Goal: Task Accomplishment & Management: Manage account settings

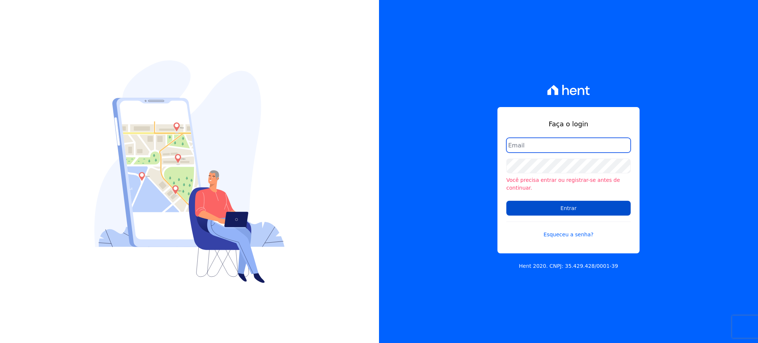
type input "gleice.santos@alcanceengenharia.com.br"
click at [604, 203] on input "Entrar" at bounding box center [568, 208] width 124 height 15
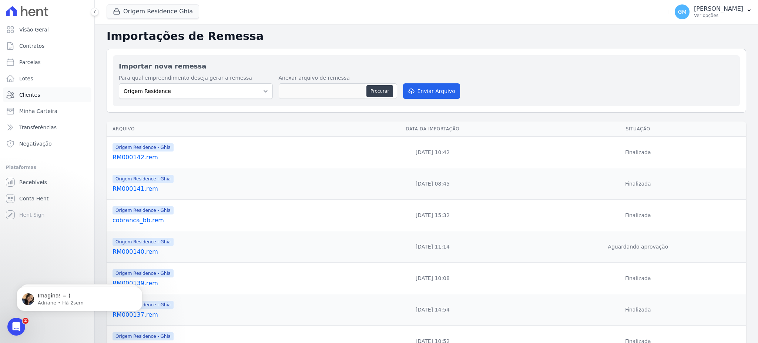
click at [48, 93] on link "Clientes" at bounding box center [47, 94] width 88 height 15
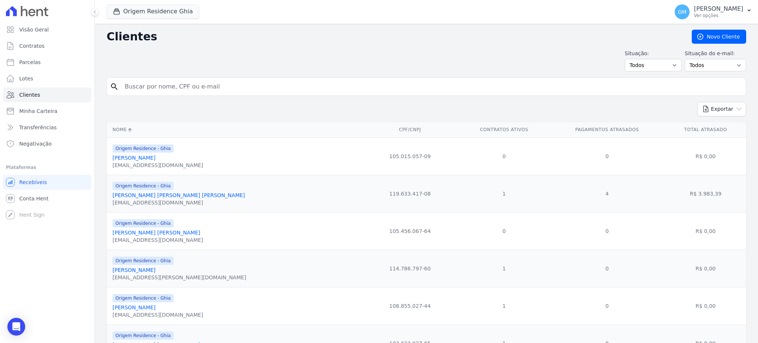
click at [164, 94] on div "search" at bounding box center [426, 86] width 639 height 18
click at [165, 85] on input "search" at bounding box center [431, 86] width 622 height 15
type input "Ronnie Mousinho Da Silva"
drag, startPoint x: 215, startPoint y: 89, endPoint x: 85, endPoint y: 84, distance: 129.2
click at [85, 84] on div "Visão Geral Contratos Parcelas Lotes Clientes Minha Carteira Transferências Neg…" at bounding box center [379, 171] width 758 height 343
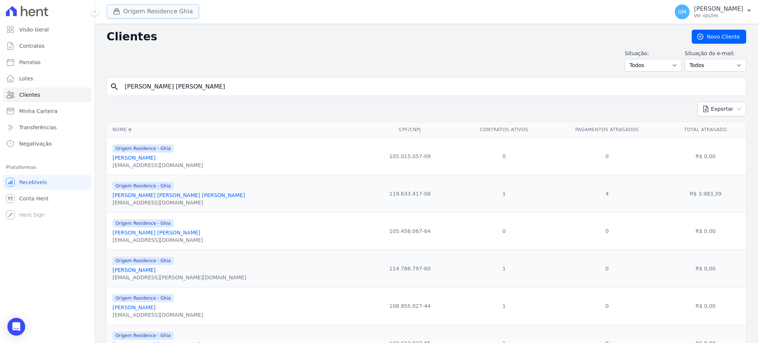
click at [129, 15] on button "Origem Residence Ghia" at bounding box center [153, 11] width 92 height 14
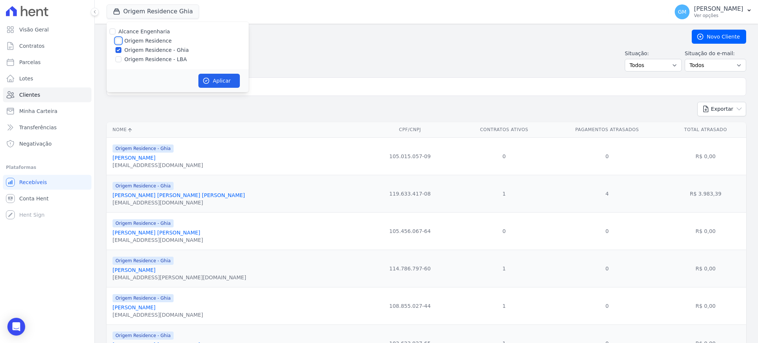
click at [117, 41] on input "Origem Residence" at bounding box center [118, 41] width 6 height 6
checkbox input "true"
click at [120, 57] on input "Origem Residence - LBA" at bounding box center [118, 59] width 6 height 6
checkbox input "true"
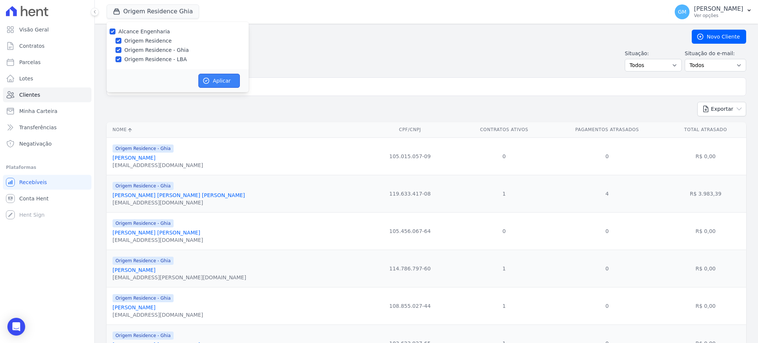
click at [216, 75] on button "Aplicar" at bounding box center [218, 81] width 41 height 14
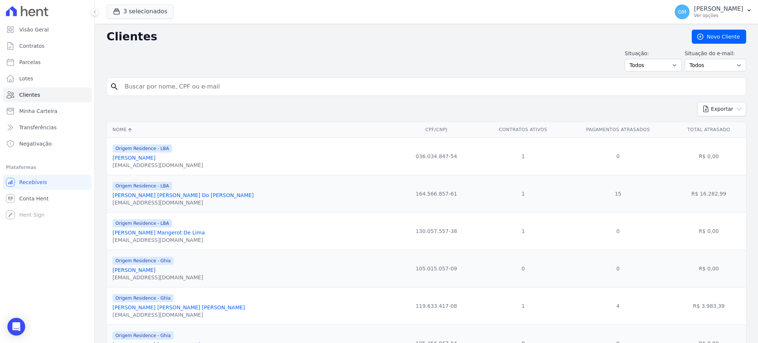
click at [192, 88] on input "search" at bounding box center [431, 86] width 622 height 15
paste input "Ronnie Mousinho Da Silva"
type input "Ronnie Mousinho Da Silva"
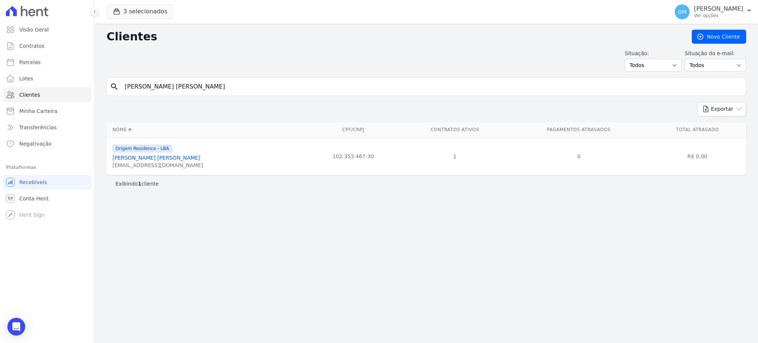
click at [162, 158] on link "Ronnie Mousinho Da Silva" at bounding box center [156, 158] width 88 height 6
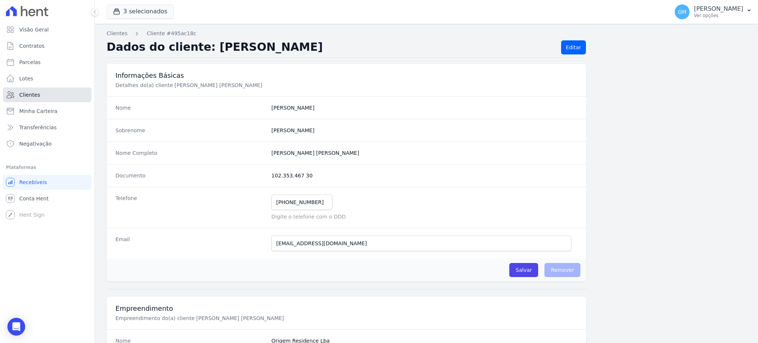
click at [34, 94] on span "Clientes" at bounding box center [29, 94] width 21 height 7
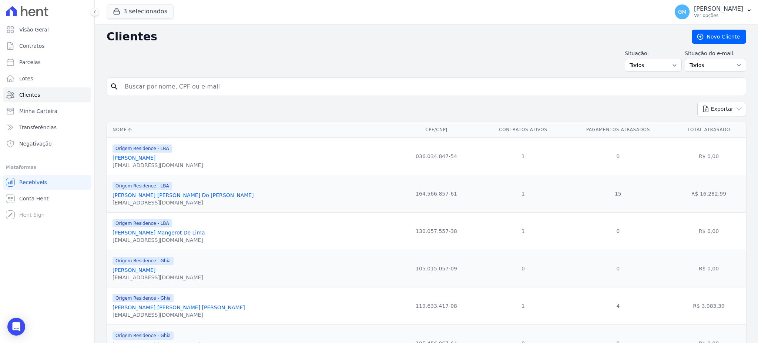
click at [176, 88] on input "search" at bounding box center [431, 86] width 622 height 15
paste input "Ronnie Mousinho Da Silva"
type input "Ronnie Mousinho Da Silva"
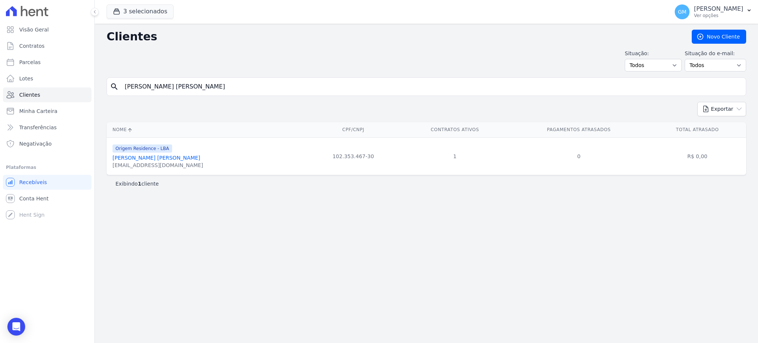
click at [166, 159] on link "Ronnie Mousinho Da Silva" at bounding box center [156, 158] width 88 height 6
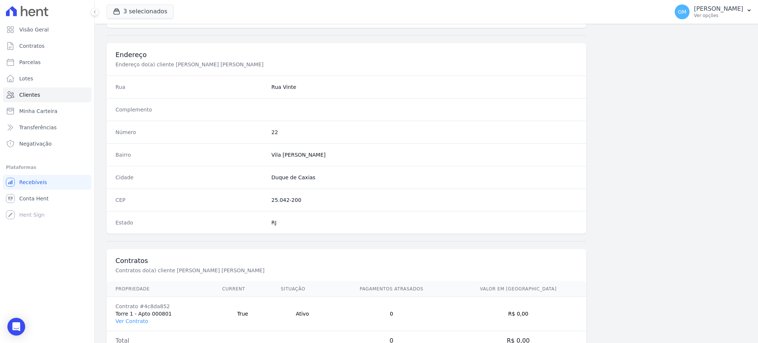
scroll to position [350, 0]
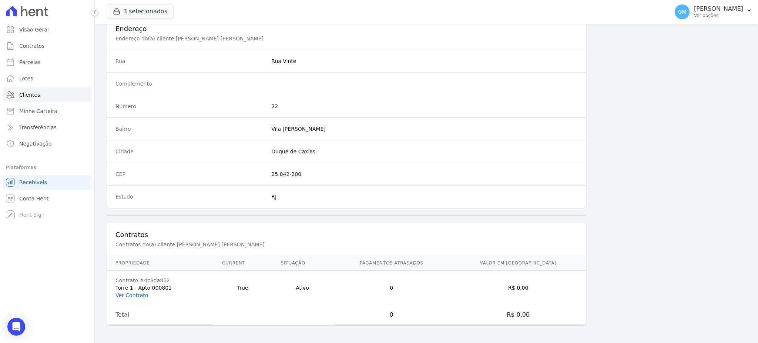
click at [125, 293] on link "Ver Contrato" at bounding box center [131, 295] width 33 height 6
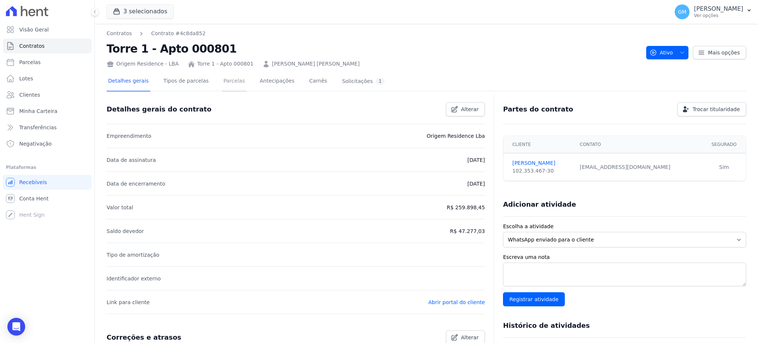
click at [222, 85] on link "Parcelas" at bounding box center [234, 82] width 24 height 20
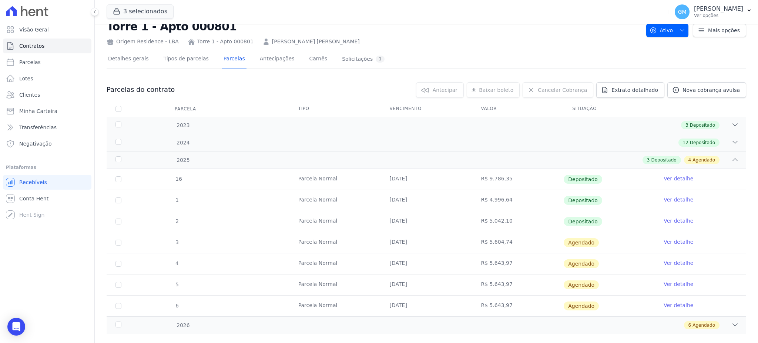
scroll to position [34, 0]
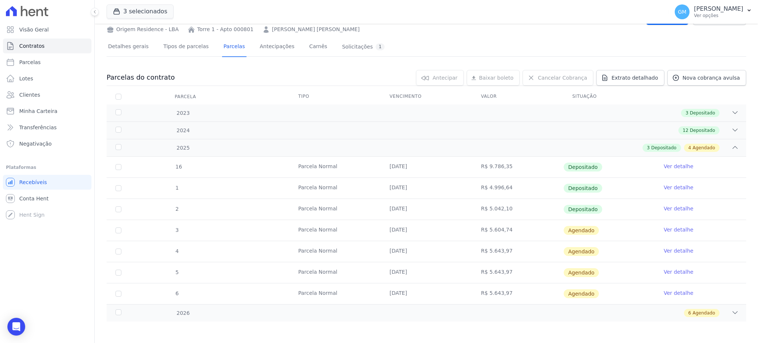
click at [682, 206] on link "Ver detalhe" at bounding box center [678, 208] width 30 height 7
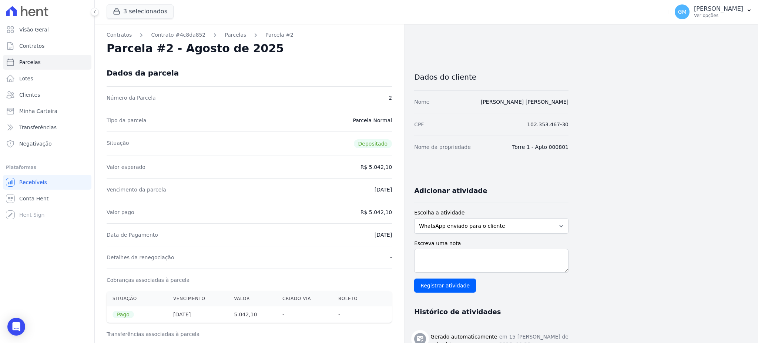
click at [351, 48] on div "Parcela #2 - Agosto de 2025" at bounding box center [249, 48] width 285 height 13
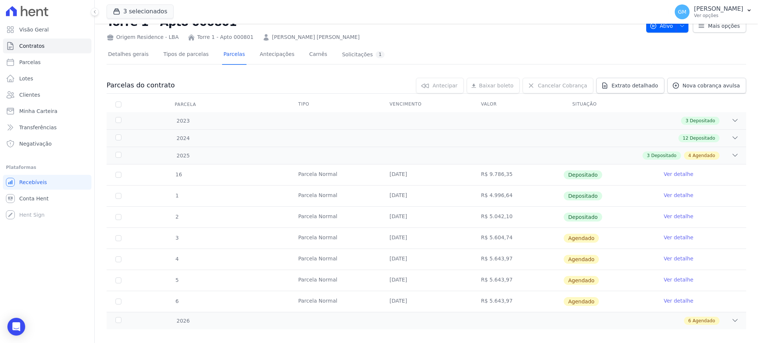
scroll to position [34, 0]
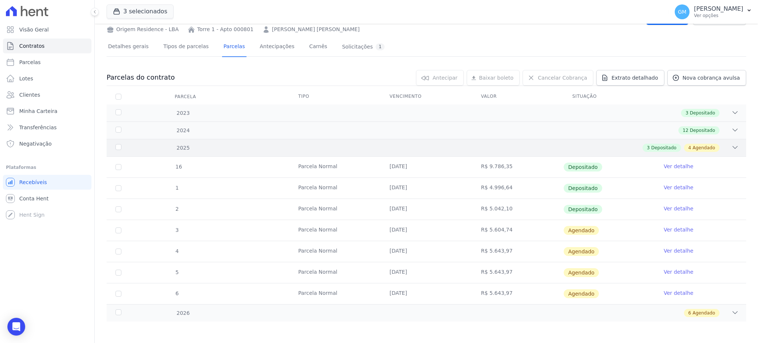
click at [548, 141] on div "2025 3 Depositado 4 Agendado" at bounding box center [426, 147] width 639 height 17
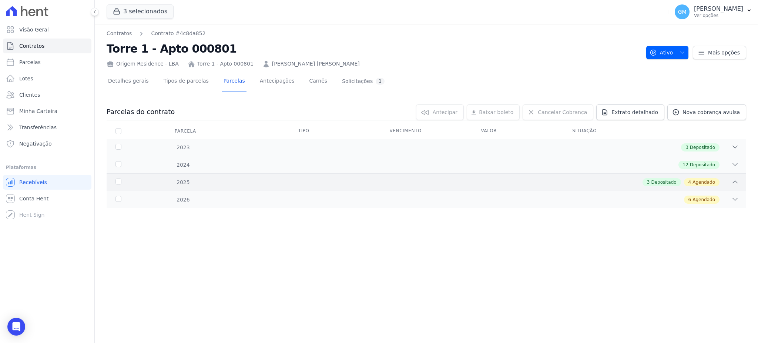
click at [686, 185] on div "3 Depositado 4 Agendado" at bounding box center [680, 182] width 77 height 8
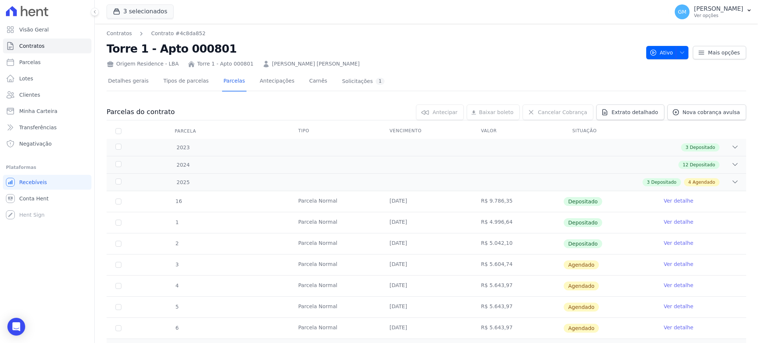
click at [594, 242] on span "Depositado" at bounding box center [583, 243] width 38 height 9
click at [671, 239] on link "Ver detalhe" at bounding box center [678, 242] width 30 height 7
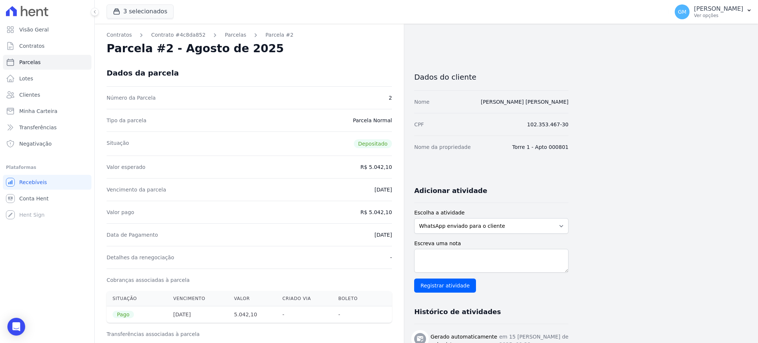
drag, startPoint x: 356, startPoint y: 62, endPoint x: 274, endPoint y: 41, distance: 84.4
click at [356, 62] on div "Dados da parcela" at bounding box center [249, 73] width 285 height 27
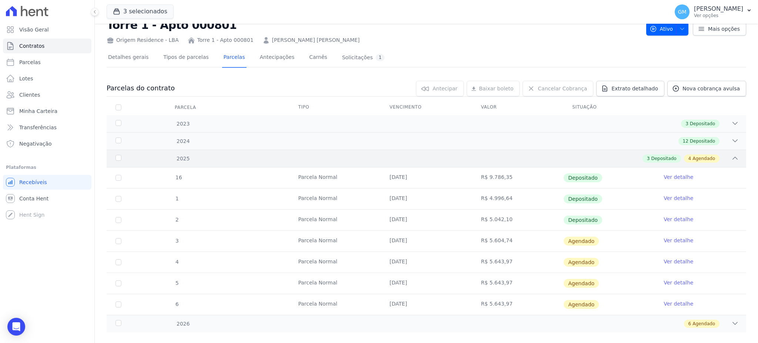
scroll to position [34, 0]
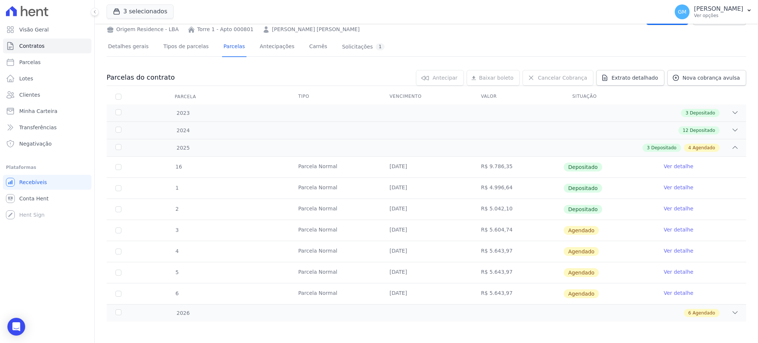
click at [681, 226] on link "Ver detalhe" at bounding box center [678, 229] width 30 height 7
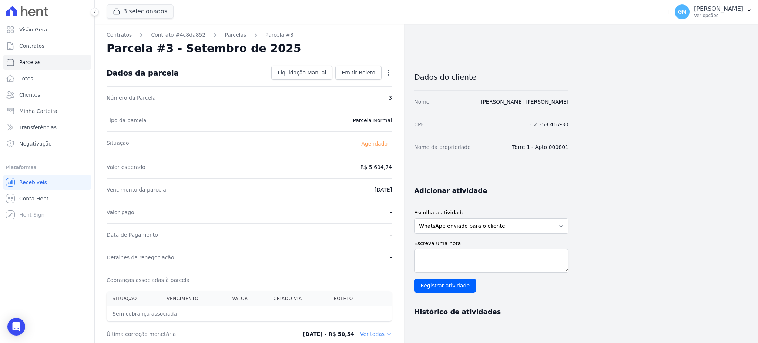
click at [389, 70] on icon "button" at bounding box center [387, 72] width 7 height 7
click at [347, 81] on link "Alterar" at bounding box center [356, 82] width 65 height 13
drag, startPoint x: 380, startPoint y: 166, endPoint x: 401, endPoint y: 168, distance: 21.9
click at [407, 168] on div "Contratos Contrato #4c8da852 Parcelas Parcela #3 Parcela #3 - Setembro de 2025 …" at bounding box center [332, 261] width 474 height 475
click at [388, 166] on input "5604.74" at bounding box center [356, 166] width 71 height 16
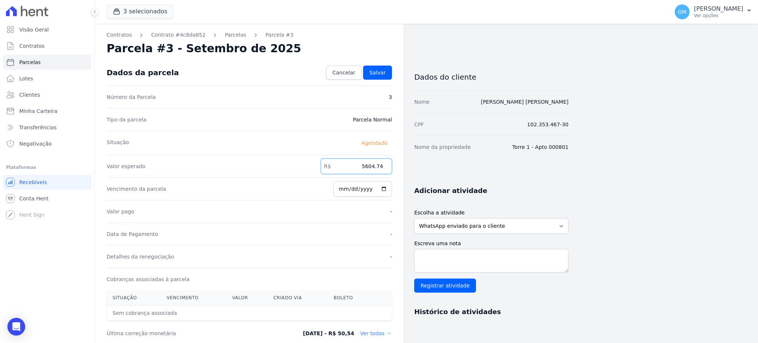
paste input ".07739"
click at [369, 168] on input "5.07739" at bounding box center [356, 166] width 71 height 16
click at [376, 168] on input "507739" at bounding box center [356, 166] width 71 height 16
type input "5077.39"
click at [382, 73] on span "Salvar" at bounding box center [377, 72] width 16 height 7
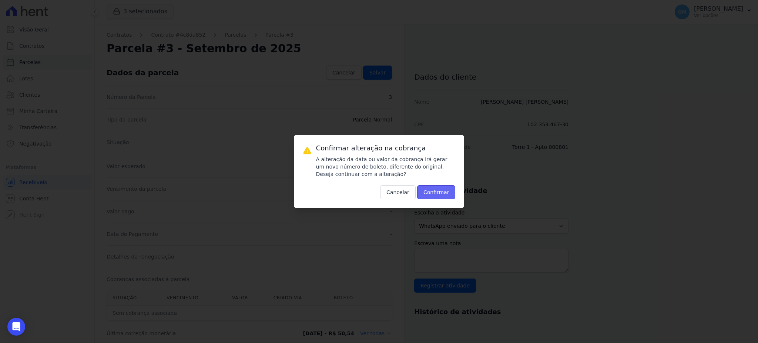
click at [444, 186] on button "Confirmar" at bounding box center [436, 192] width 38 height 14
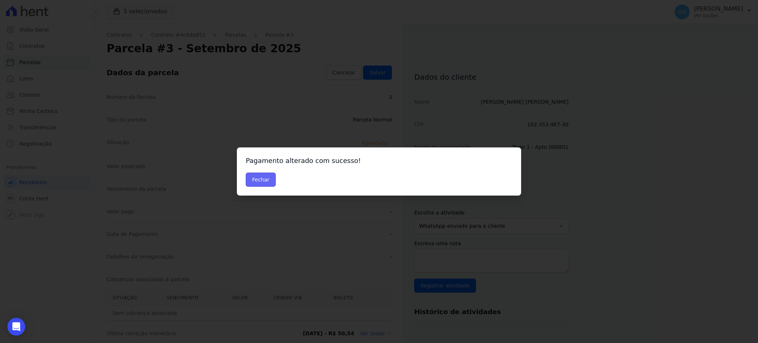
click at [255, 179] on button "Fechar" at bounding box center [261, 179] width 30 height 14
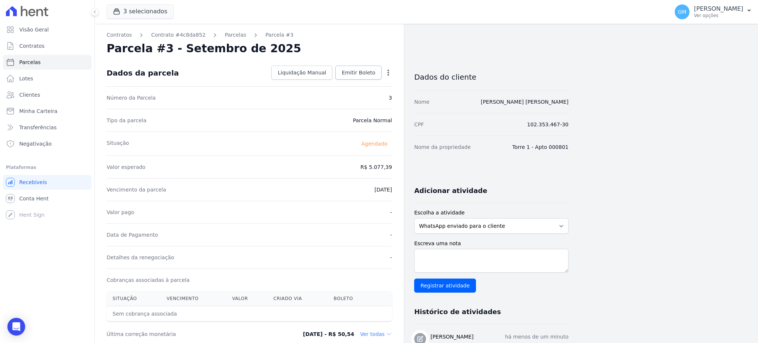
click at [350, 66] on link "Emitir Boleto" at bounding box center [358, 72] width 46 height 14
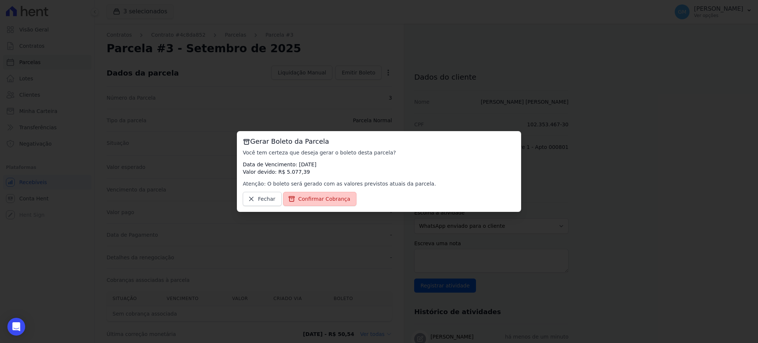
click at [309, 194] on link "Confirmar Cobrança" at bounding box center [320, 199] width 74 height 14
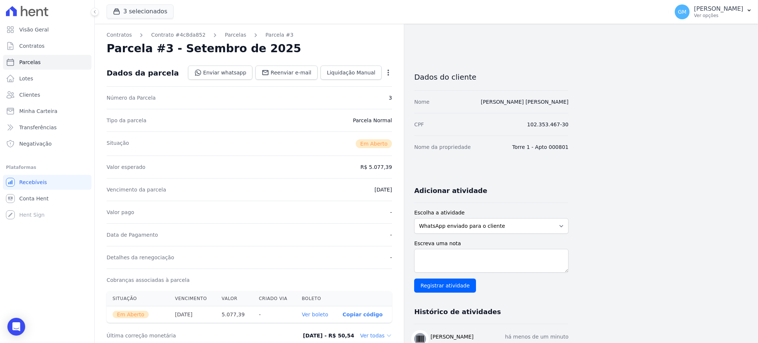
click at [316, 317] on link "Ver boleto" at bounding box center [315, 314] width 26 height 6
click at [45, 99] on link "Clientes" at bounding box center [47, 94] width 88 height 15
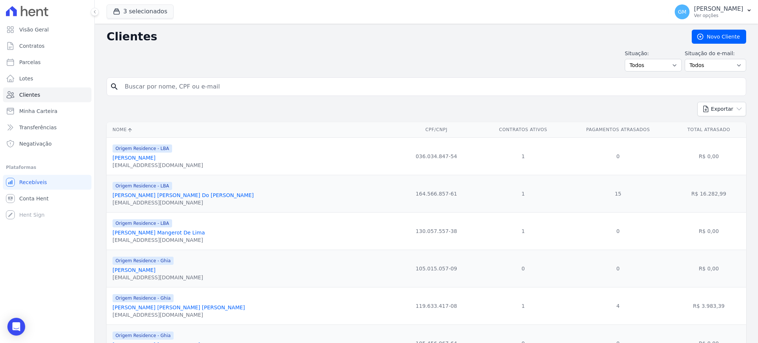
click at [145, 89] on input "search" at bounding box center [431, 86] width 622 height 15
type input "Cleudilene Da Costa Silva"
drag, startPoint x: 146, startPoint y: 89, endPoint x: 174, endPoint y: 86, distance: 28.3
click at [145, 89] on input "Cleudilene Da Costa Silva" at bounding box center [431, 86] width 622 height 15
drag, startPoint x: 198, startPoint y: 88, endPoint x: 108, endPoint y: 90, distance: 89.6
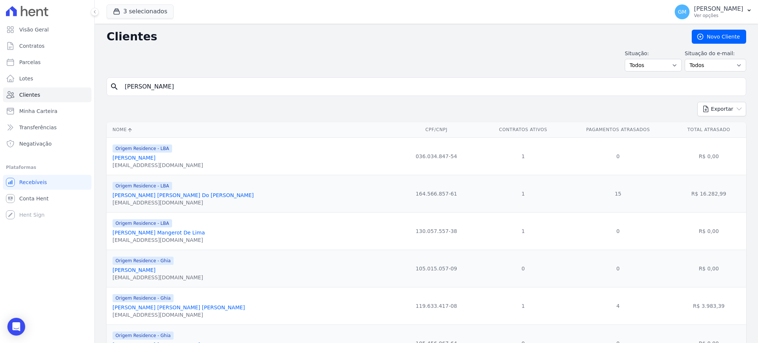
click at [108, 90] on div "search Cleudilene Da Costa Silva" at bounding box center [426, 86] width 639 height 18
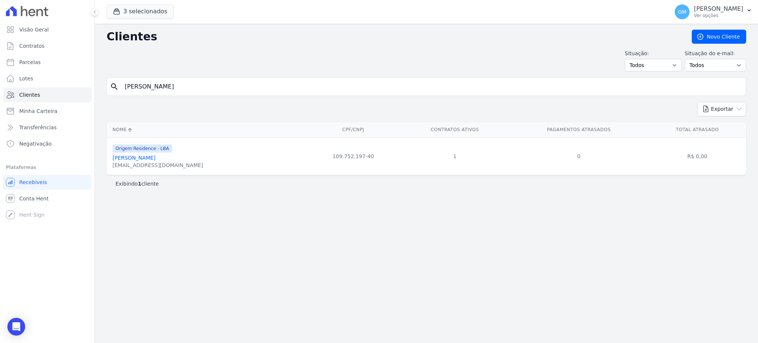
click at [155, 160] on link "Cleudilene Da Costa Silva" at bounding box center [133, 158] width 43 height 6
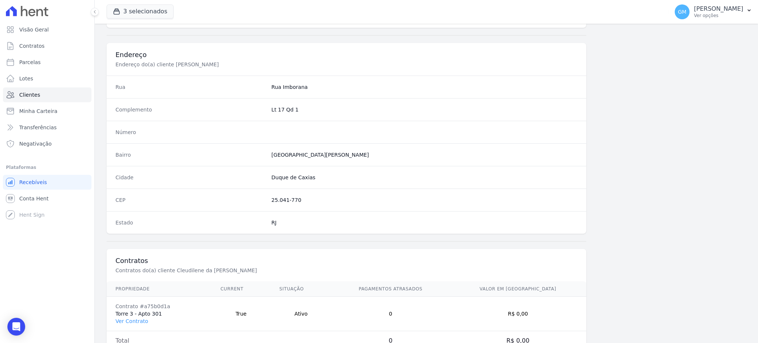
scroll to position [350, 0]
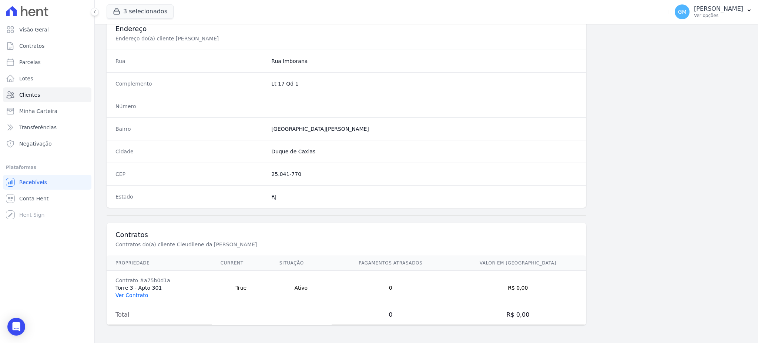
click at [138, 295] on link "Ver Contrato" at bounding box center [131, 295] width 33 height 6
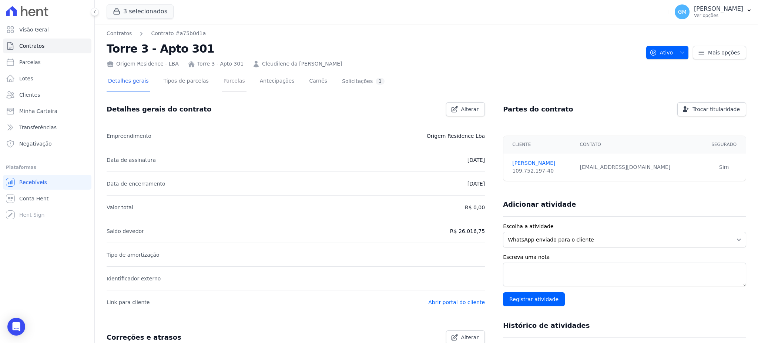
click at [222, 79] on link "Parcelas" at bounding box center [234, 82] width 24 height 20
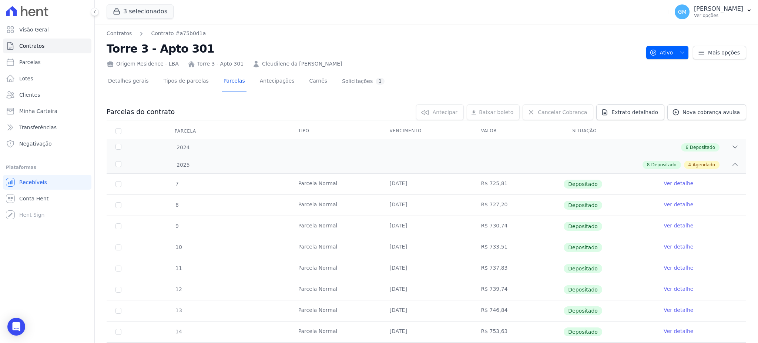
scroll to position [158, 0]
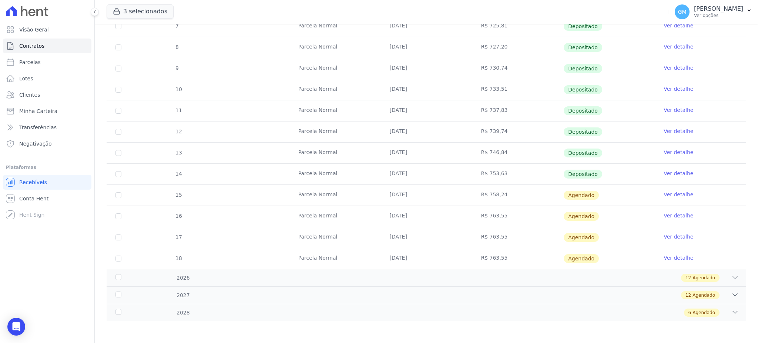
click at [677, 171] on link "Ver detalhe" at bounding box center [678, 172] width 30 height 7
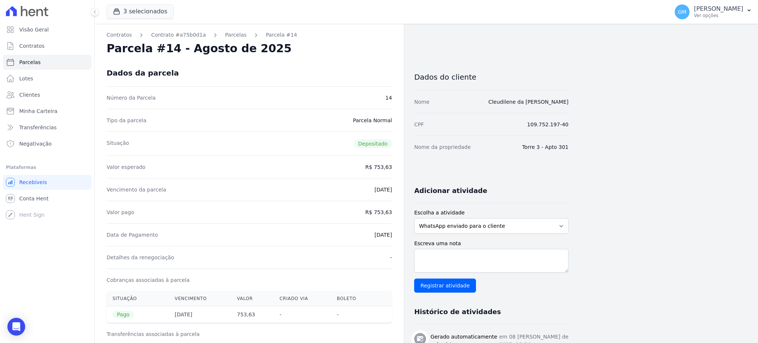
click at [336, 67] on div "Dados da parcela" at bounding box center [249, 73] width 285 height 27
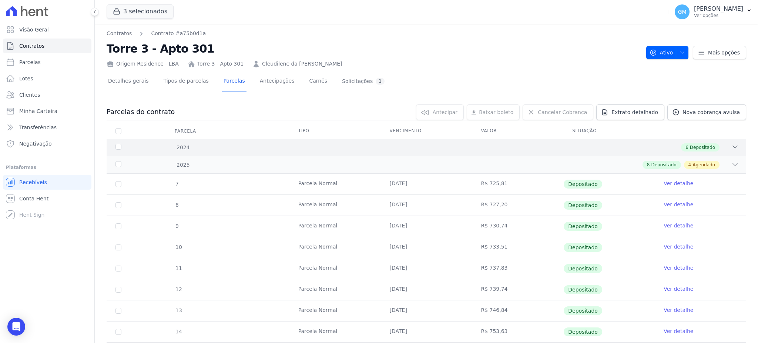
scroll to position [98, 0]
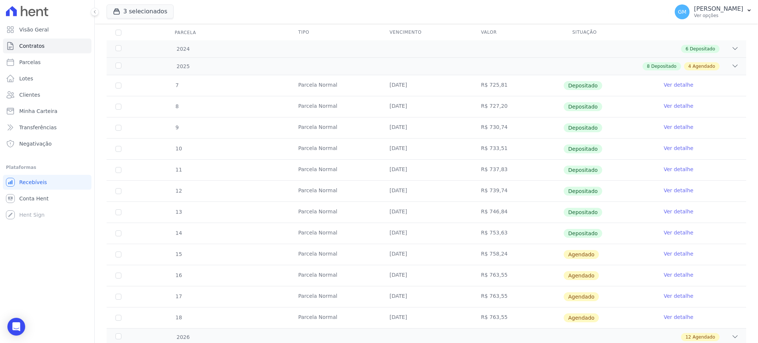
click at [664, 250] on link "Ver detalhe" at bounding box center [678, 253] width 30 height 7
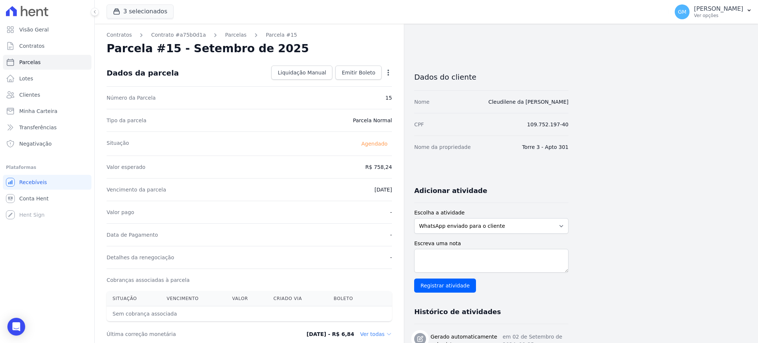
click at [387, 74] on icon "button" at bounding box center [387, 72] width 7 height 7
click at [353, 88] on link "Alterar" at bounding box center [356, 82] width 65 height 13
drag, startPoint x: 360, startPoint y: 165, endPoint x: 409, endPoint y: 166, distance: 48.9
click at [409, 166] on div "Contratos Contrato #a75b0d1a Parcelas Parcela #15 Parcela #15 - Setembro de 202…" at bounding box center [332, 261] width 474 height 475
paste input "90"
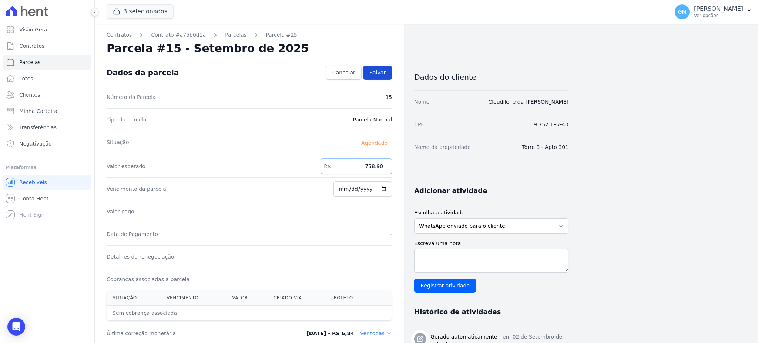
type input "758.90"
click at [383, 77] on link "Salvar" at bounding box center [377, 72] width 29 height 14
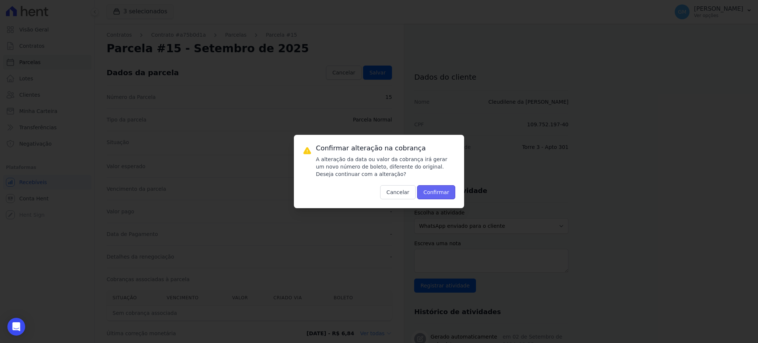
click at [425, 190] on button "Confirmar" at bounding box center [436, 192] width 38 height 14
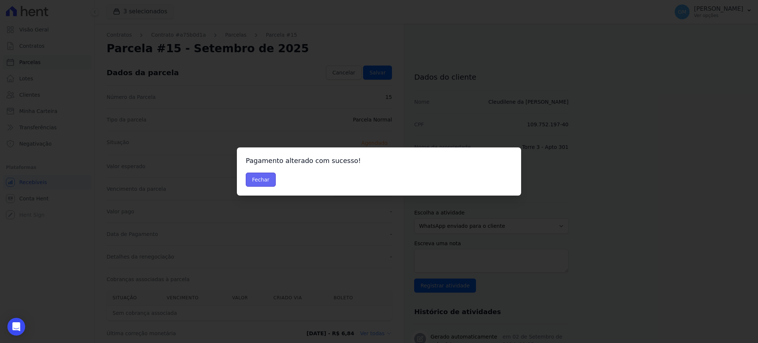
click at [262, 183] on button "Fechar" at bounding box center [261, 179] width 30 height 14
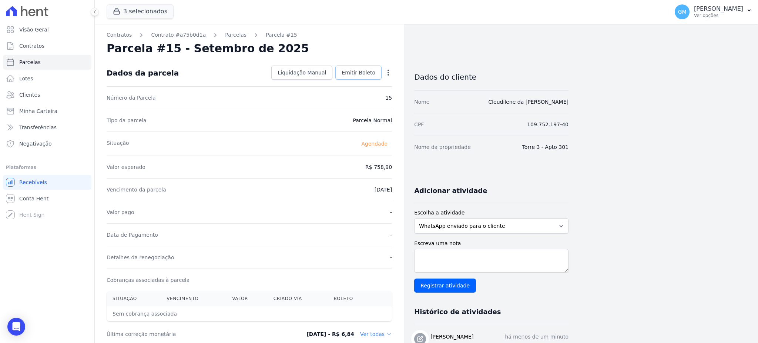
click at [354, 73] on span "Emitir Boleto" at bounding box center [359, 72] width 34 height 7
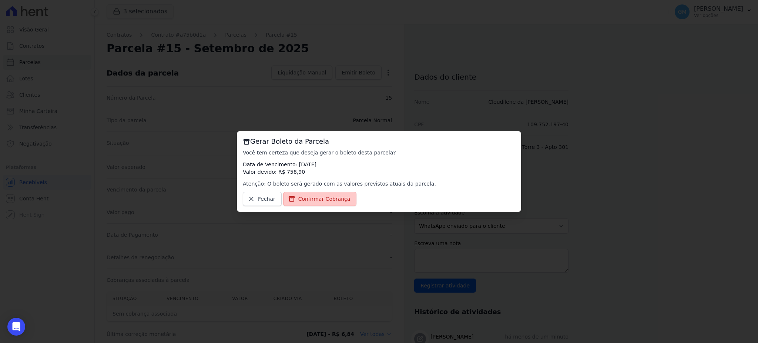
click at [326, 203] on link "Confirmar Cobrança" at bounding box center [320, 199] width 74 height 14
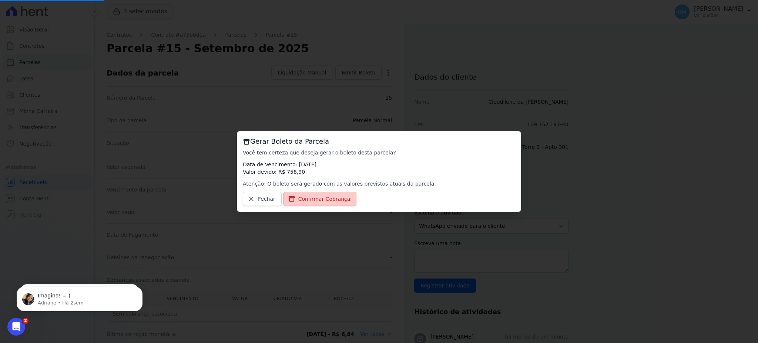
click at [324, 199] on span "Confirmar Cobrança" at bounding box center [324, 198] width 52 height 7
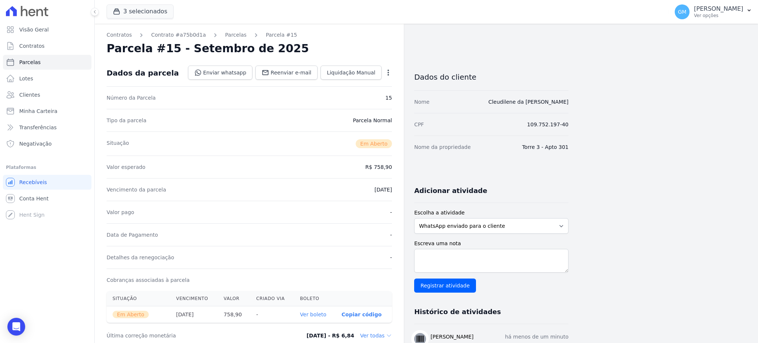
click at [324, 314] on link "Ver boleto" at bounding box center [313, 314] width 26 height 6
drag, startPoint x: 579, startPoint y: 101, endPoint x: 505, endPoint y: 103, distance: 74.0
click at [505, 103] on div "Contratos Contrato #a75b0d1a Parcelas Parcela #15 Parcela #15 - Setembro de 202…" at bounding box center [420, 280] width 651 height 512
copy link "Cleudilene da Costa Silva"
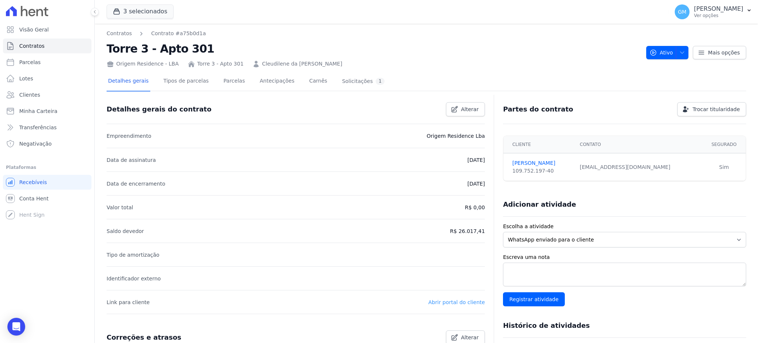
click at [464, 300] on link "Abrir portal do cliente" at bounding box center [456, 302] width 57 height 6
click at [40, 64] on link "Parcelas" at bounding box center [47, 62] width 88 height 15
select select
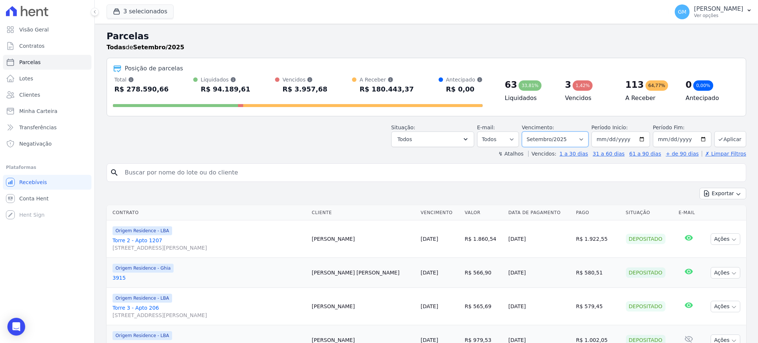
click at [561, 144] on select "Filtrar por período ──────── Todos os meses Maio/2023 Junho/2023 Julho/2023 Ago…" at bounding box center [555, 139] width 67 height 16
select select "all"
click at [525, 131] on select "Filtrar por período ──────── Todos os meses Maio/2023 Junho/2023 Julho/2023 Ago…" at bounding box center [555, 139] width 67 height 16
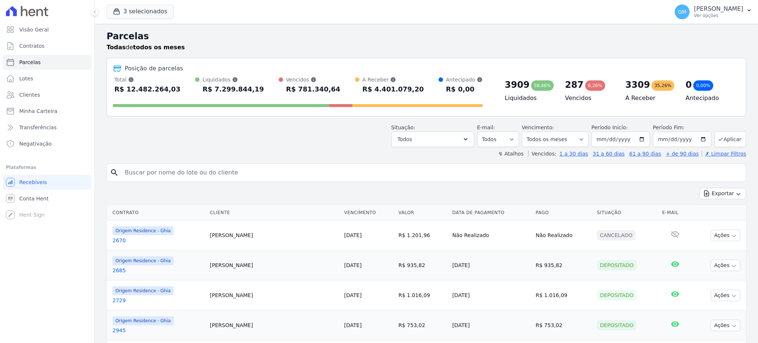
select select
click at [684, 139] on input "[DATE]" at bounding box center [682, 139] width 58 height 16
click at [677, 138] on input "[DATE]" at bounding box center [682, 139] width 58 height 16
type input "[DATE]"
click at [719, 141] on button "Aplicar" at bounding box center [730, 139] width 32 height 16
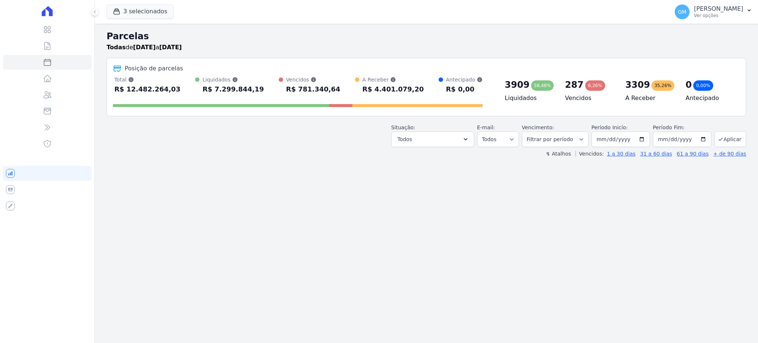
select select
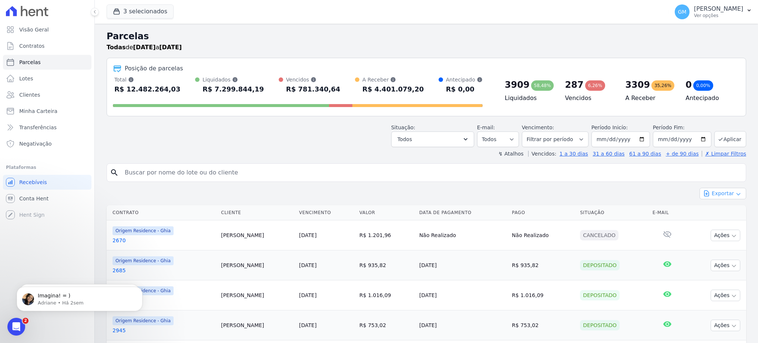
click at [721, 198] on button "Exportar" at bounding box center [722, 193] width 47 height 11
click at [717, 227] on span "Exportar CSV" at bounding box center [721, 223] width 39 height 7
click at [40, 94] on link "Clientes" at bounding box center [47, 94] width 88 height 15
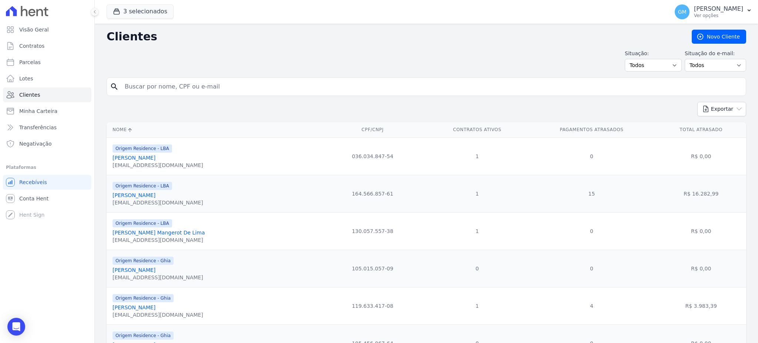
click at [157, 88] on input "search" at bounding box center [431, 86] width 622 height 15
paste input "[PERSON_NAME][DEMOGRAPHIC_DATA]"
type input "[PERSON_NAME][DEMOGRAPHIC_DATA]"
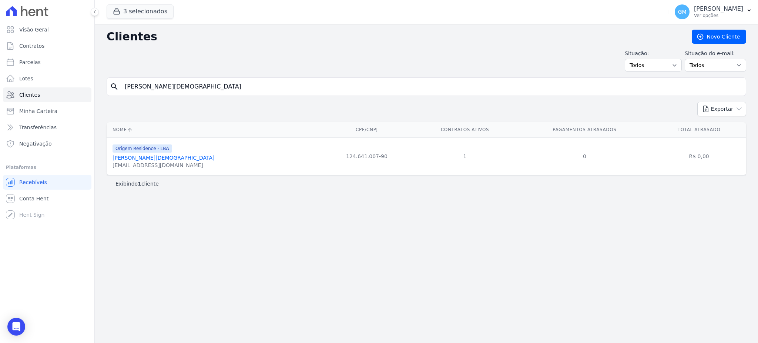
click at [141, 158] on link "[PERSON_NAME][DEMOGRAPHIC_DATA]" at bounding box center [163, 158] width 102 height 6
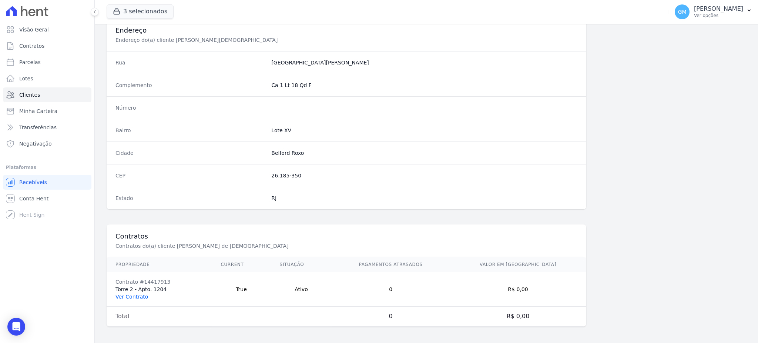
scroll to position [350, 0]
click at [123, 292] on link "Ver Contrato" at bounding box center [131, 295] width 33 height 6
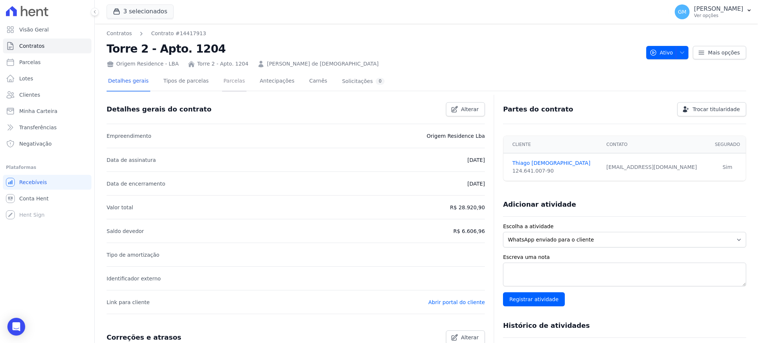
click at [222, 79] on link "Parcelas" at bounding box center [234, 82] width 24 height 20
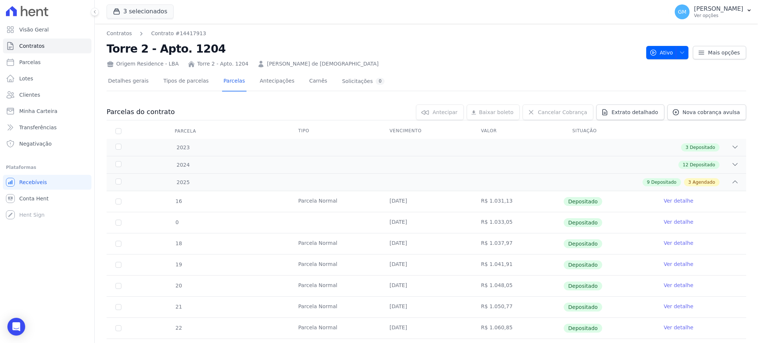
scroll to position [140, 0]
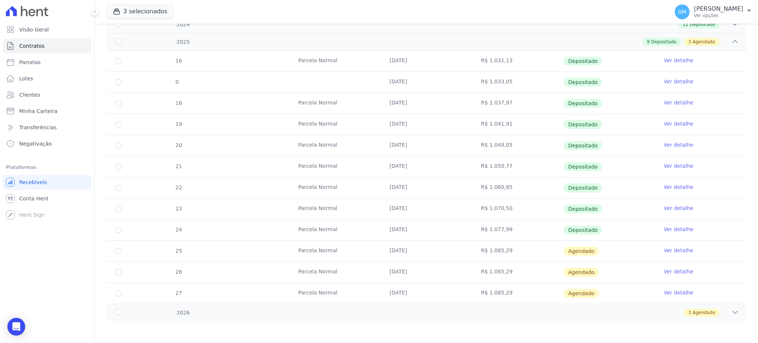
click at [663, 229] on link "Ver detalhe" at bounding box center [678, 228] width 30 height 7
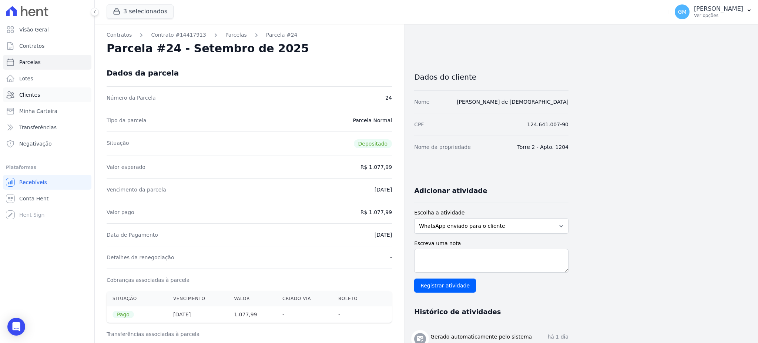
click at [32, 95] on span "Clientes" at bounding box center [29, 94] width 21 height 7
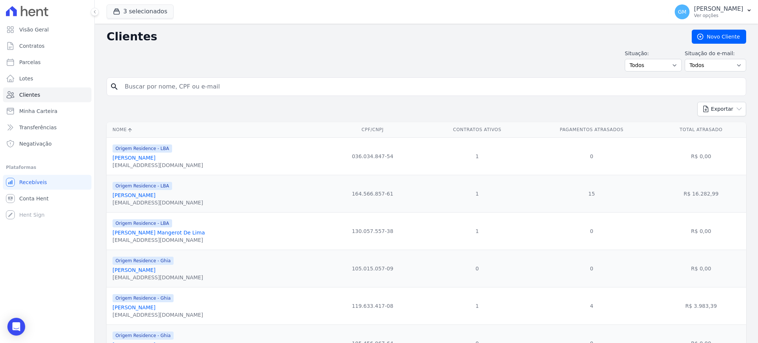
click at [149, 83] on input "search" at bounding box center [431, 86] width 622 height 15
paste input "Julliany [PERSON_NAME]"
type input "Julliany [PERSON_NAME]"
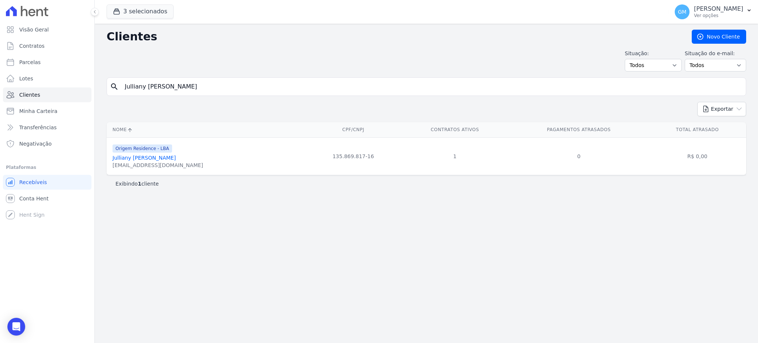
click at [153, 157] on link "Julliany [PERSON_NAME]" at bounding box center [143, 158] width 63 height 6
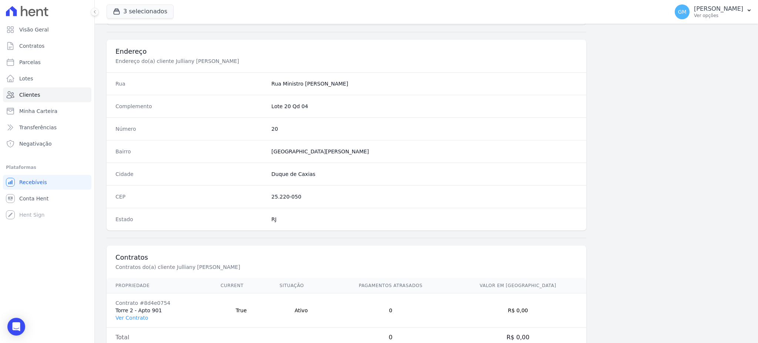
scroll to position [350, 0]
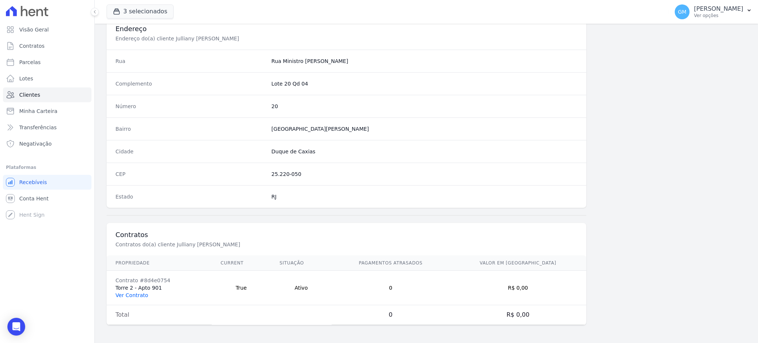
click at [134, 298] on link "Ver Contrato" at bounding box center [131, 295] width 33 height 6
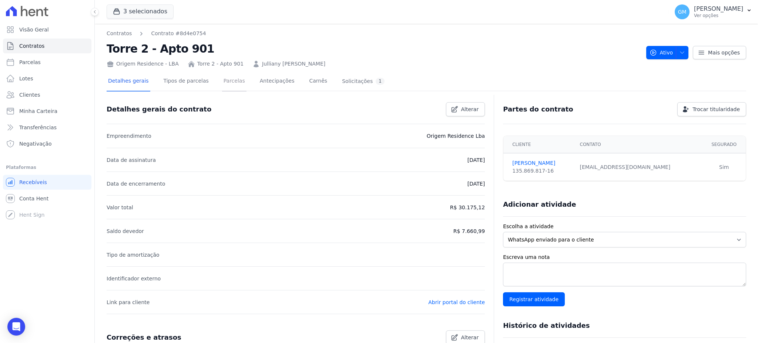
click at [225, 79] on link "Parcelas" at bounding box center [234, 82] width 24 height 20
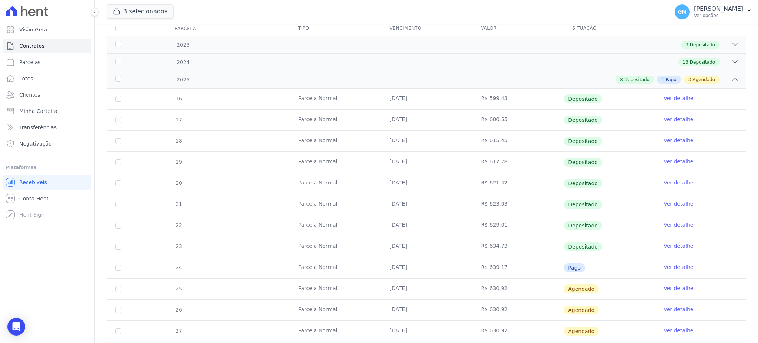
scroll to position [140, 0]
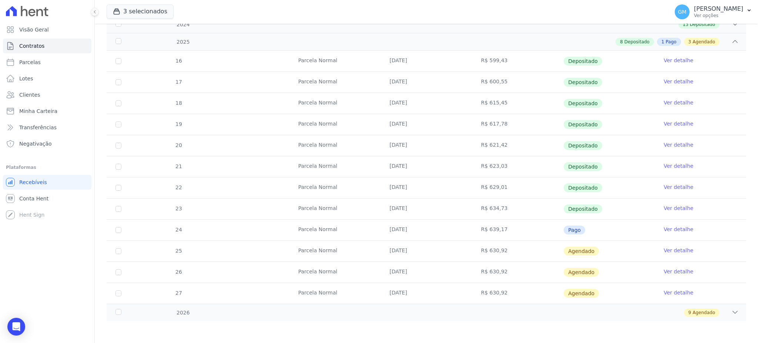
click at [673, 229] on link "Ver detalhe" at bounding box center [678, 228] width 30 height 7
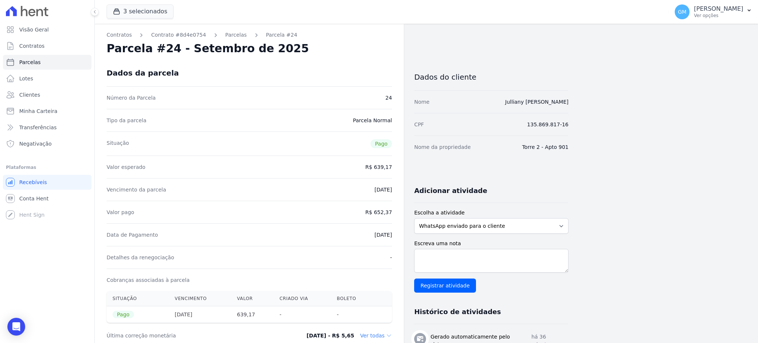
drag, startPoint x: 361, startPoint y: 233, endPoint x: 394, endPoint y: 231, distance: 32.6
copy dd "[DATE]"
click at [359, 208] on div "Valor pago R$ 652,37" at bounding box center [249, 212] width 285 height 23
drag, startPoint x: 371, startPoint y: 234, endPoint x: 394, endPoint y: 236, distance: 23.4
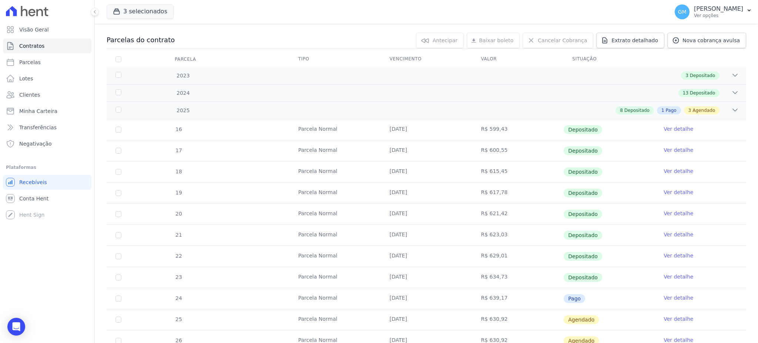
scroll to position [140, 0]
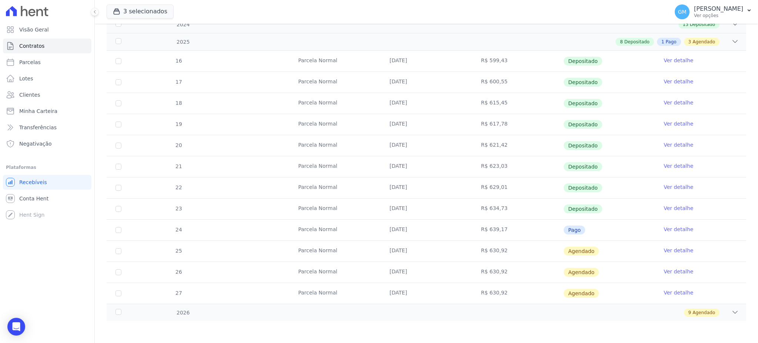
click at [676, 229] on link "Ver detalhe" at bounding box center [678, 228] width 30 height 7
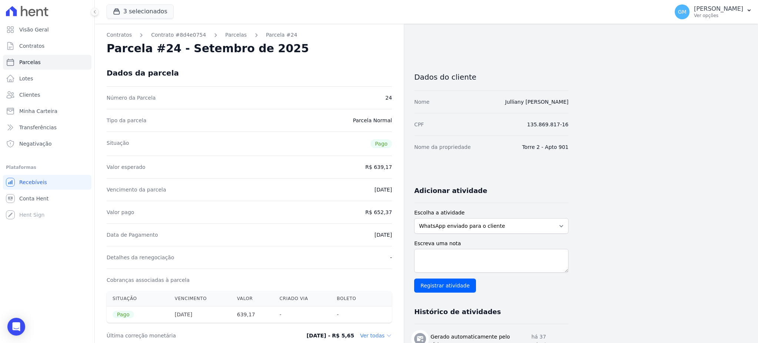
click at [358, 242] on div "Data de Pagamento [DATE]" at bounding box center [249, 234] width 285 height 23
drag, startPoint x: 359, startPoint y: 235, endPoint x: 395, endPoint y: 239, distance: 36.0
copy dd "[DATE]"
drag, startPoint x: 376, startPoint y: 209, endPoint x: 393, endPoint y: 211, distance: 17.5
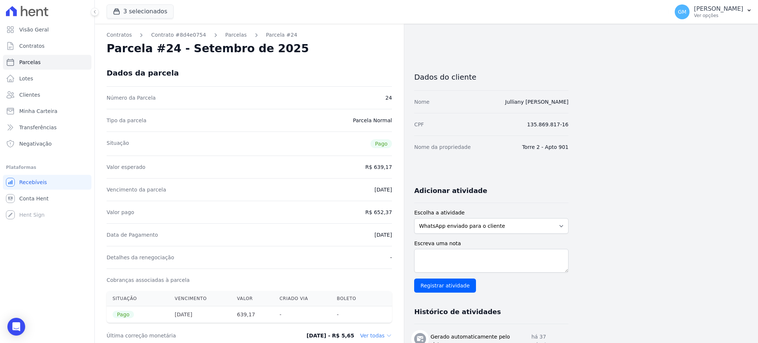
copy dd "652,37"
drag, startPoint x: 360, startPoint y: 235, endPoint x: 397, endPoint y: 238, distance: 36.7
copy dd "[DATE]"
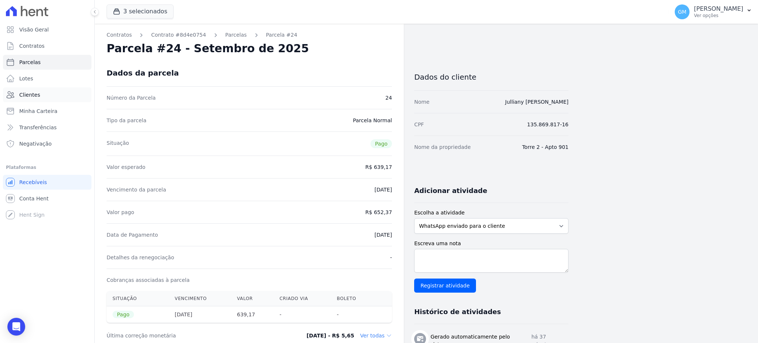
click at [40, 95] on link "Clientes" at bounding box center [47, 94] width 88 height 15
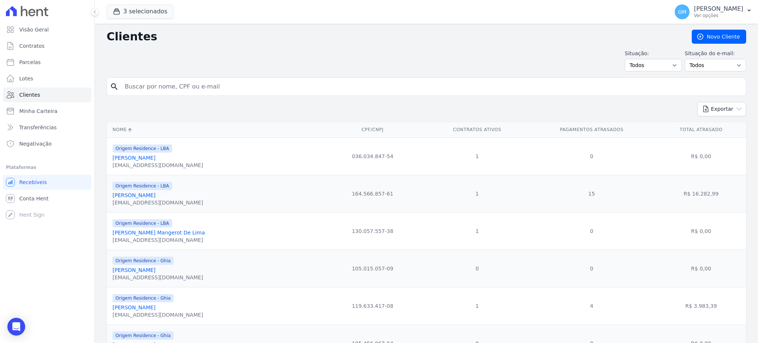
click at [134, 87] on input "search" at bounding box center [431, 86] width 622 height 15
paste input "[PERSON_NAME]"
type input "[PERSON_NAME]"
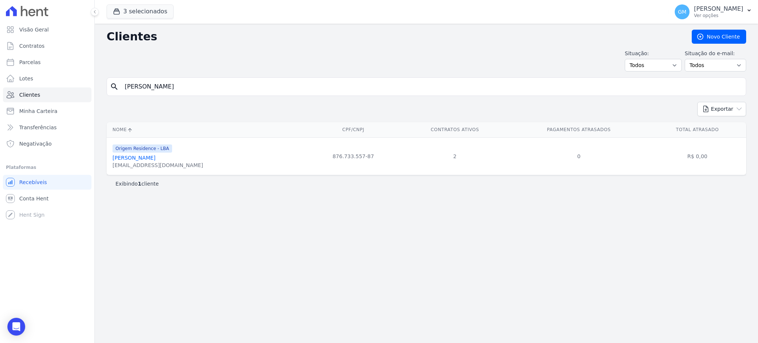
click at [155, 156] on link "[PERSON_NAME]" at bounding box center [133, 158] width 43 height 6
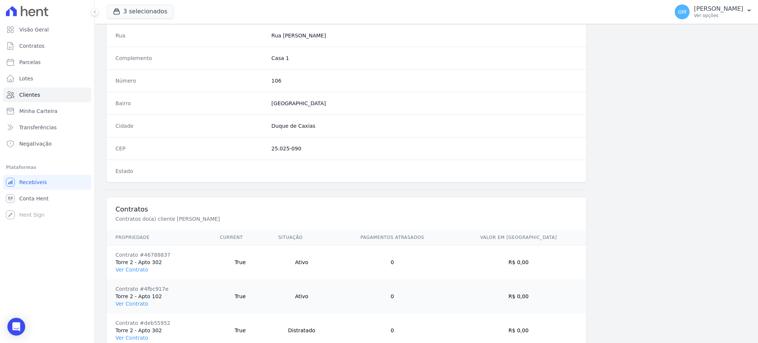
scroll to position [418, 0]
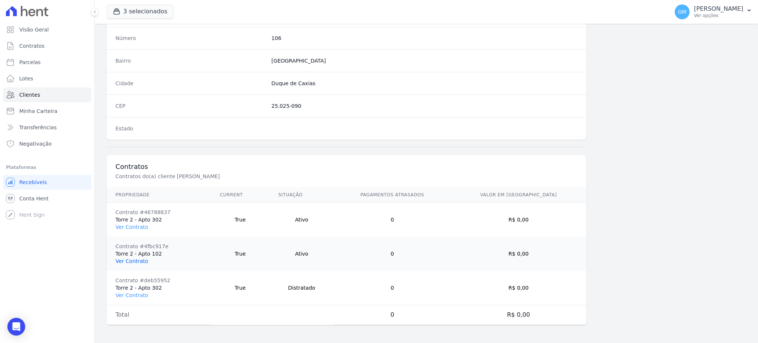
click at [139, 263] on link "Ver Contrato" at bounding box center [131, 261] width 33 height 6
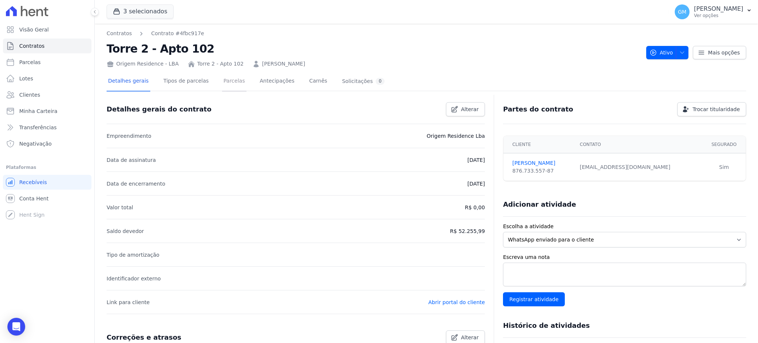
click at [222, 88] on link "Parcelas" at bounding box center [234, 82] width 24 height 20
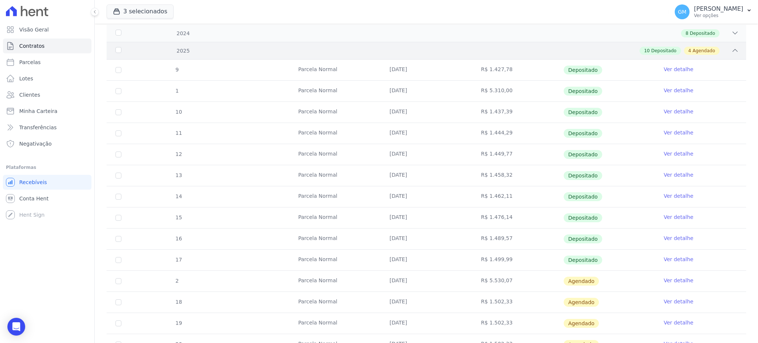
scroll to position [197, 0]
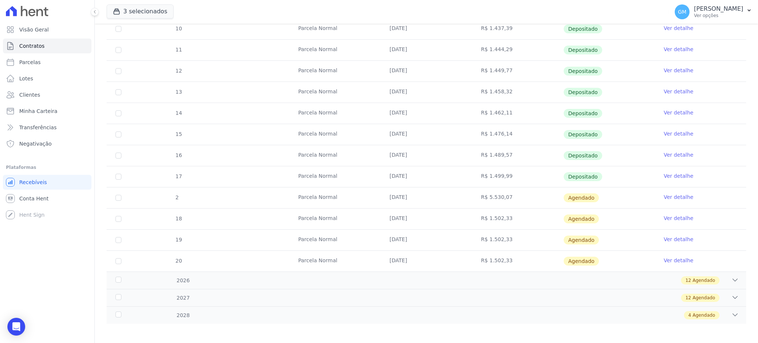
click at [673, 177] on link "Ver detalhe" at bounding box center [678, 175] width 30 height 7
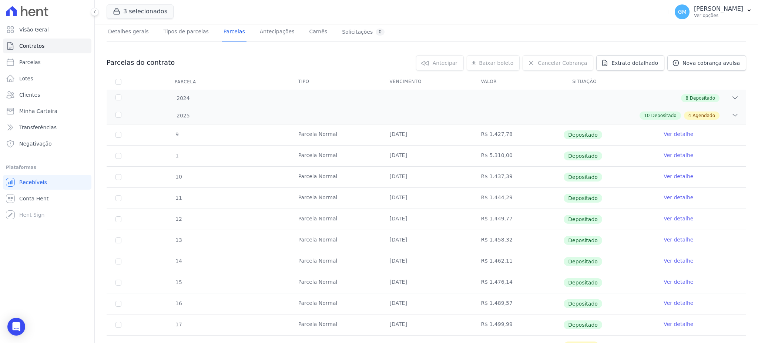
scroll to position [98, 0]
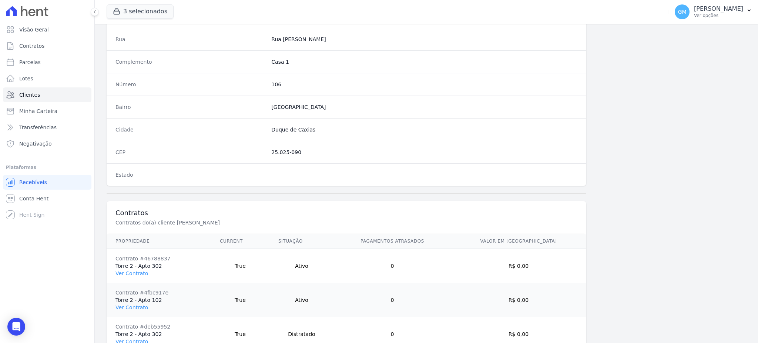
scroll to position [418, 0]
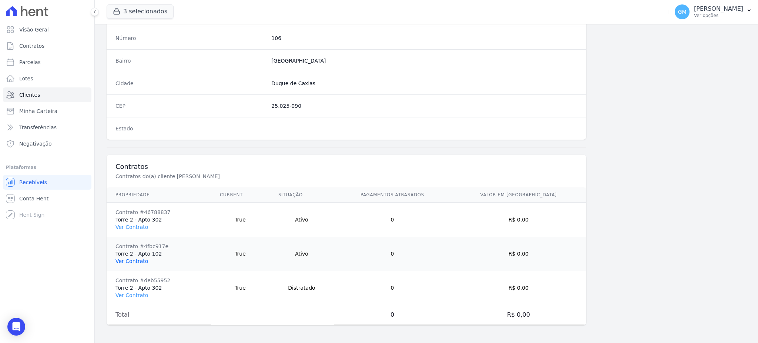
click at [134, 260] on link "Ver Contrato" at bounding box center [131, 261] width 33 height 6
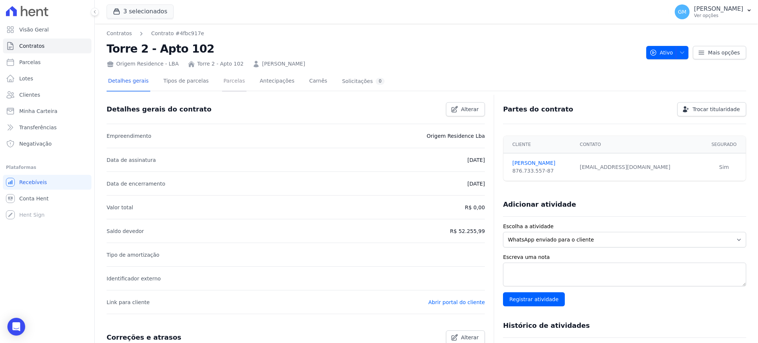
click at [222, 81] on link "Parcelas" at bounding box center [234, 82] width 24 height 20
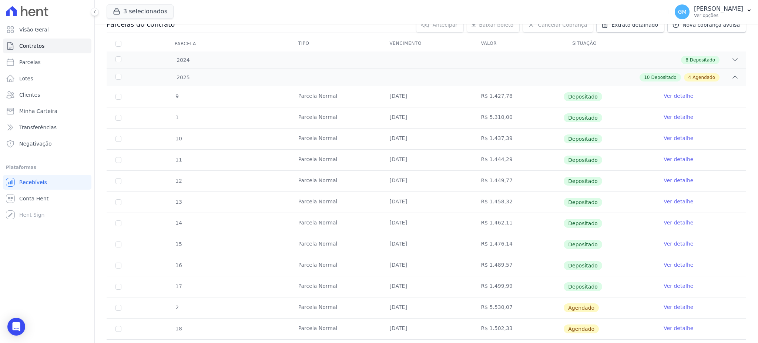
scroll to position [148, 0]
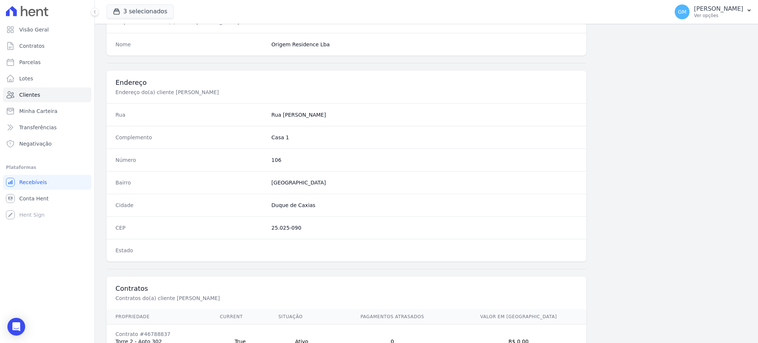
scroll to position [418, 0]
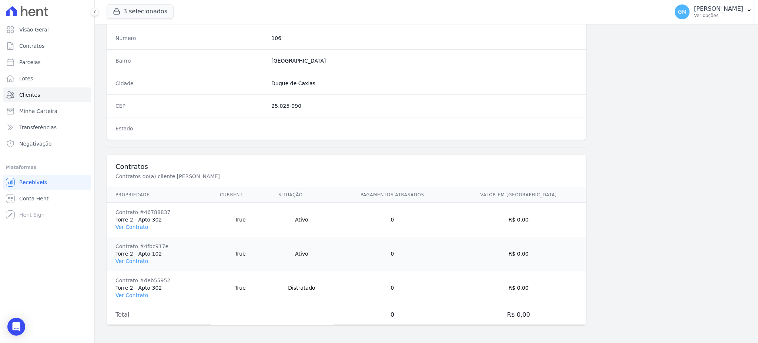
click at [142, 230] on td "Contrato #46788837 Torre 2 - Apto 302 Ver Contrato" at bounding box center [159, 219] width 104 height 34
click at [140, 226] on link "Ver Contrato" at bounding box center [131, 227] width 33 height 6
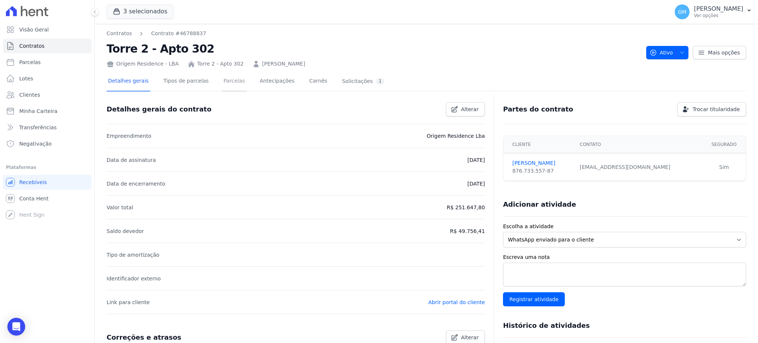
click at [227, 78] on link "Parcelas" at bounding box center [234, 82] width 24 height 20
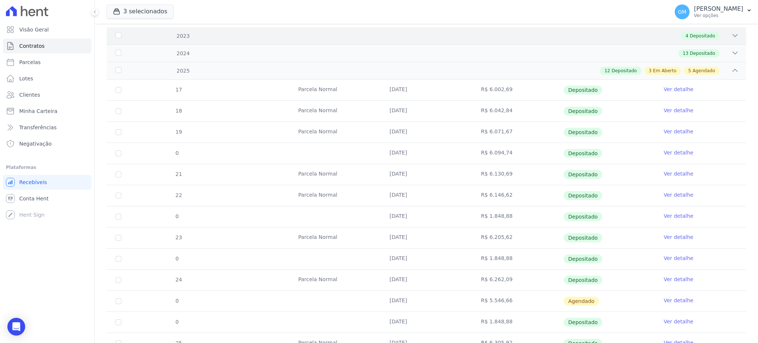
scroll to position [246, 0]
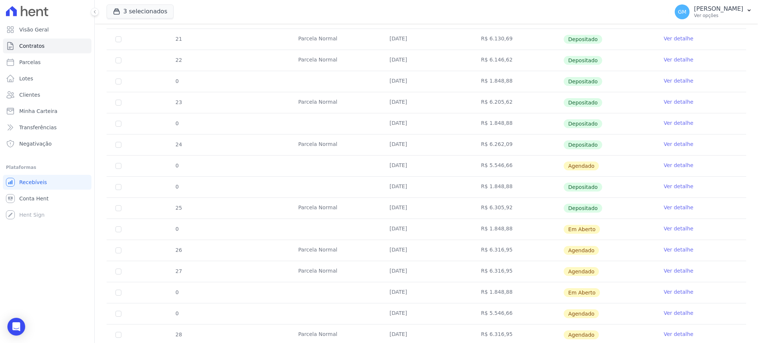
click at [666, 206] on link "Ver detalhe" at bounding box center [678, 206] width 30 height 7
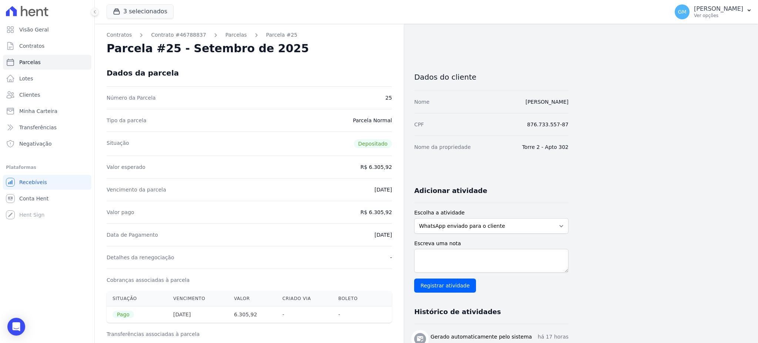
drag, startPoint x: 361, startPoint y: 234, endPoint x: 396, endPoint y: 237, distance: 34.2
copy dd "[DATE]"
drag, startPoint x: 371, startPoint y: 212, endPoint x: 393, endPoint y: 213, distance: 21.9
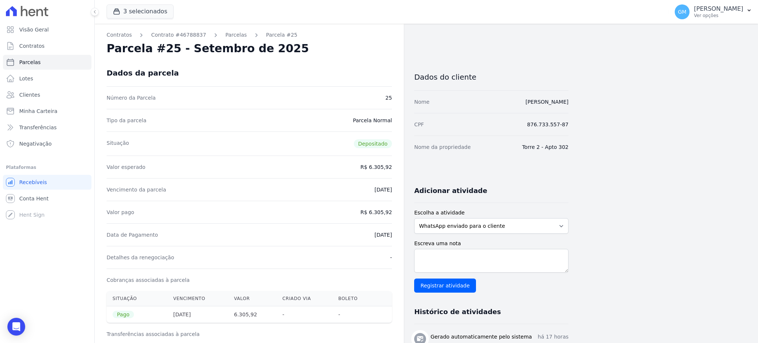
copy dd "6.305,92"
drag, startPoint x: 374, startPoint y: 238, endPoint x: 397, endPoint y: 238, distance: 22.9
copy dd "[DATE]"
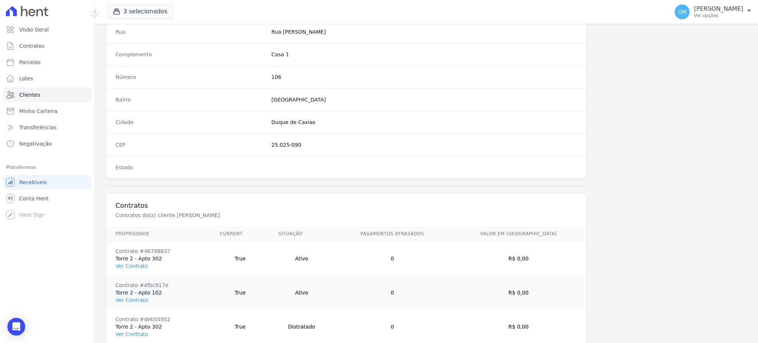
scroll to position [418, 0]
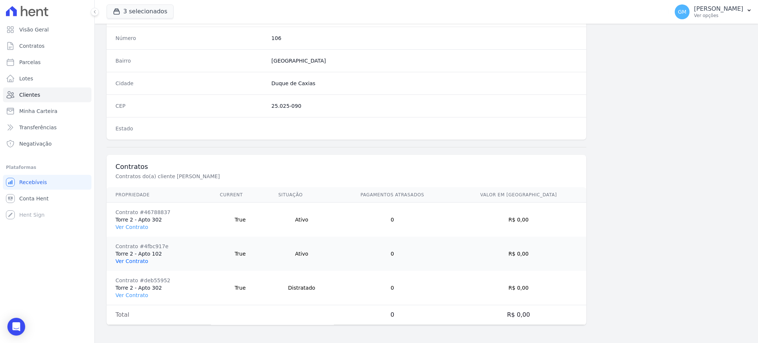
click at [138, 263] on link "Ver Contrato" at bounding box center [131, 261] width 33 height 6
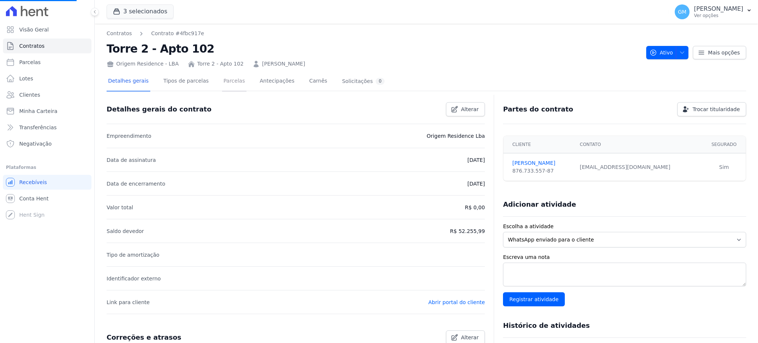
click at [222, 91] on link "Parcelas" at bounding box center [234, 82] width 24 height 20
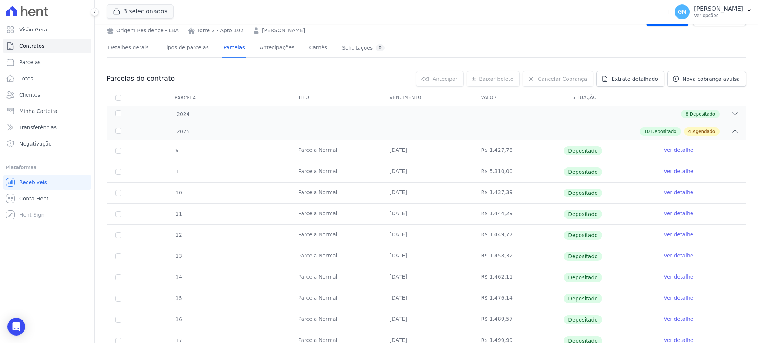
scroll to position [98, 0]
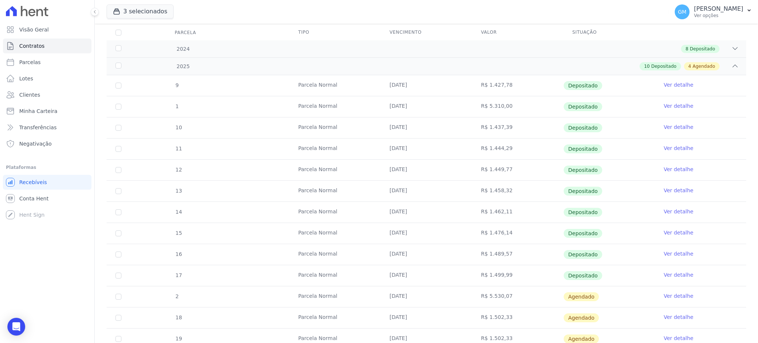
click at [671, 274] on link "Ver detalhe" at bounding box center [678, 274] width 30 height 7
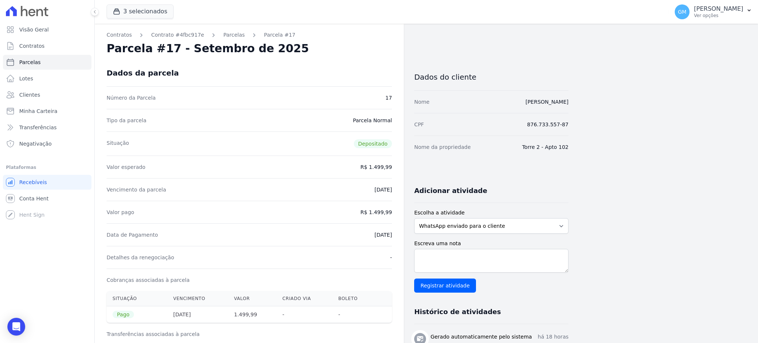
drag, startPoint x: 362, startPoint y: 231, endPoint x: 397, endPoint y: 236, distance: 35.6
drag, startPoint x: 360, startPoint y: 269, endPoint x: 367, endPoint y: 276, distance: 10.0
click at [361, 269] on div "Cobranças associadas à parcela" at bounding box center [249, 279] width 285 height 23
drag, startPoint x: 361, startPoint y: 232, endPoint x: 398, endPoint y: 233, distance: 36.6
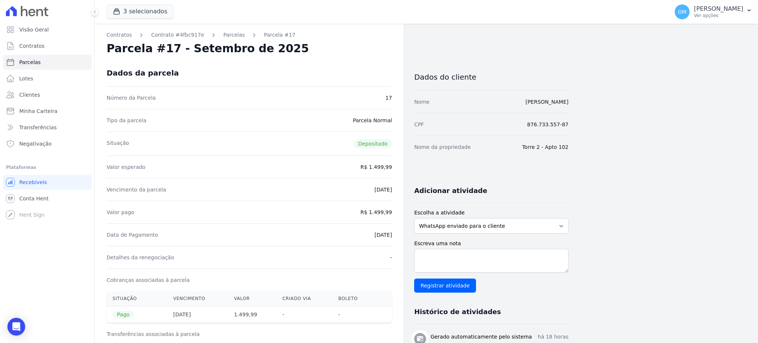
copy dd "[DATE]"
drag, startPoint x: 371, startPoint y: 211, endPoint x: 399, endPoint y: 211, distance: 27.8
copy dd "1.499,99"
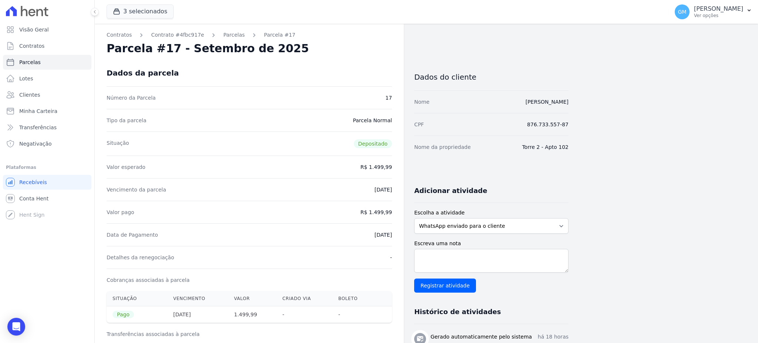
drag, startPoint x: 361, startPoint y: 235, endPoint x: 398, endPoint y: 236, distance: 37.0
copy dd "[DATE]"
click at [25, 95] on span "Clientes" at bounding box center [29, 94] width 21 height 7
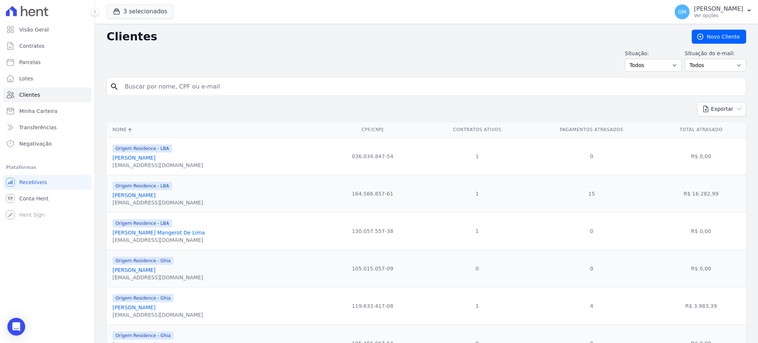
click at [158, 91] on input "search" at bounding box center [431, 86] width 622 height 15
paste input "[PERSON_NAME]"
type input "[PERSON_NAME]"
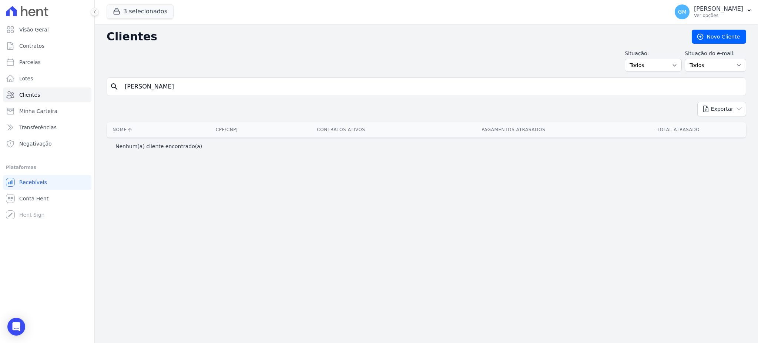
drag, startPoint x: 191, startPoint y: 85, endPoint x: 167, endPoint y: 84, distance: 23.7
click at [167, 84] on input "[PERSON_NAME]" at bounding box center [431, 86] width 622 height 15
type input "[PERSON_NAME]"
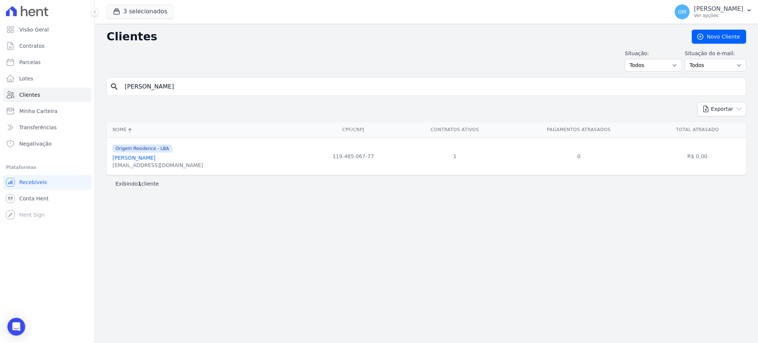
click at [151, 159] on link "[PERSON_NAME]" at bounding box center [133, 158] width 43 height 6
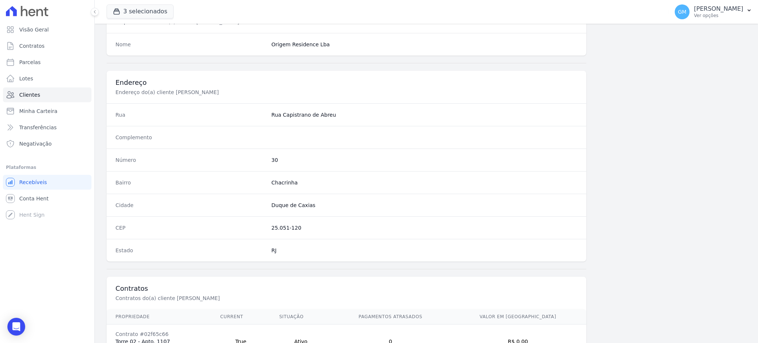
scroll to position [350, 0]
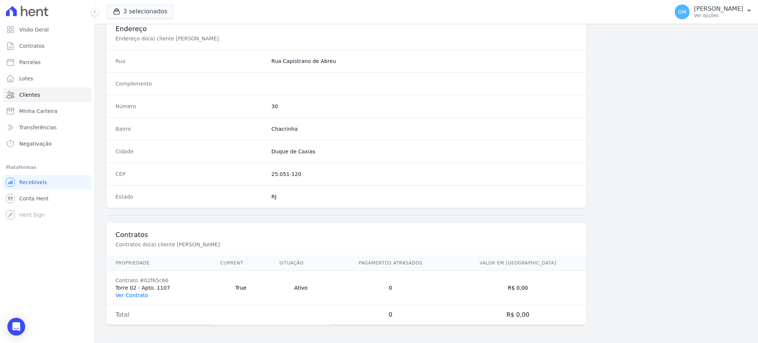
click at [137, 293] on link "Ver Contrato" at bounding box center [131, 295] width 33 height 6
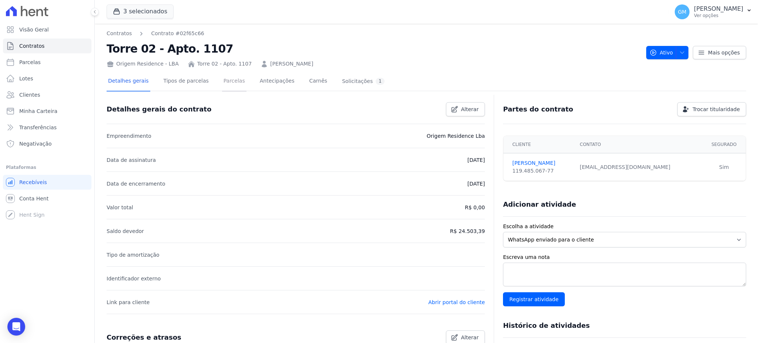
click at [225, 80] on link "Parcelas" at bounding box center [234, 82] width 24 height 20
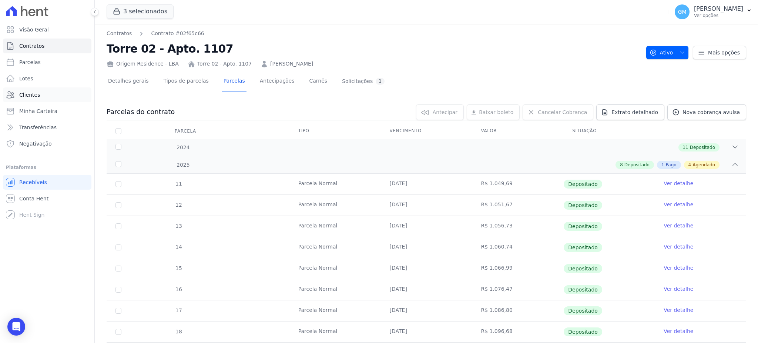
click at [46, 92] on link "Clientes" at bounding box center [47, 94] width 88 height 15
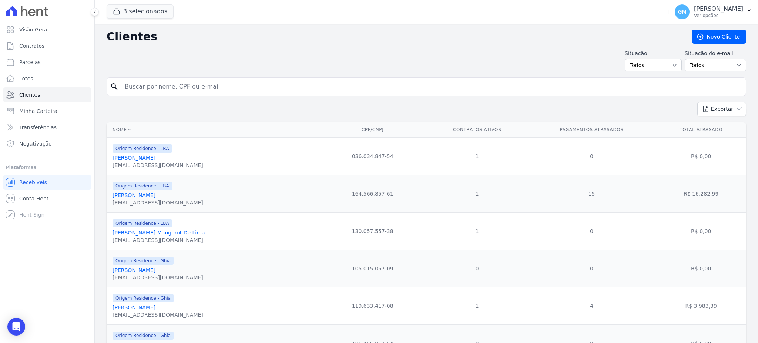
click at [162, 87] on input "search" at bounding box center [431, 86] width 622 height 15
paste input "[PERSON_NAME]"
drag, startPoint x: 191, startPoint y: 86, endPoint x: 166, endPoint y: 89, distance: 24.2
click at [166, 89] on input "[PERSON_NAME]" at bounding box center [431, 86] width 622 height 15
type input "[PERSON_NAME]"
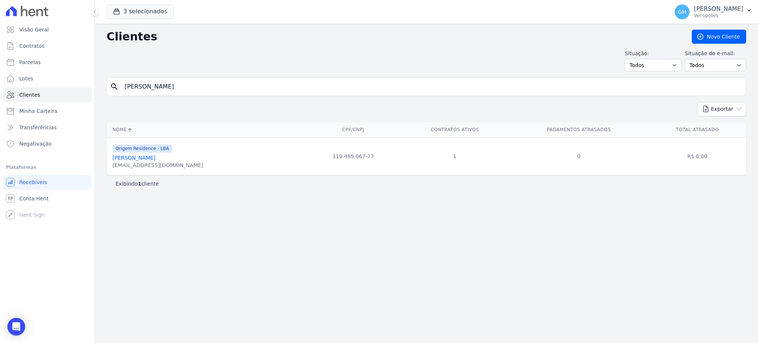
click at [149, 157] on link "[PERSON_NAME]" at bounding box center [133, 158] width 43 height 6
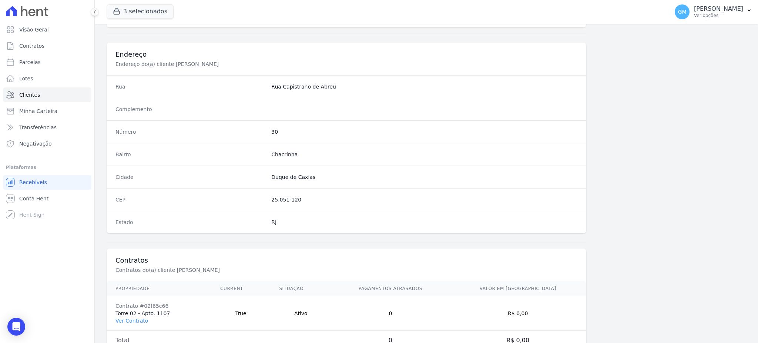
scroll to position [350, 0]
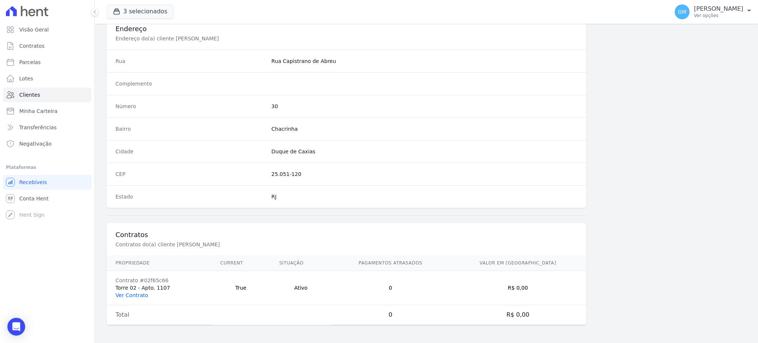
click at [136, 295] on link "Ver Contrato" at bounding box center [131, 295] width 33 height 6
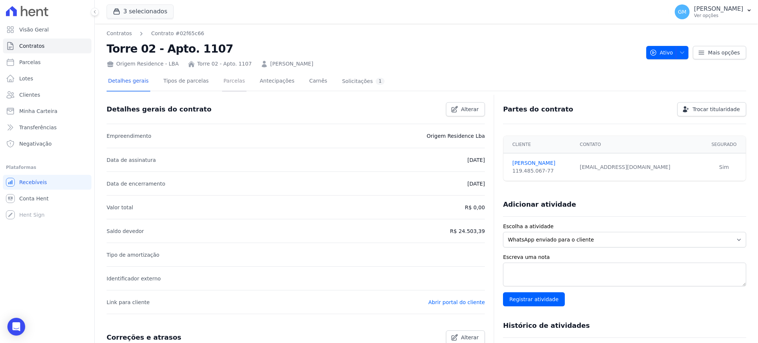
click at [229, 80] on link "Parcelas" at bounding box center [234, 82] width 24 height 20
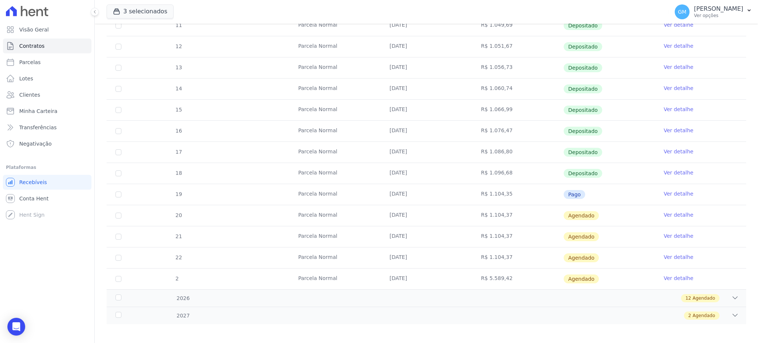
scroll to position [161, 0]
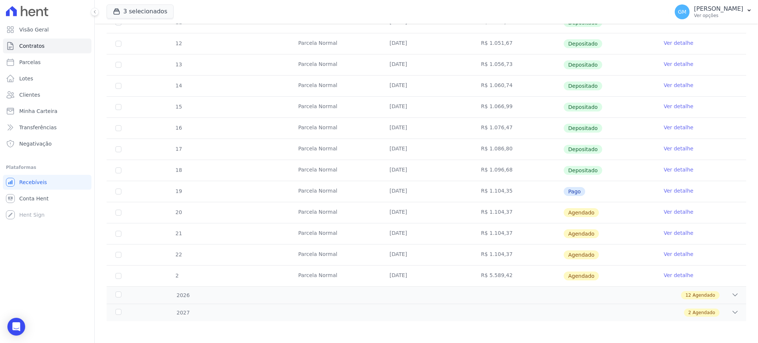
click at [664, 188] on link "Ver detalhe" at bounding box center [678, 190] width 30 height 7
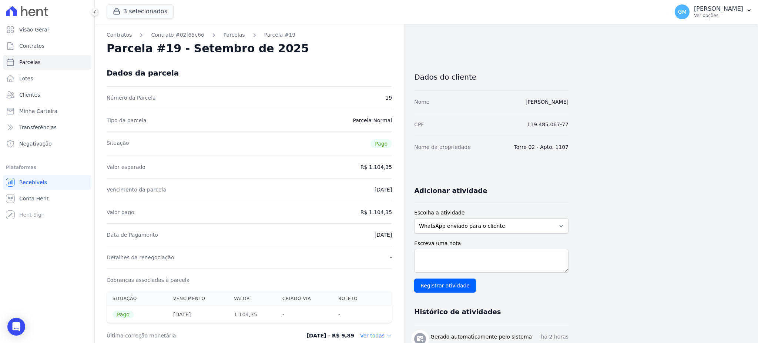
drag, startPoint x: 359, startPoint y: 234, endPoint x: 395, endPoint y: 240, distance: 36.0
drag, startPoint x: 371, startPoint y: 212, endPoint x: 392, endPoint y: 211, distance: 21.5
drag, startPoint x: 378, startPoint y: 236, endPoint x: 393, endPoint y: 236, distance: 15.5
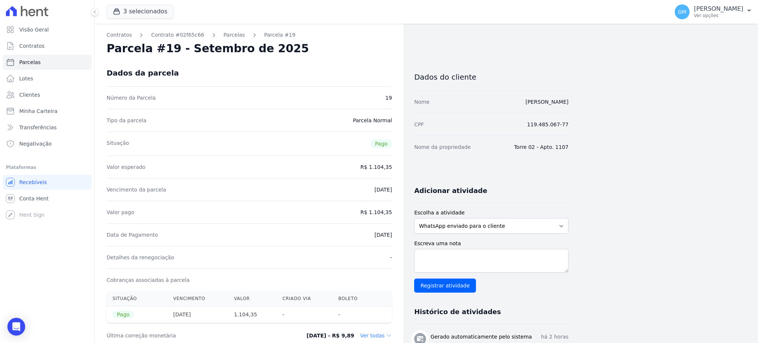
click at [18, 88] on link "Clientes" at bounding box center [47, 94] width 88 height 15
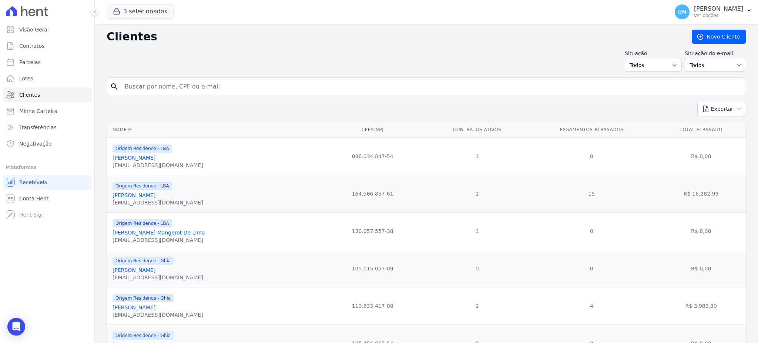
click at [196, 81] on input "search" at bounding box center [431, 86] width 622 height 15
click at [224, 85] on input "search" at bounding box center [431, 86] width 622 height 15
paste input "[PERSON_NAME]"
type input "[PERSON_NAME]"
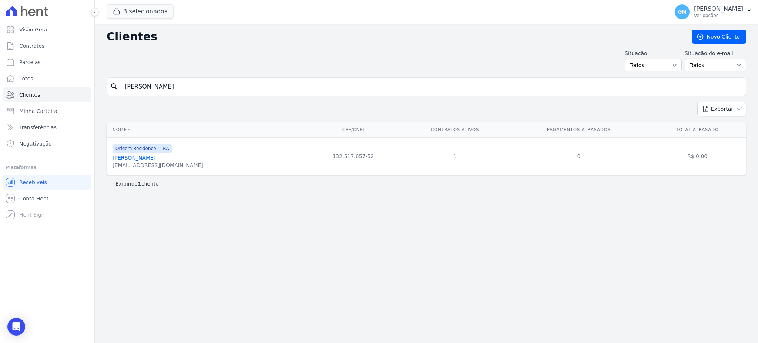
click at [155, 157] on link "[PERSON_NAME]" at bounding box center [133, 158] width 43 height 6
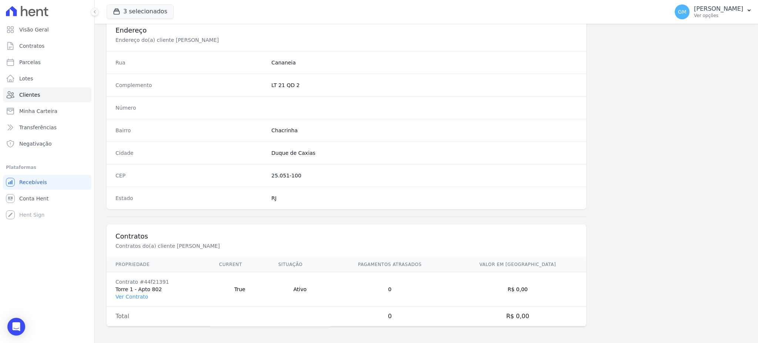
scroll to position [350, 0]
click at [140, 295] on link "Ver Contrato" at bounding box center [131, 295] width 33 height 6
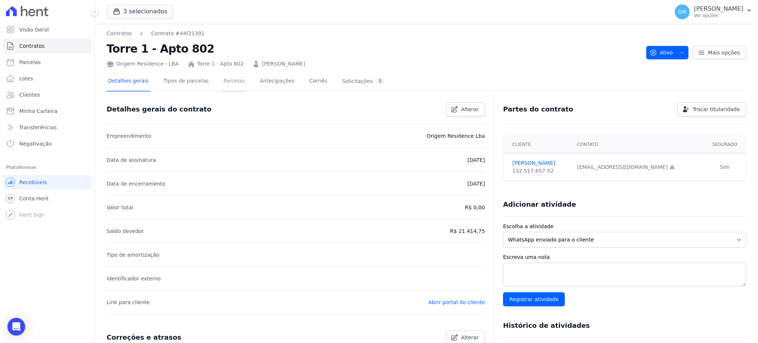
click at [231, 83] on link "Parcelas" at bounding box center [234, 82] width 24 height 20
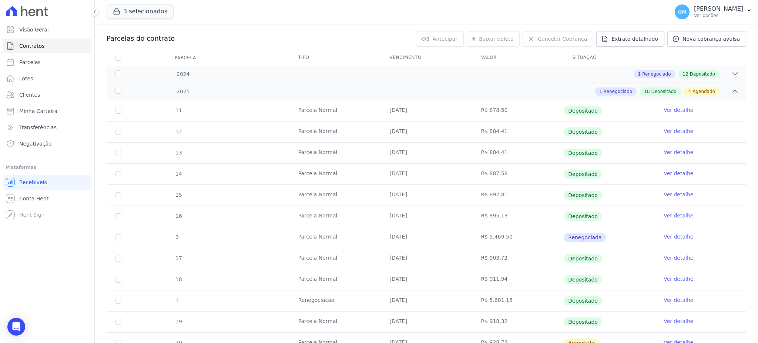
scroll to position [148, 0]
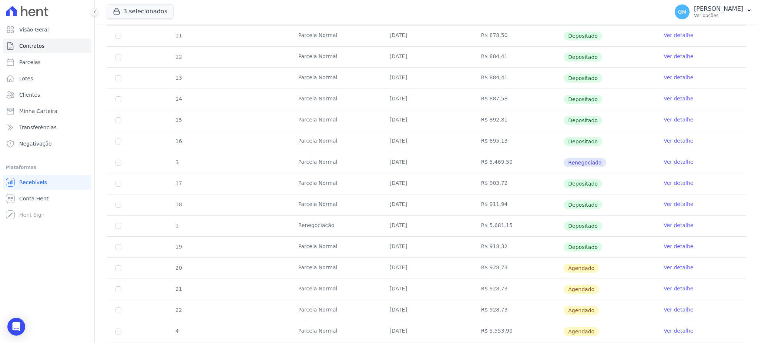
click at [669, 245] on link "Ver detalhe" at bounding box center [678, 245] width 30 height 7
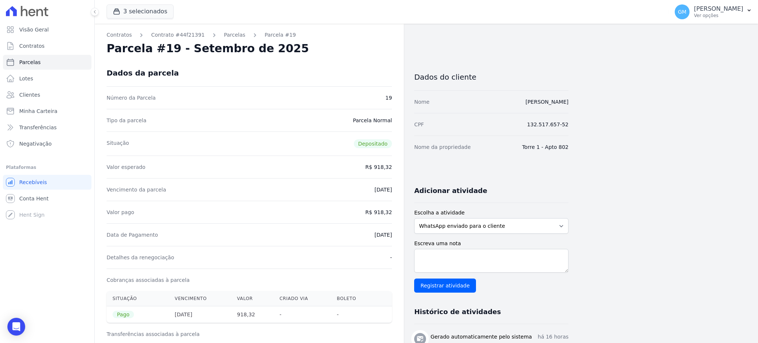
drag, startPoint x: 359, startPoint y: 235, endPoint x: 407, endPoint y: 235, distance: 48.5
drag, startPoint x: 380, startPoint y: 212, endPoint x: 397, endPoint y: 211, distance: 17.4
drag, startPoint x: 359, startPoint y: 238, endPoint x: 394, endPoint y: 237, distance: 35.2
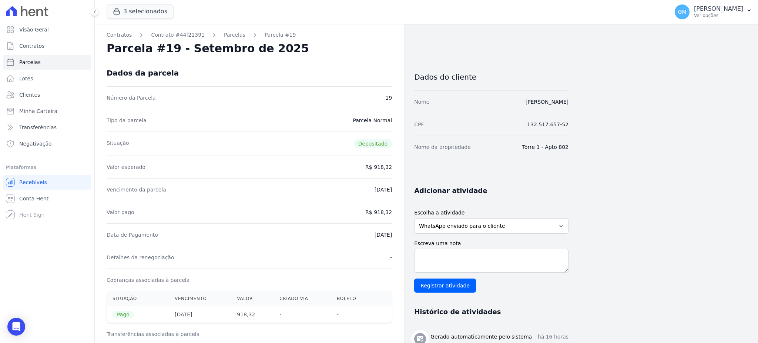
click at [67, 95] on link "Clientes" at bounding box center [47, 94] width 88 height 15
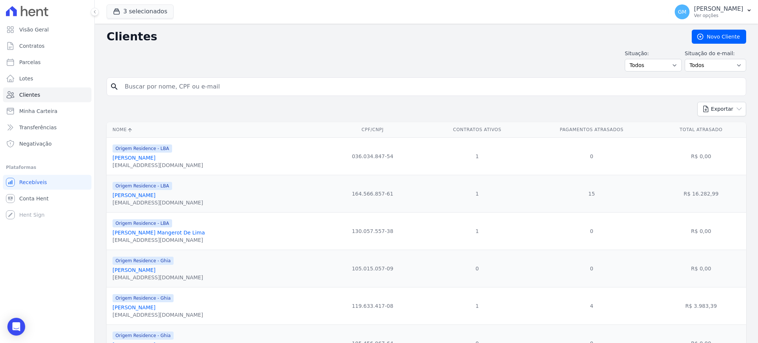
click at [228, 85] on input "search" at bounding box center [431, 86] width 622 height 15
paste input "[PERSON_NAME]"
type input "[PERSON_NAME]"
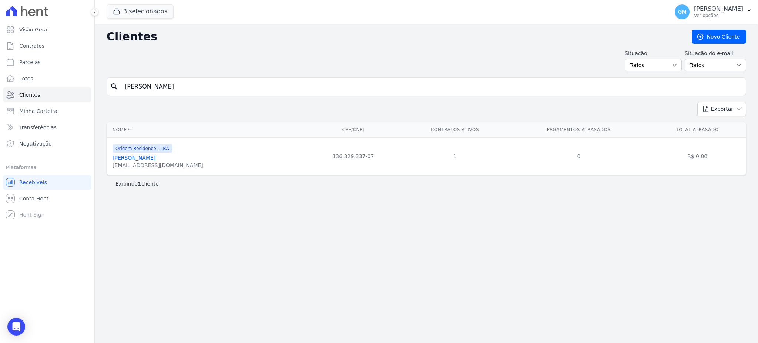
click at [155, 157] on link "[PERSON_NAME]" at bounding box center [133, 158] width 43 height 6
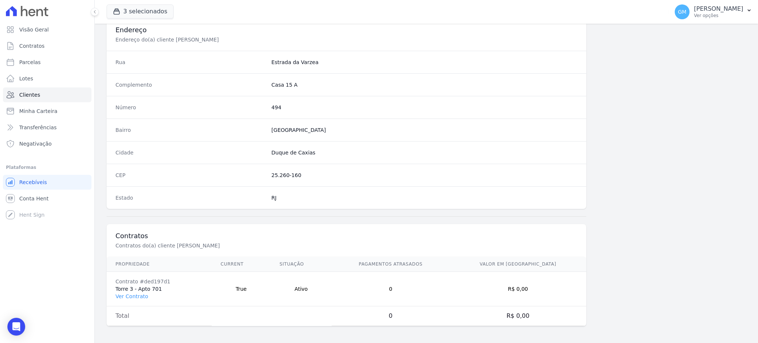
scroll to position [350, 0]
click at [142, 292] on link "Ver Contrato" at bounding box center [131, 295] width 33 height 6
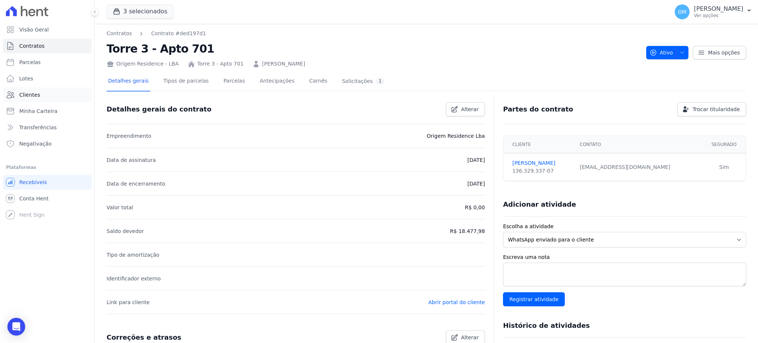
click at [54, 92] on link "Clientes" at bounding box center [47, 94] width 88 height 15
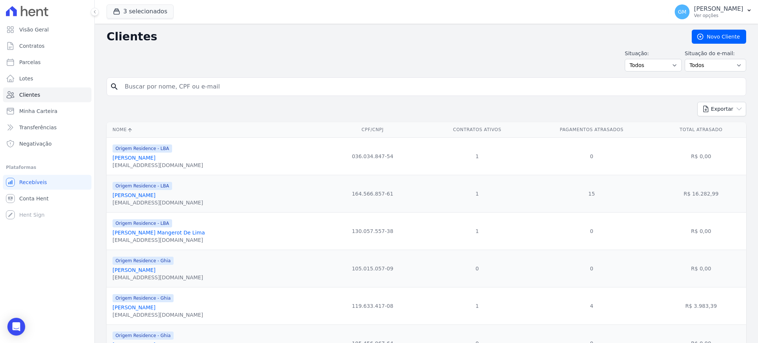
click at [168, 81] on input "search" at bounding box center [431, 86] width 622 height 15
paste input "[PERSON_NAME]"
type input "[PERSON_NAME]"
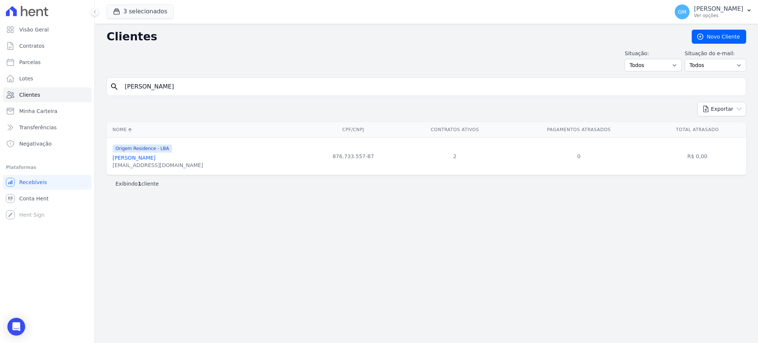
click at [155, 160] on link "[PERSON_NAME]" at bounding box center [133, 158] width 43 height 6
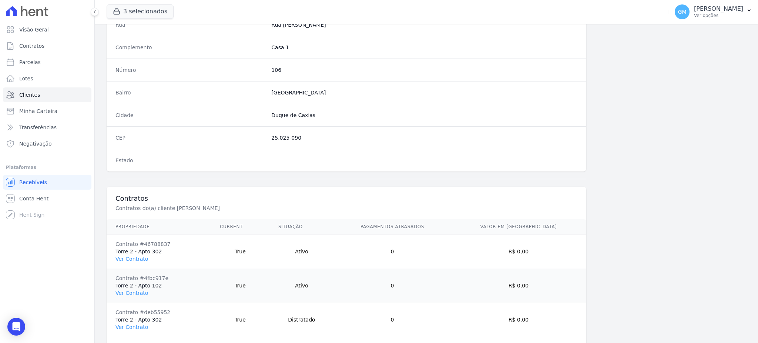
scroll to position [418, 0]
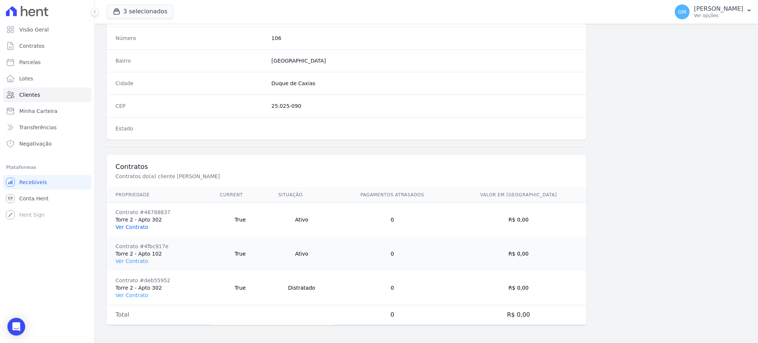
click at [135, 229] on link "Ver Contrato" at bounding box center [131, 227] width 33 height 6
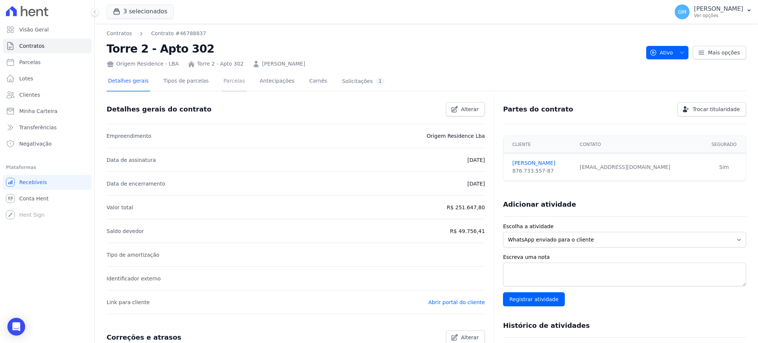
click at [231, 89] on link "Parcelas" at bounding box center [234, 82] width 24 height 20
click at [228, 81] on link "Parcelas" at bounding box center [234, 82] width 24 height 20
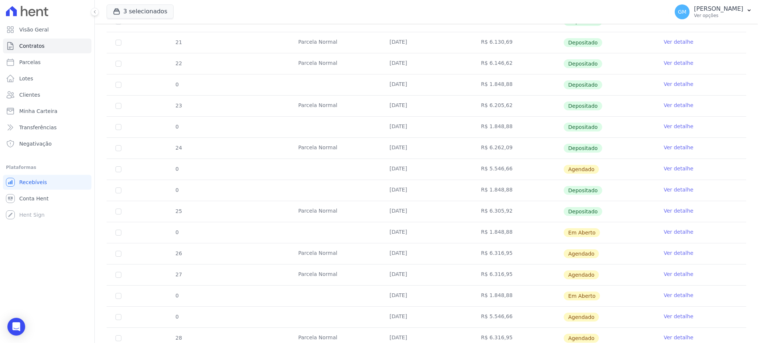
scroll to position [246, 0]
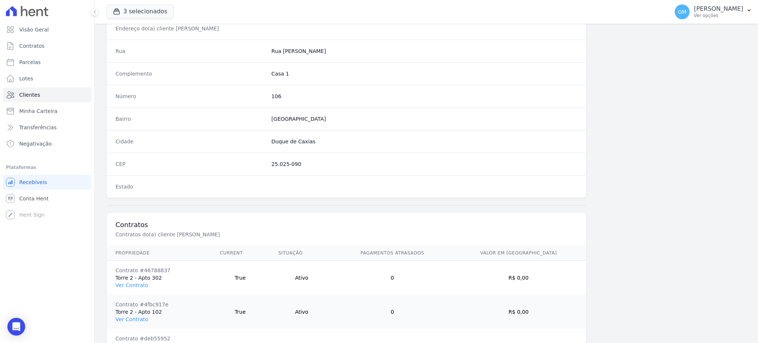
scroll to position [418, 0]
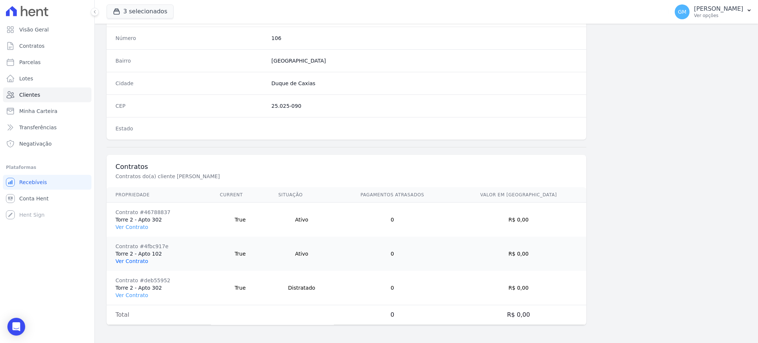
click at [139, 261] on link "Ver Contrato" at bounding box center [131, 261] width 33 height 6
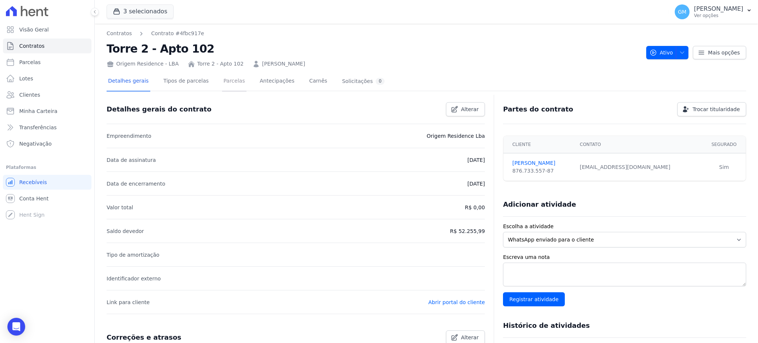
click at [223, 83] on link "Parcelas" at bounding box center [234, 82] width 24 height 20
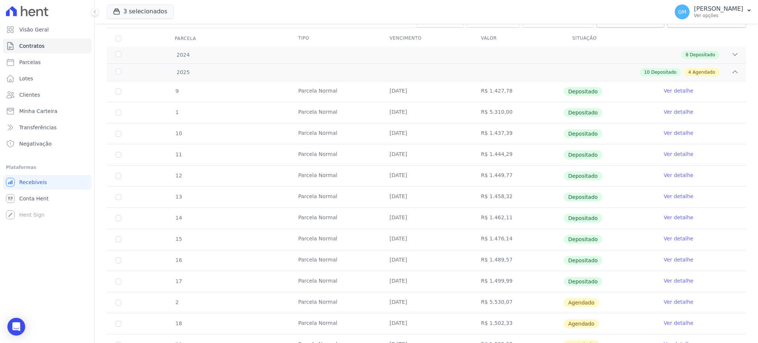
scroll to position [148, 0]
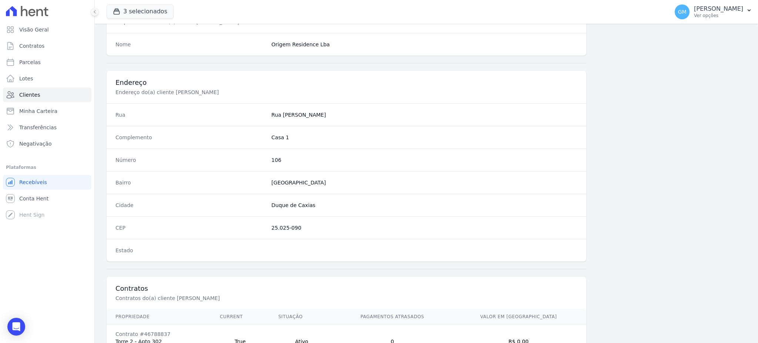
scroll to position [418, 0]
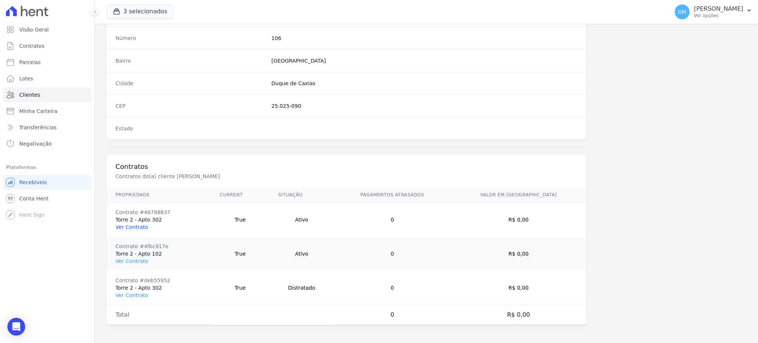
click at [140, 226] on link "Ver Contrato" at bounding box center [131, 227] width 33 height 6
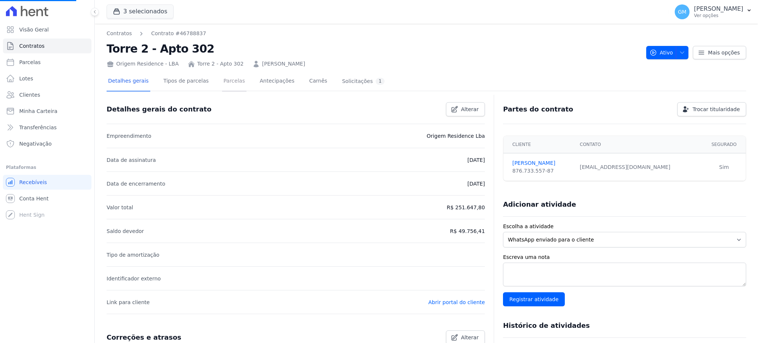
click at [222, 85] on link "Parcelas" at bounding box center [234, 82] width 24 height 20
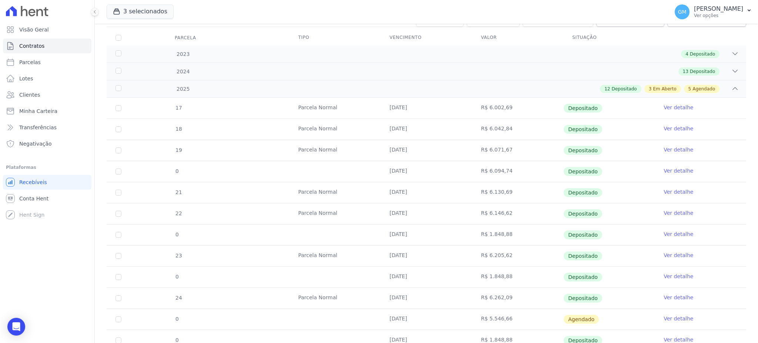
scroll to position [197, 0]
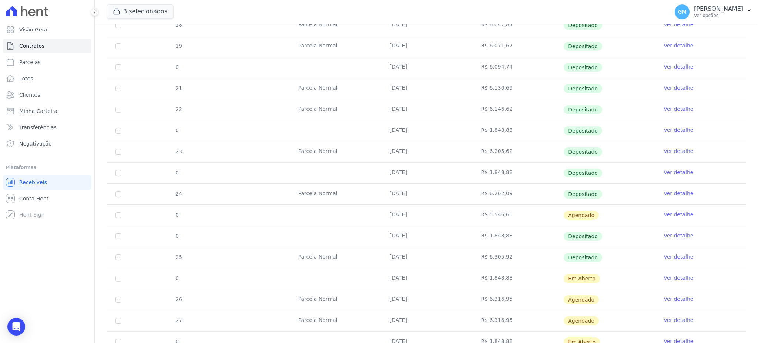
click at [670, 232] on link "Ver detalhe" at bounding box center [678, 235] width 30 height 7
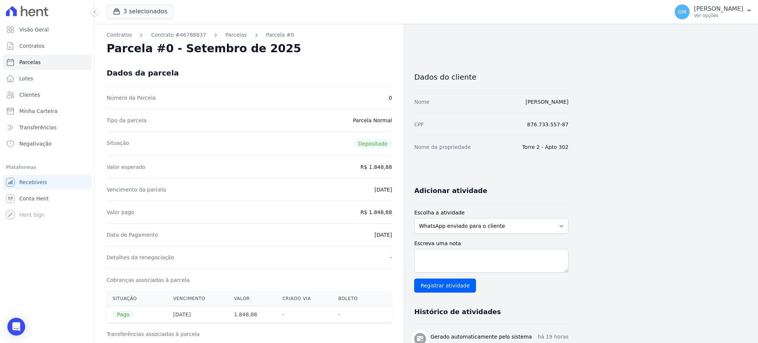
drag, startPoint x: 365, startPoint y: 235, endPoint x: 400, endPoint y: 239, distance: 34.6
click at [400, 239] on div "Contratos Contrato #46788837 [GEOGRAPHIC_DATA] Parcela #0 Parcela #0 - Setembro…" at bounding box center [249, 296] width 309 height 545
drag, startPoint x: 373, startPoint y: 210, endPoint x: 393, endPoint y: 209, distance: 19.6
click at [393, 209] on div "Contratos Contrato #46788837 [GEOGRAPHIC_DATA] Parcela #0 Parcela #0 - Setembro…" at bounding box center [249, 296] width 309 height 545
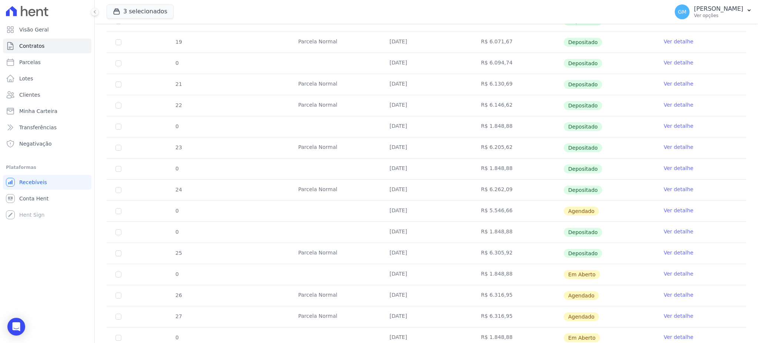
scroll to position [309, 0]
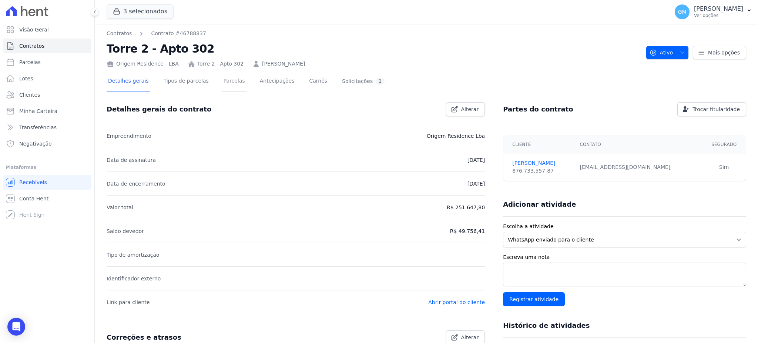
click at [222, 81] on link "Parcelas" at bounding box center [234, 82] width 24 height 20
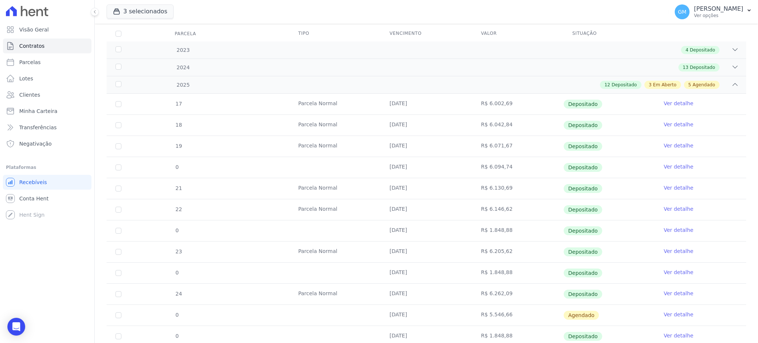
scroll to position [197, 0]
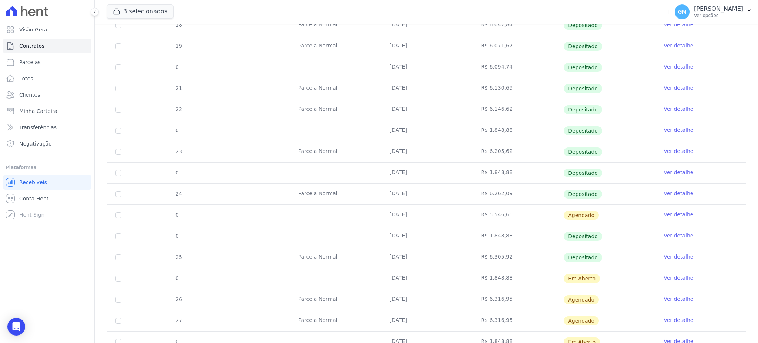
click at [663, 232] on link "Ver detalhe" at bounding box center [678, 235] width 30 height 7
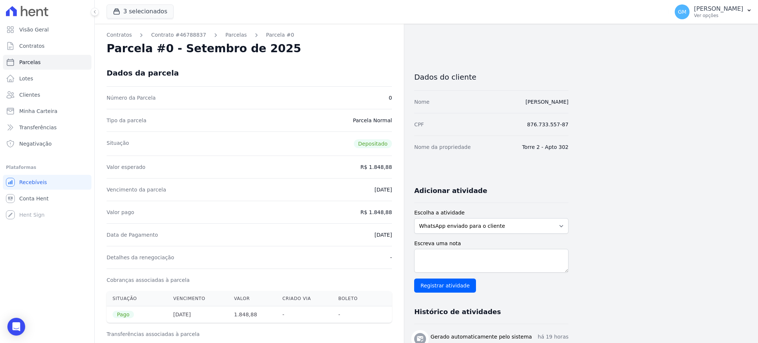
click at [400, 235] on div "Contratos Contrato #46788837 [GEOGRAPHIC_DATA] Parcela #0 Parcela #0 - Setembro…" at bounding box center [249, 296] width 309 height 545
drag, startPoint x: 374, startPoint y: 211, endPoint x: 400, endPoint y: 210, distance: 26.3
click at [400, 210] on div "Contratos Contrato #46788837 [GEOGRAPHIC_DATA] Parcela #0 Parcela #0 - Setembro…" at bounding box center [249, 296] width 309 height 545
drag, startPoint x: 353, startPoint y: 231, endPoint x: 393, endPoint y: 236, distance: 40.3
click at [393, 236] on div "Contratos Contrato #46788837 [GEOGRAPHIC_DATA] Parcela #0 Parcela #0 - Setembro…" at bounding box center [249, 296] width 309 height 545
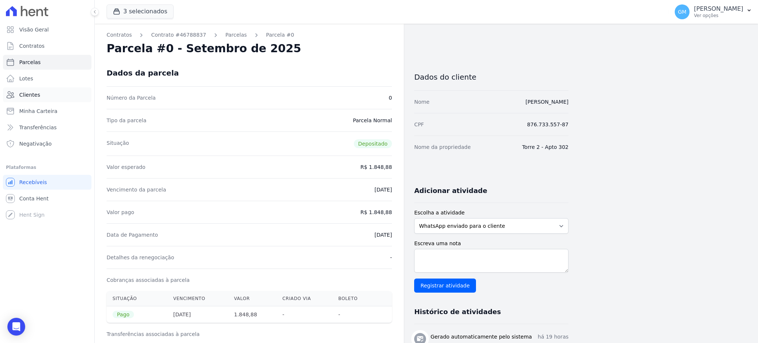
click at [31, 88] on link "Clientes" at bounding box center [47, 94] width 88 height 15
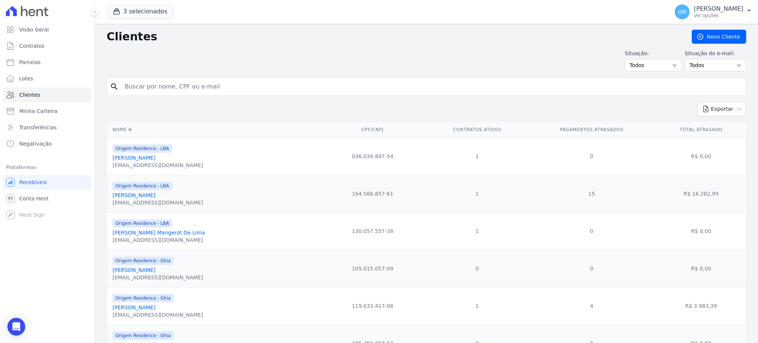
click at [164, 87] on input "search" at bounding box center [431, 86] width 622 height 15
paste input "[PERSON_NAME]"
type input "[PERSON_NAME]"
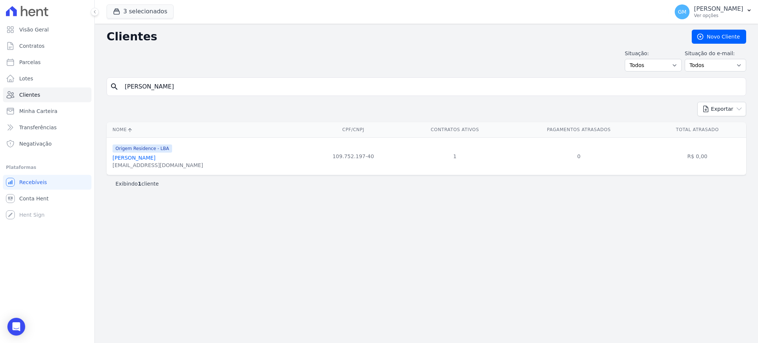
click at [155, 161] on link "[PERSON_NAME]" at bounding box center [133, 158] width 43 height 6
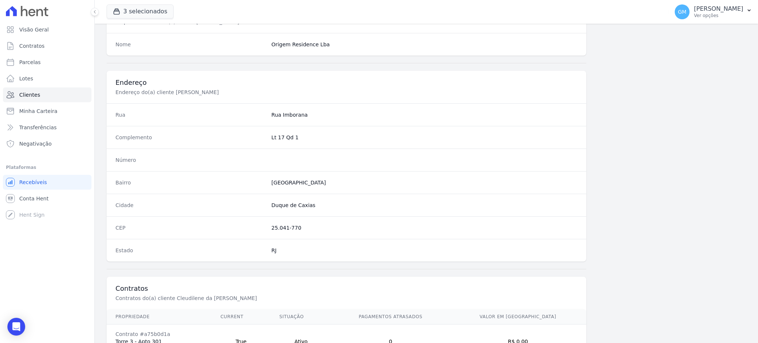
scroll to position [350, 0]
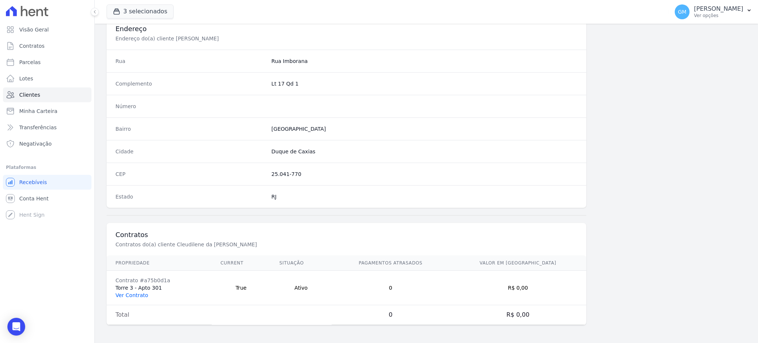
click at [138, 293] on link "Ver Contrato" at bounding box center [131, 295] width 33 height 6
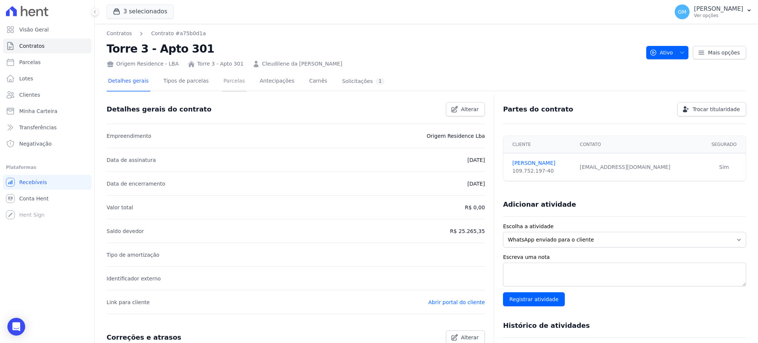
click at [223, 75] on link "Parcelas" at bounding box center [234, 82] width 24 height 20
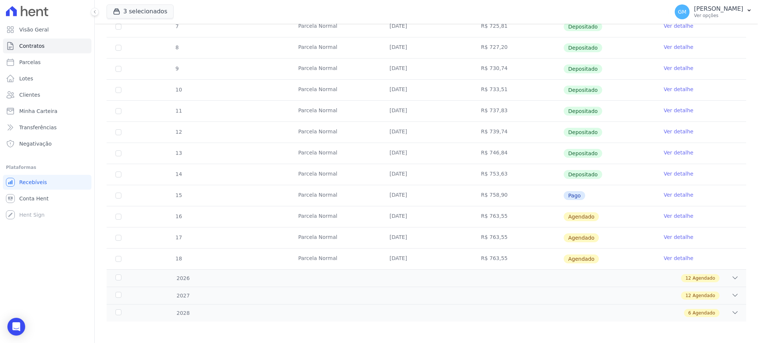
scroll to position [158, 0]
click at [682, 191] on link "Ver detalhe" at bounding box center [678, 194] width 30 height 7
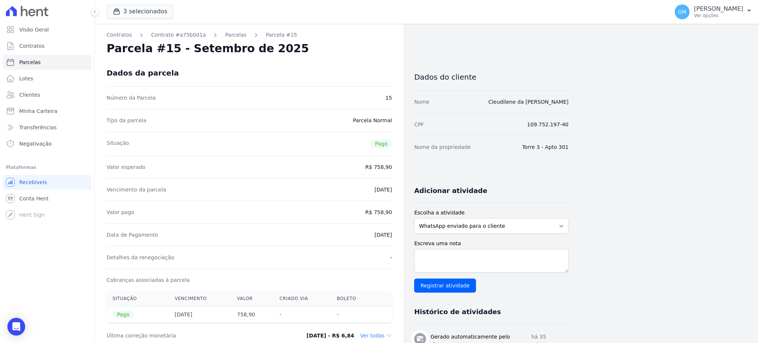
drag, startPoint x: 375, startPoint y: 234, endPoint x: 393, endPoint y: 234, distance: 18.1
click at [393, 234] on div "Contratos Contrato #a75b0d1a [GEOGRAPHIC_DATA] Parcela #15 [GEOGRAPHIC_DATA] #1…" at bounding box center [249, 343] width 309 height 638
drag, startPoint x: 376, startPoint y: 212, endPoint x: 393, endPoint y: 215, distance: 17.6
click at [393, 215] on div "Contratos Contrato #a75b0d1a [GEOGRAPHIC_DATA] Parcela #15 [GEOGRAPHIC_DATA] #1…" at bounding box center [249, 343] width 309 height 638
click at [388, 210] on dd "R$ 758,90" at bounding box center [378, 211] width 27 height 7
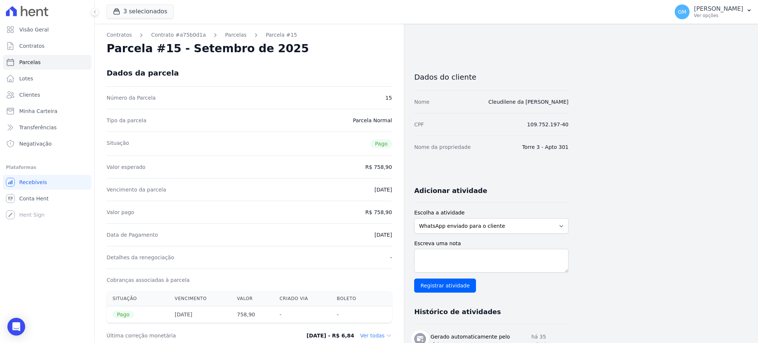
drag, startPoint x: 376, startPoint y: 212, endPoint x: 391, endPoint y: 214, distance: 14.5
click at [391, 214] on dd "R$ 758,90" at bounding box center [378, 211] width 27 height 7
drag, startPoint x: 374, startPoint y: 238, endPoint x: 395, endPoint y: 238, distance: 21.1
click at [395, 238] on div "Contratos Contrato #a75b0d1a [GEOGRAPHIC_DATA] Parcela #15 [GEOGRAPHIC_DATA] #1…" at bounding box center [249, 343] width 309 height 638
click at [57, 98] on link "Clientes" at bounding box center [47, 94] width 88 height 15
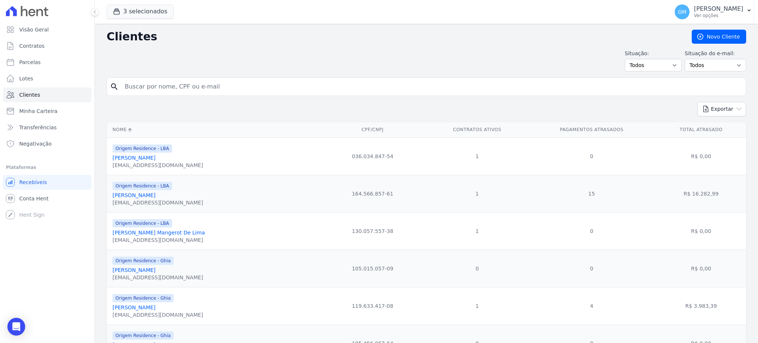
click at [137, 91] on input "search" at bounding box center [431, 86] width 622 height 15
paste input "[PERSON_NAME]"
type input "[PERSON_NAME]"
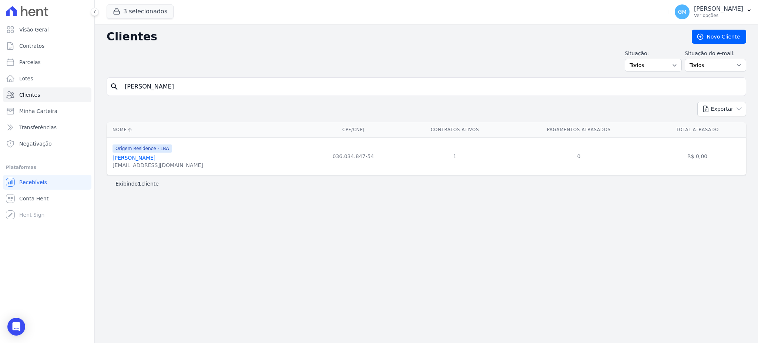
click at [155, 161] on link "[PERSON_NAME]" at bounding box center [133, 158] width 43 height 6
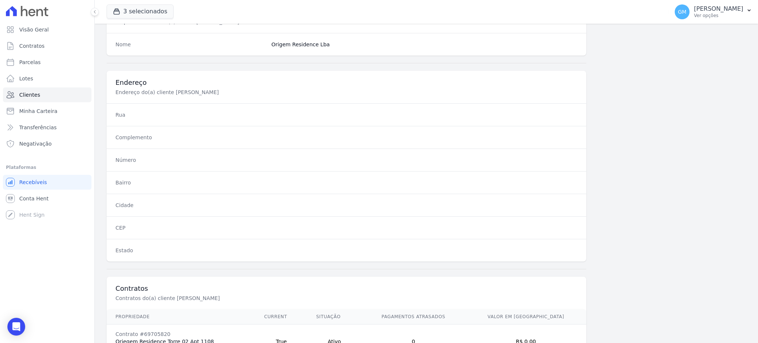
scroll to position [350, 0]
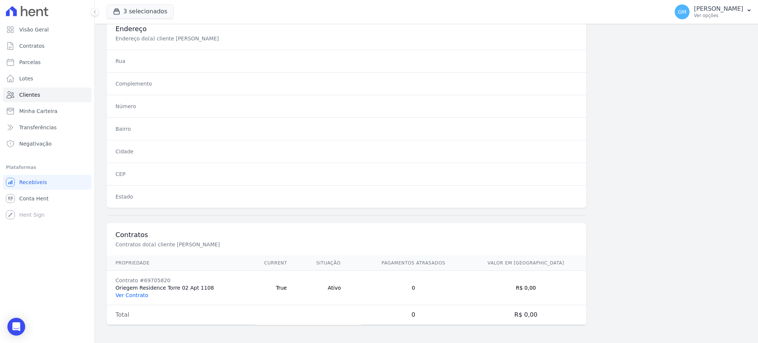
click at [145, 293] on link "Ver Contrato" at bounding box center [131, 295] width 33 height 6
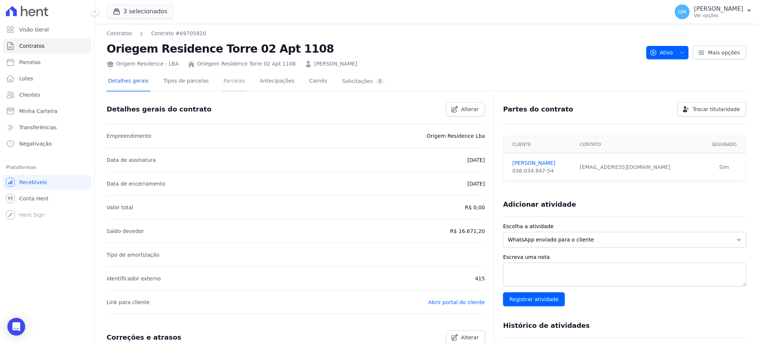
click at [225, 83] on link "Parcelas" at bounding box center [234, 82] width 24 height 20
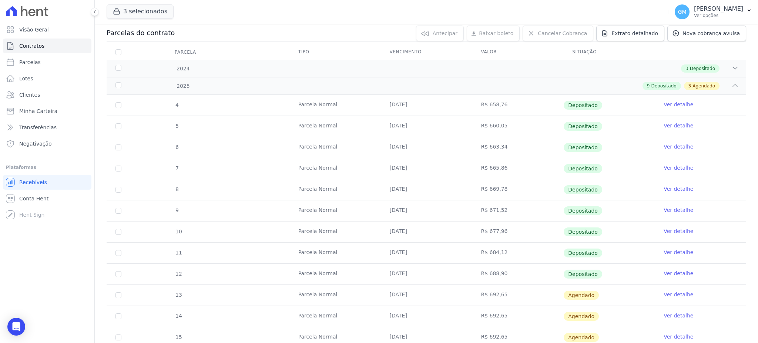
scroll to position [140, 0]
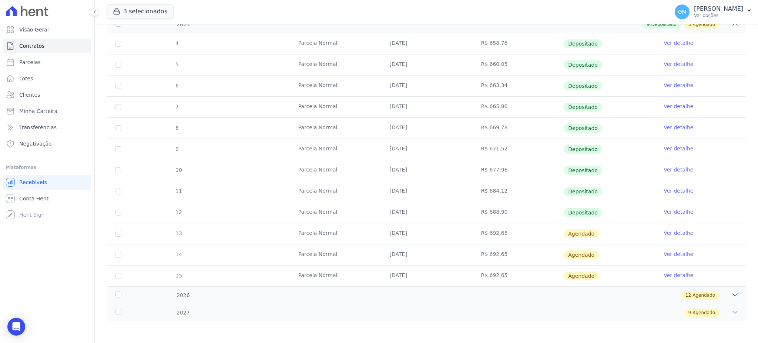
click at [664, 211] on link "Ver detalhe" at bounding box center [678, 211] width 30 height 7
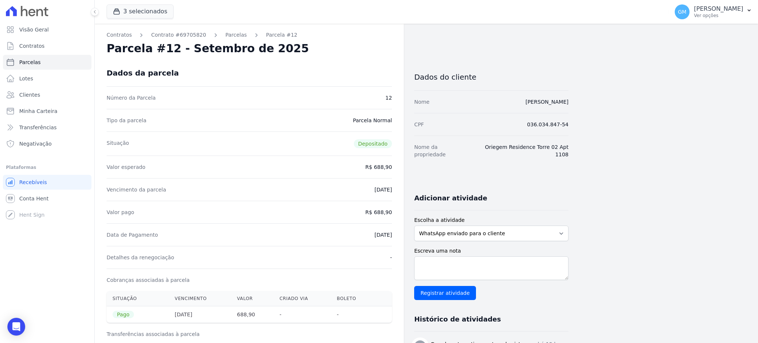
drag, startPoint x: 366, startPoint y: 236, endPoint x: 401, endPoint y: 238, distance: 35.6
click at [401, 238] on div "Contratos Contrato #69705820 [GEOGRAPHIC_DATA] Parcela #12 [GEOGRAPHIC_DATA] #1…" at bounding box center [249, 338] width 309 height 629
drag, startPoint x: 375, startPoint y: 209, endPoint x: 400, endPoint y: 209, distance: 25.2
click at [400, 209] on div "Contratos Contrato #69705820 [GEOGRAPHIC_DATA] Parcela #12 [GEOGRAPHIC_DATA] #1…" at bounding box center [249, 338] width 309 height 629
drag, startPoint x: 375, startPoint y: 232, endPoint x: 392, endPoint y: 236, distance: 17.1
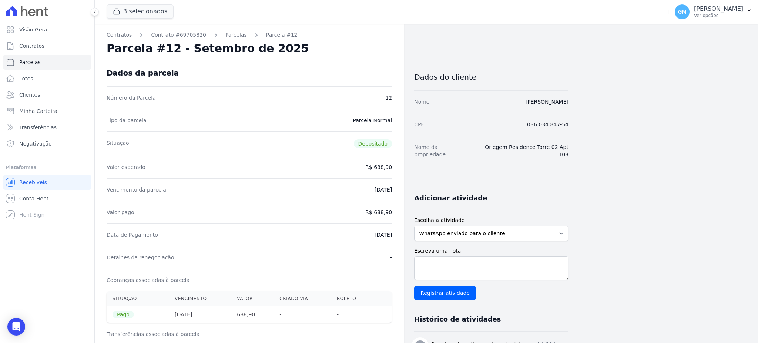
click at [392, 236] on div "Contratos Contrato #69705820 [GEOGRAPHIC_DATA] Parcela #12 [GEOGRAPHIC_DATA] #1…" at bounding box center [249, 338] width 309 height 629
click at [50, 91] on link "Clientes" at bounding box center [47, 94] width 88 height 15
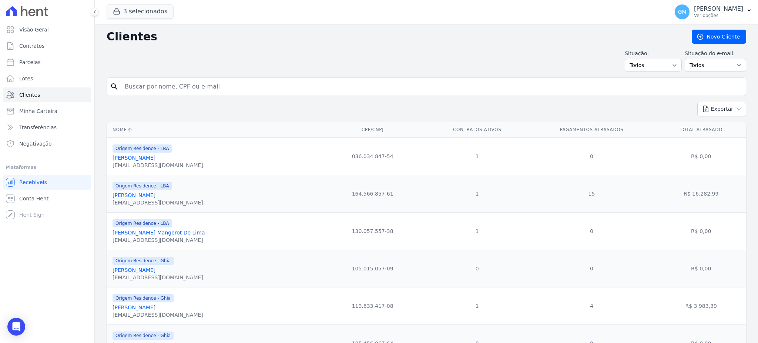
click at [139, 83] on input "search" at bounding box center [431, 86] width 622 height 15
paste input "[PERSON_NAME]"
type input "[PERSON_NAME]"
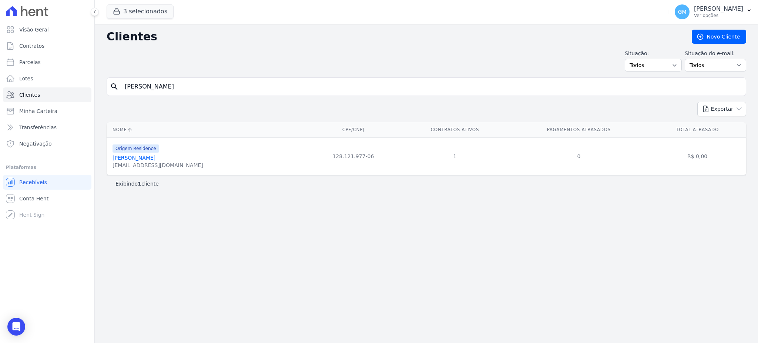
click at [155, 158] on link "[PERSON_NAME]" at bounding box center [133, 158] width 43 height 6
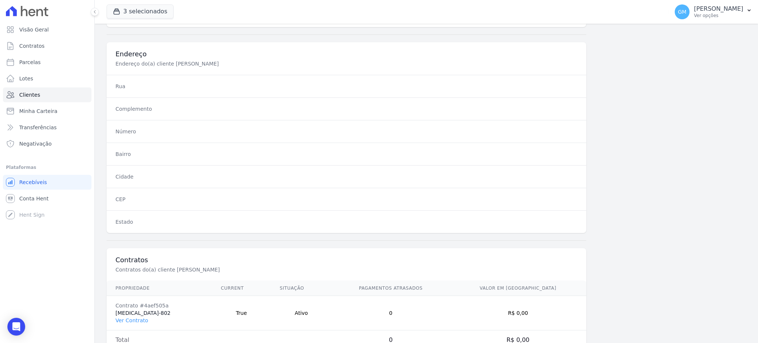
scroll to position [350, 0]
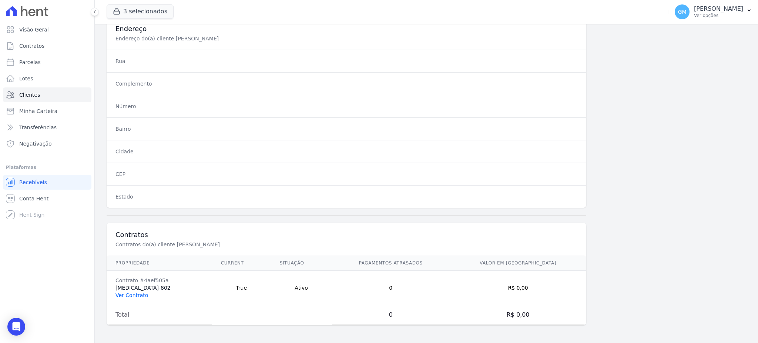
click at [133, 294] on link "Ver Contrato" at bounding box center [131, 295] width 33 height 6
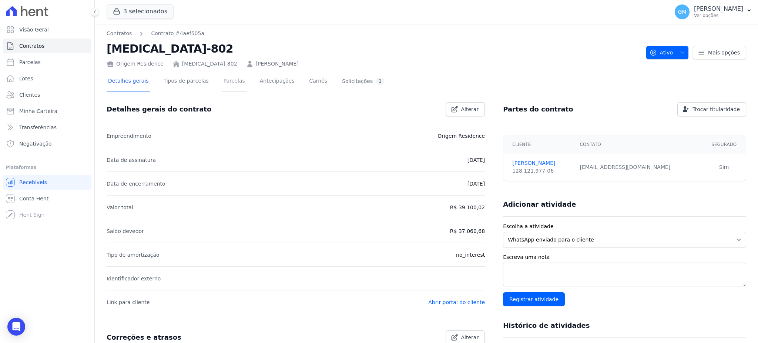
click at [222, 79] on link "Parcelas" at bounding box center [234, 82] width 24 height 20
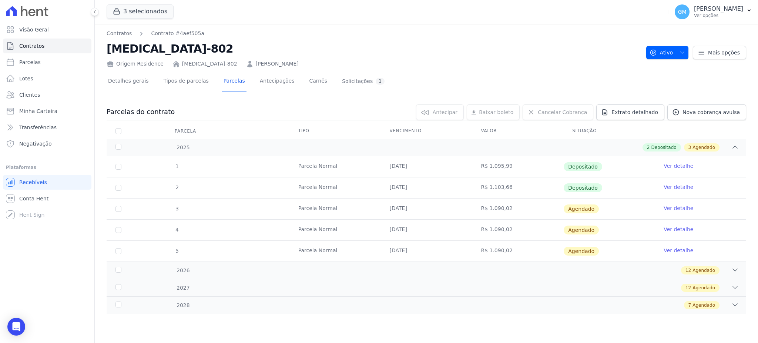
click at [679, 186] on link "Ver detalhe" at bounding box center [678, 186] width 30 height 7
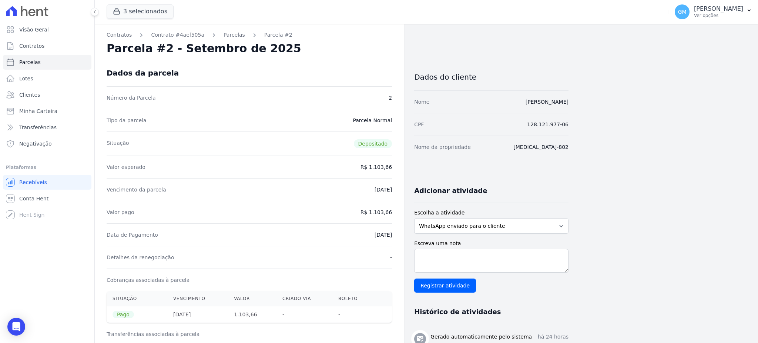
drag, startPoint x: 360, startPoint y: 237, endPoint x: 401, endPoint y: 235, distance: 41.5
click at [401, 235] on div "Contratos Contrato #4aef505a [GEOGRAPHIC_DATA] Parcela #2 Parcela #2 - Setembro…" at bounding box center [249, 302] width 309 height 556
click at [354, 235] on div "Data de Pagamento [DATE]" at bounding box center [249, 234] width 285 height 23
drag, startPoint x: 360, startPoint y: 235, endPoint x: 387, endPoint y: 235, distance: 27.4
click at [387, 235] on div "Data de Pagamento [DATE]" at bounding box center [249, 234] width 285 height 23
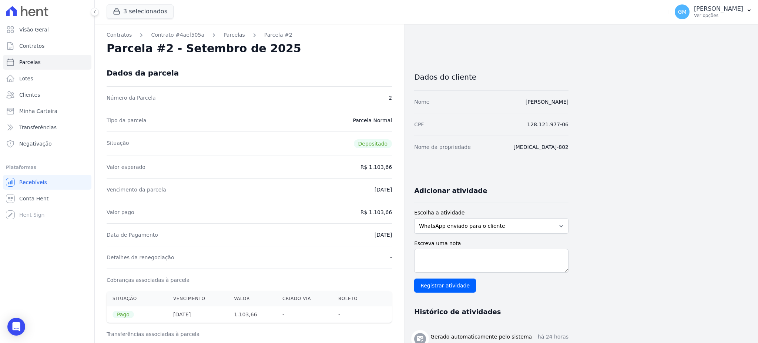
click at [341, 255] on div "Detalhes da renegociação -" at bounding box center [249, 257] width 285 height 23
drag, startPoint x: 357, startPoint y: 233, endPoint x: 398, endPoint y: 240, distance: 42.1
click at [398, 240] on div "Contratos Contrato #4aef505a [GEOGRAPHIC_DATA] Parcela #2 Parcela #2 - Setembro…" at bounding box center [249, 302] width 309 height 556
click at [341, 231] on div "Data de Pagamento [DATE]" at bounding box center [249, 234] width 285 height 23
drag, startPoint x: 350, startPoint y: 235, endPoint x: 403, endPoint y: 236, distance: 52.9
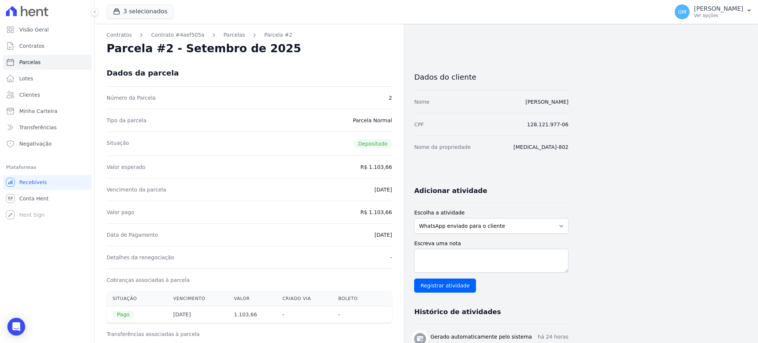
click at [403, 236] on div "Contratos Contrato #4aef505a [GEOGRAPHIC_DATA] Parcela #2 Parcela #2 - Setembro…" at bounding box center [249, 302] width 309 height 556
drag, startPoint x: 372, startPoint y: 212, endPoint x: 395, endPoint y: 212, distance: 23.3
click at [395, 212] on div "Contratos Contrato #4aef505a [GEOGRAPHIC_DATA] Parcela #2 Parcela #2 - Setembro…" at bounding box center [249, 302] width 309 height 556
drag, startPoint x: 351, startPoint y: 240, endPoint x: 400, endPoint y: 235, distance: 49.2
click at [400, 235] on div "Contratos Contrato #4aef505a [GEOGRAPHIC_DATA] Parcela #2 Parcela #2 - Setembro…" at bounding box center [249, 302] width 309 height 556
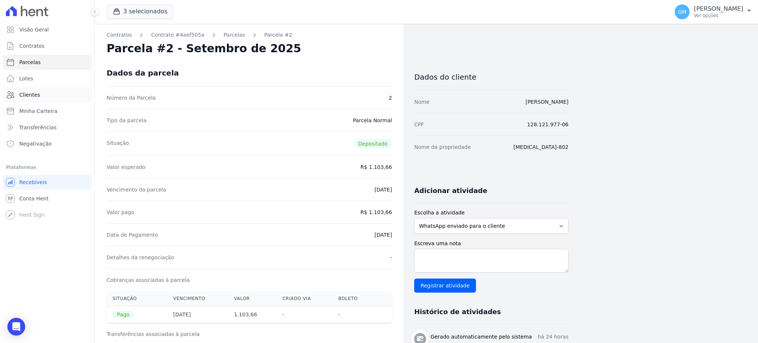
drag, startPoint x: 30, startPoint y: 97, endPoint x: 34, endPoint y: 97, distance: 3.7
click at [30, 96] on span "Clientes" at bounding box center [29, 94] width 21 height 7
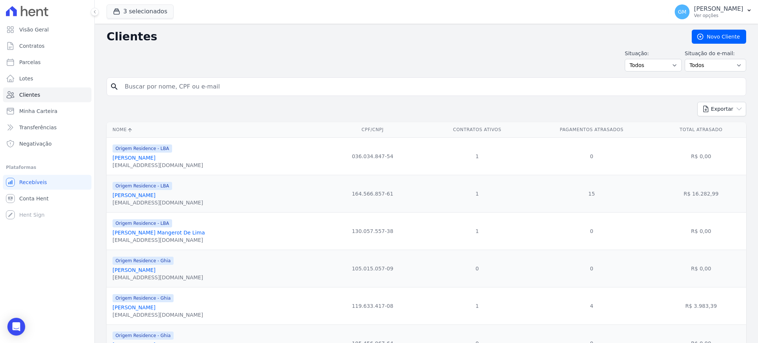
click at [187, 92] on input "search" at bounding box center [431, 86] width 622 height 15
paste input "[PERSON_NAME]"
type input "[PERSON_NAME]"
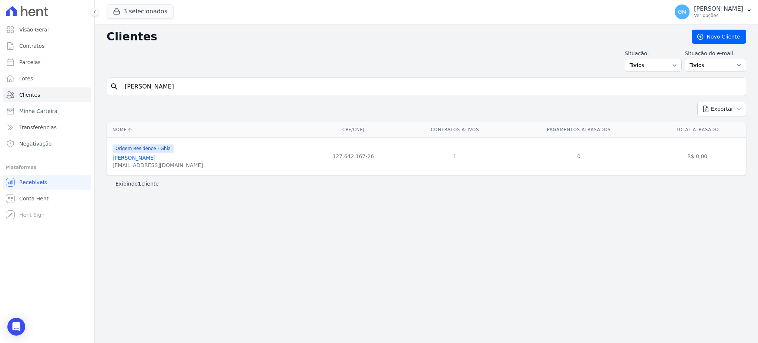
click at [138, 157] on link "[PERSON_NAME]" at bounding box center [133, 158] width 43 height 6
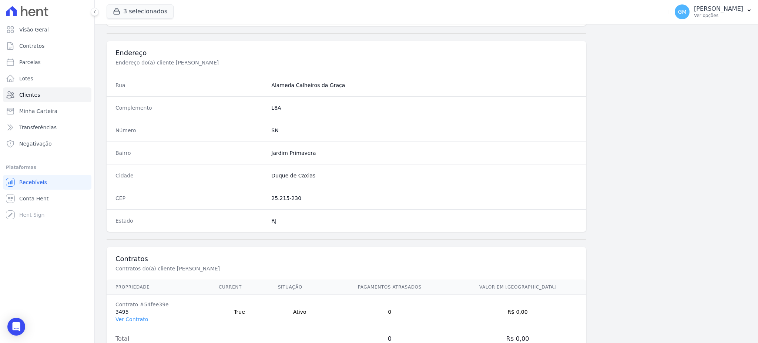
scroll to position [350, 0]
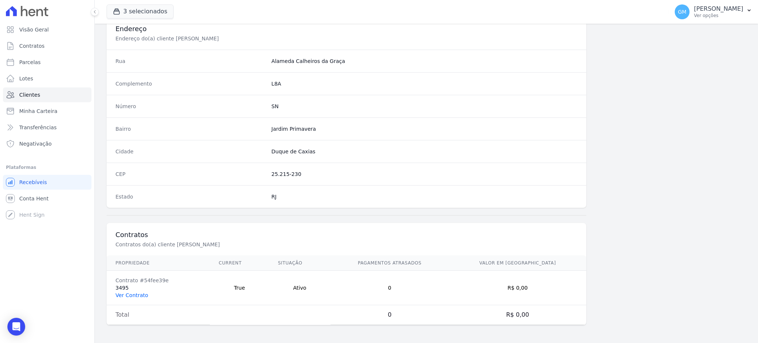
click at [128, 293] on link "Ver Contrato" at bounding box center [131, 295] width 33 height 6
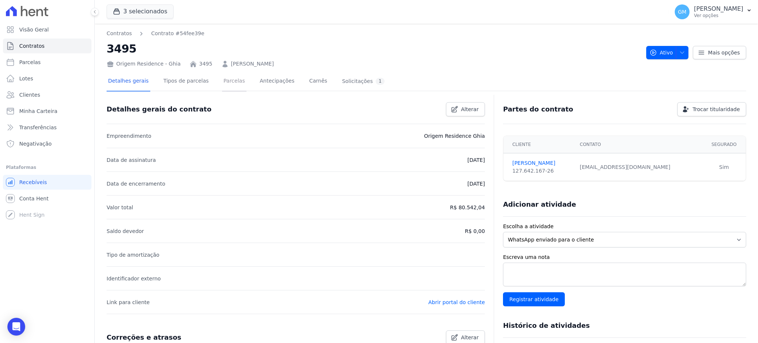
click at [232, 81] on link "Parcelas" at bounding box center [234, 82] width 24 height 20
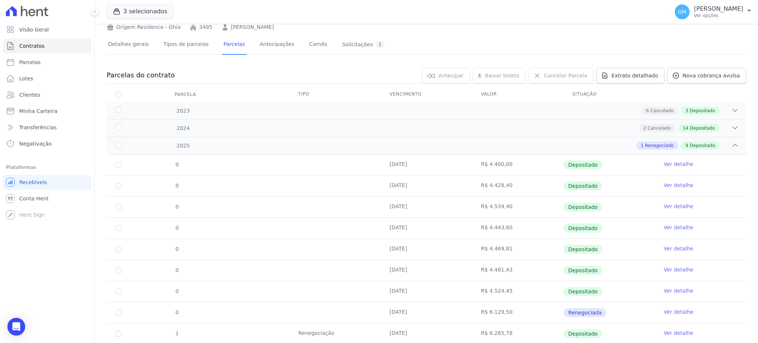
scroll to position [81, 0]
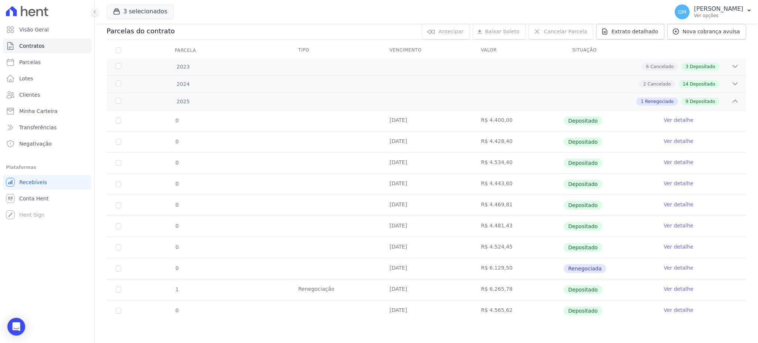
click at [665, 287] on link "Ver detalhe" at bounding box center [678, 288] width 30 height 7
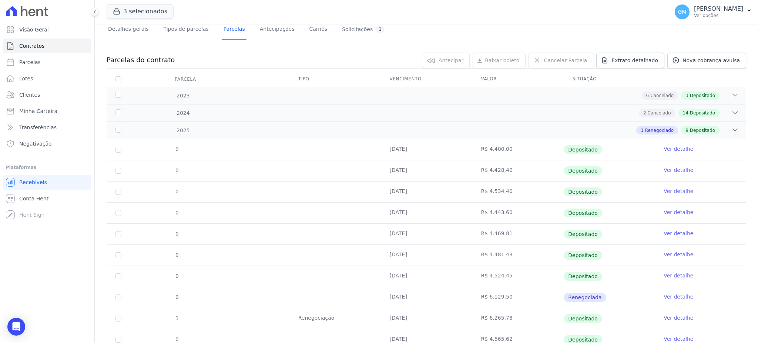
scroll to position [81, 0]
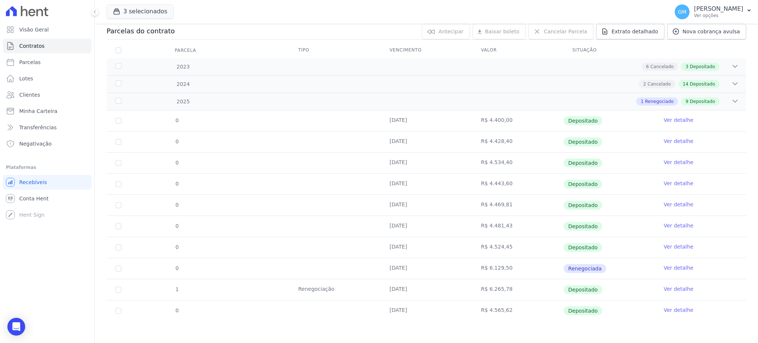
click at [670, 309] on link "Ver detalhe" at bounding box center [678, 309] width 30 height 7
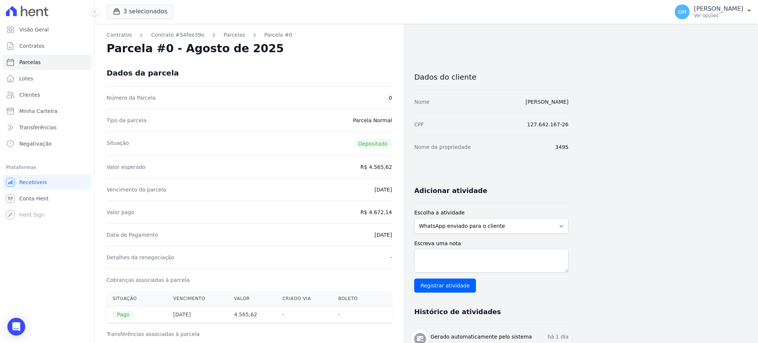
drag, startPoint x: 353, startPoint y: 231, endPoint x: 394, endPoint y: 239, distance: 42.1
click at [394, 239] on div "Contratos Contrato #54fee39e [GEOGRAPHIC_DATA] Parcela #0 Parcela #0 - Agosto d…" at bounding box center [249, 309] width 309 height 570
drag, startPoint x: 374, startPoint y: 211, endPoint x: 394, endPoint y: 211, distance: 20.0
click at [394, 211] on div "Contratos Contrato #54fee39e [GEOGRAPHIC_DATA] Parcela #0 Parcela #0 - Agosto d…" at bounding box center [249, 309] width 309 height 570
drag, startPoint x: 366, startPoint y: 243, endPoint x: 397, endPoint y: 239, distance: 31.4
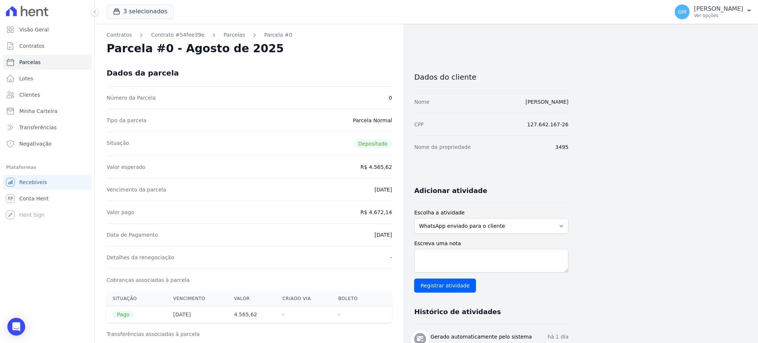
click at [397, 239] on div "Contratos Contrato #54fee39e [GEOGRAPHIC_DATA] Parcela #0 Parcela #0 - Agosto d…" at bounding box center [249, 309] width 309 height 570
click at [46, 95] on link "Clientes" at bounding box center [47, 94] width 88 height 15
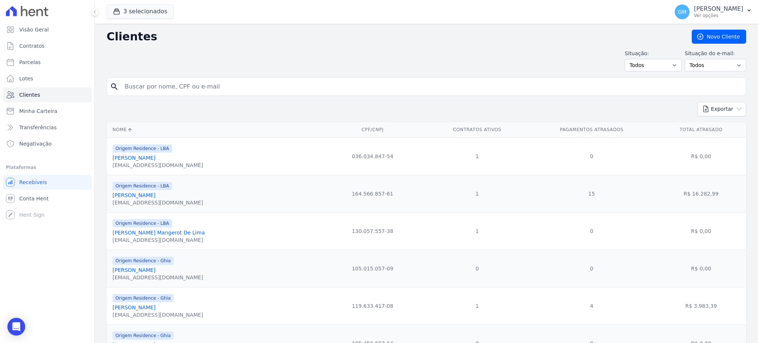
click at [139, 87] on input "search" at bounding box center [431, 86] width 622 height 15
paste input "[PERSON_NAME]"
type input "[PERSON_NAME]"
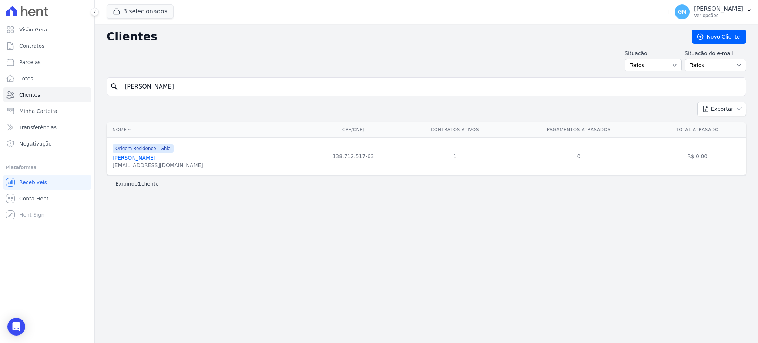
click at [152, 160] on link "[PERSON_NAME]" at bounding box center [133, 158] width 43 height 6
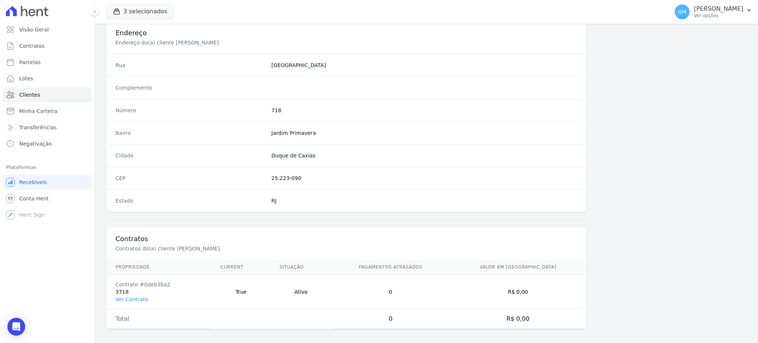
scroll to position [350, 0]
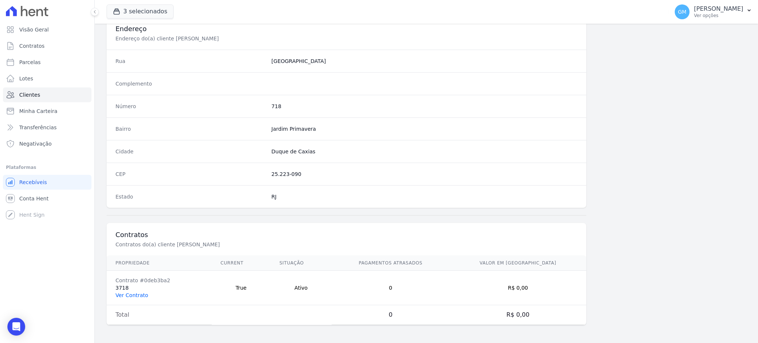
click at [139, 292] on link "Ver Contrato" at bounding box center [131, 295] width 33 height 6
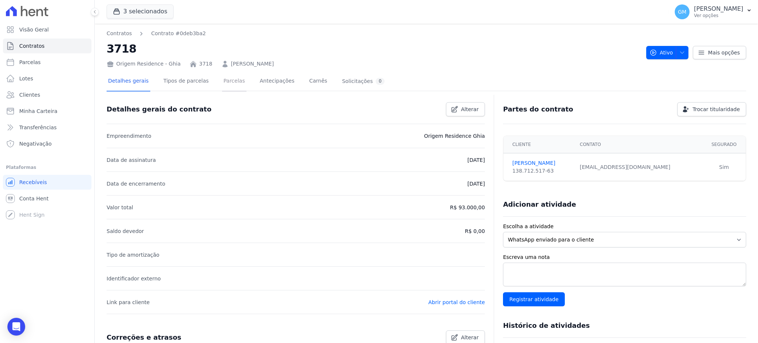
click at [229, 85] on link "Parcelas" at bounding box center [234, 82] width 24 height 20
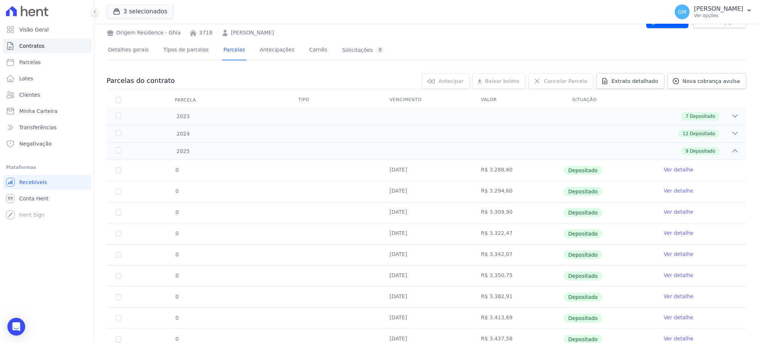
scroll to position [60, 0]
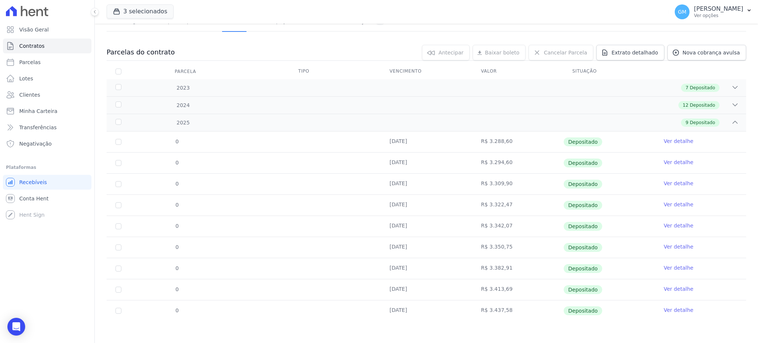
click at [675, 309] on link "Ver detalhe" at bounding box center [678, 309] width 30 height 7
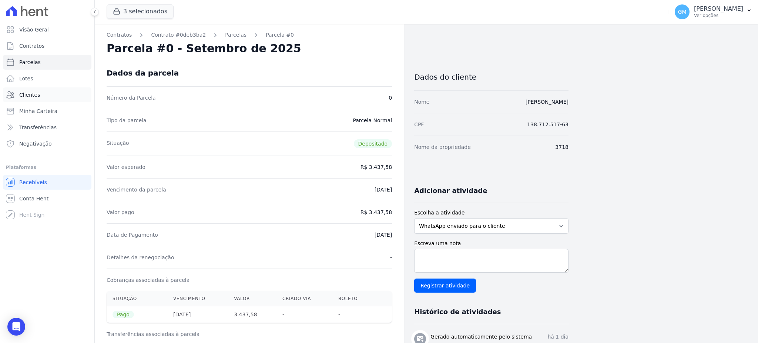
click at [38, 95] on link "Clientes" at bounding box center [47, 94] width 88 height 15
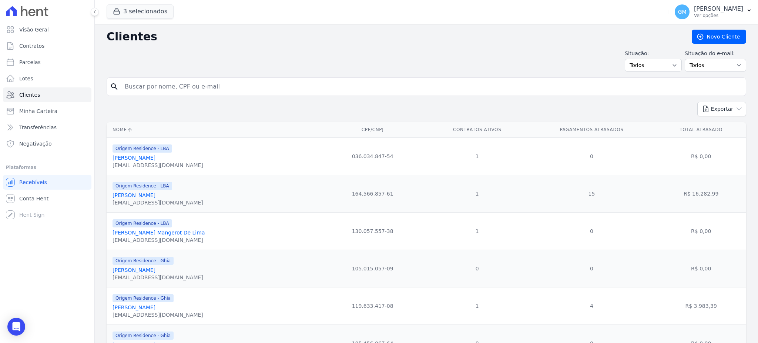
click at [152, 92] on input "search" at bounding box center [431, 86] width 622 height 15
paste input "[PERSON_NAME] CÃ¢mara"
type input "[PERSON_NAME]"
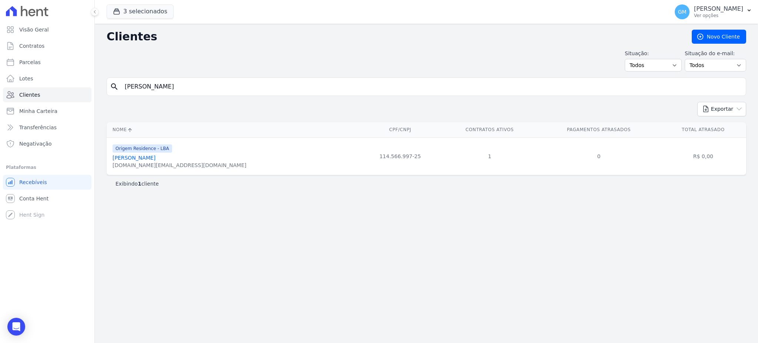
click at [155, 157] on link "[PERSON_NAME]" at bounding box center [133, 158] width 43 height 6
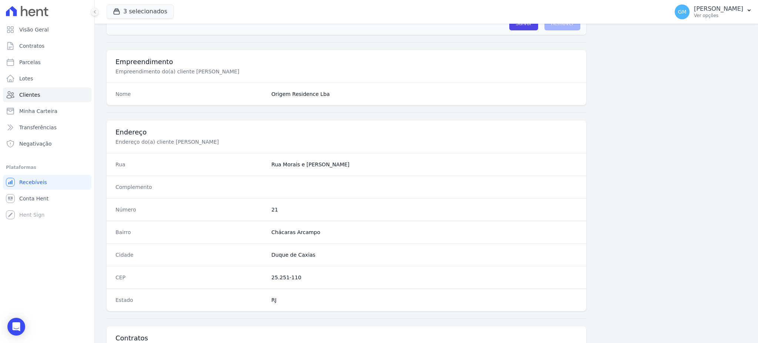
scroll to position [350, 0]
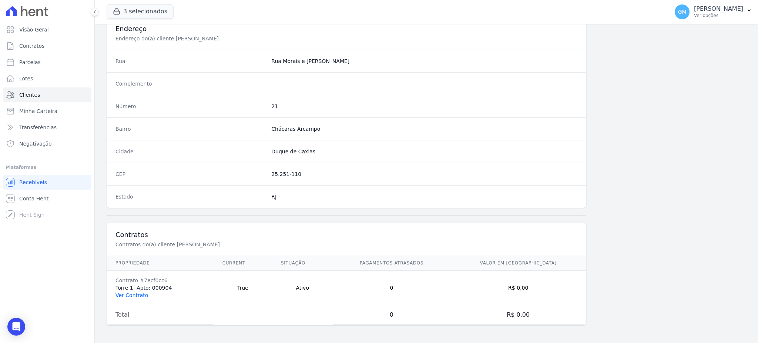
click at [133, 296] on link "Ver Contrato" at bounding box center [131, 295] width 33 height 6
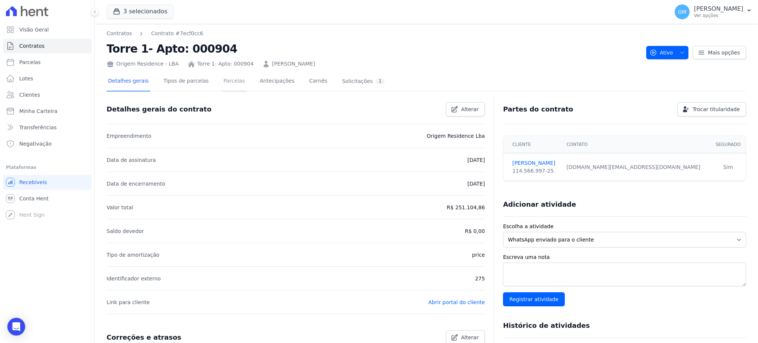
click at [232, 78] on link "Parcelas" at bounding box center [234, 82] width 24 height 20
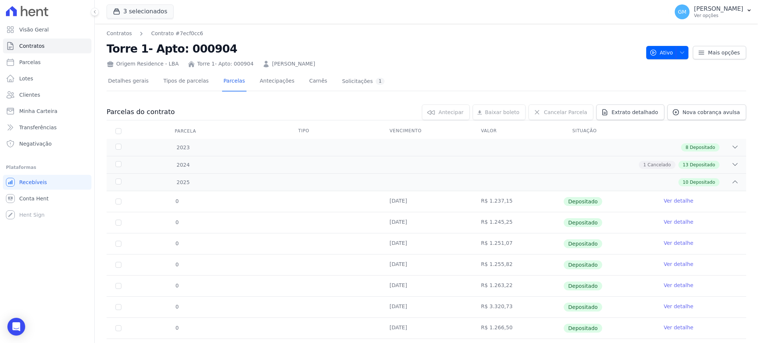
scroll to position [81, 0]
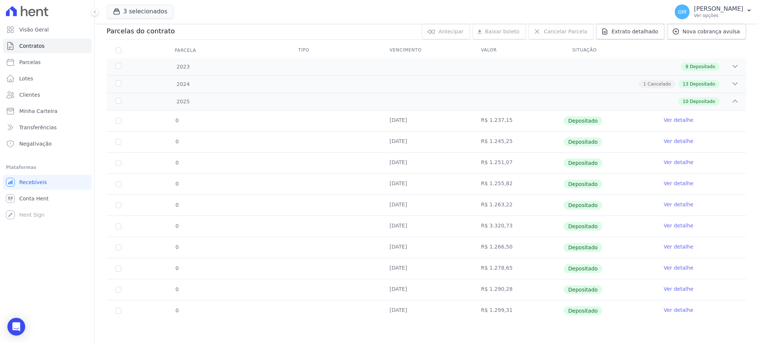
click at [679, 308] on link "Ver detalhe" at bounding box center [678, 309] width 30 height 7
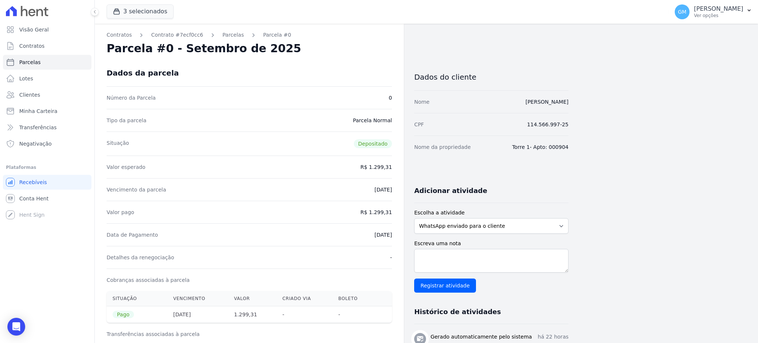
drag, startPoint x: 341, startPoint y: 235, endPoint x: 394, endPoint y: 241, distance: 52.8
click at [394, 241] on div "Contratos Contrato #7ecf0cc6 [GEOGRAPHIC_DATA] Parcela #0 Parcela #0 - Setembro…" at bounding box center [249, 298] width 309 height 549
drag, startPoint x: 372, startPoint y: 211, endPoint x: 391, endPoint y: 211, distance: 19.2
click at [391, 211] on dd "R$ 1.299,31" at bounding box center [375, 211] width 31 height 7
drag, startPoint x: 357, startPoint y: 234, endPoint x: 394, endPoint y: 234, distance: 37.0
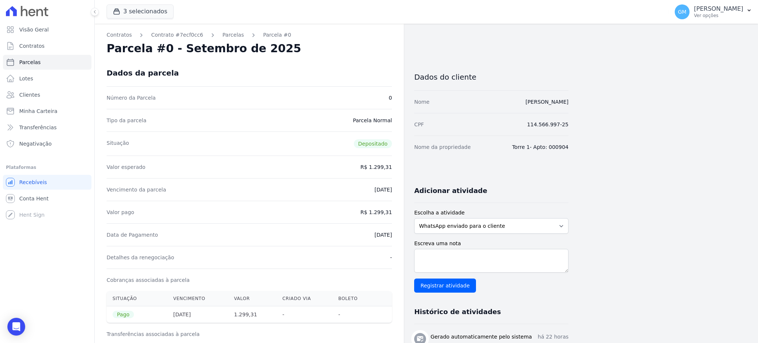
click at [394, 234] on div "Contratos Contrato #7ecf0cc6 [GEOGRAPHIC_DATA] Parcela #0 Parcela #0 - Setembro…" at bounding box center [249, 298] width 309 height 549
click at [39, 89] on link "Clientes" at bounding box center [47, 94] width 88 height 15
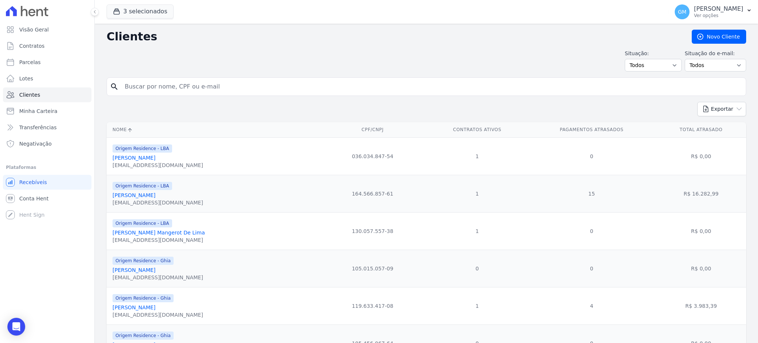
click at [228, 80] on input "search" at bounding box center [431, 86] width 622 height 15
paste input "[PERSON_NAME]"
type input "[PERSON_NAME]"
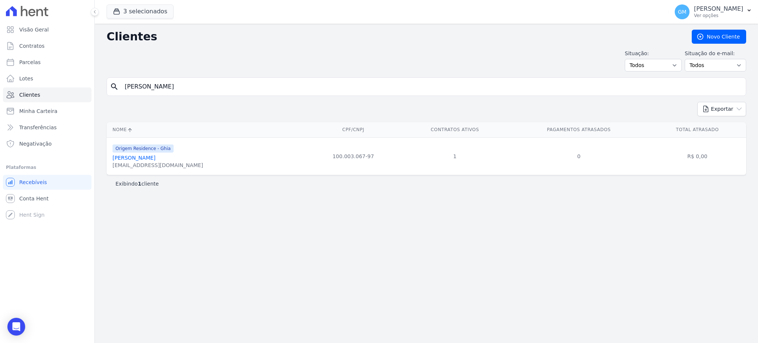
click at [155, 157] on link "[PERSON_NAME]" at bounding box center [133, 158] width 43 height 6
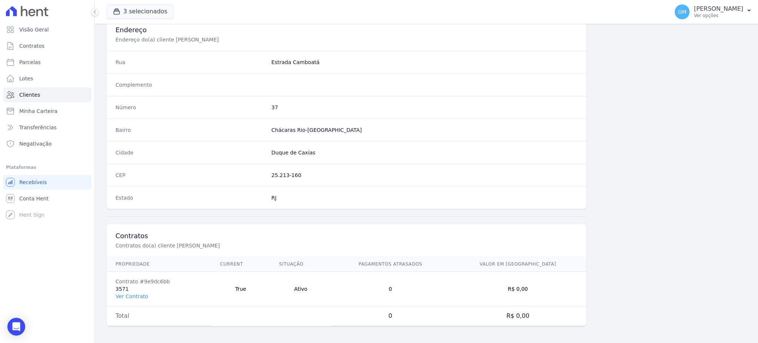
scroll to position [350, 0]
click at [132, 297] on link "Ver Contrato" at bounding box center [131, 295] width 33 height 6
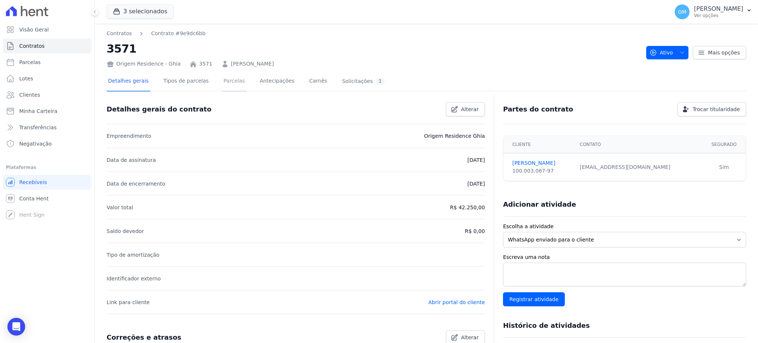
click at [232, 76] on link "Parcelas" at bounding box center [234, 82] width 24 height 20
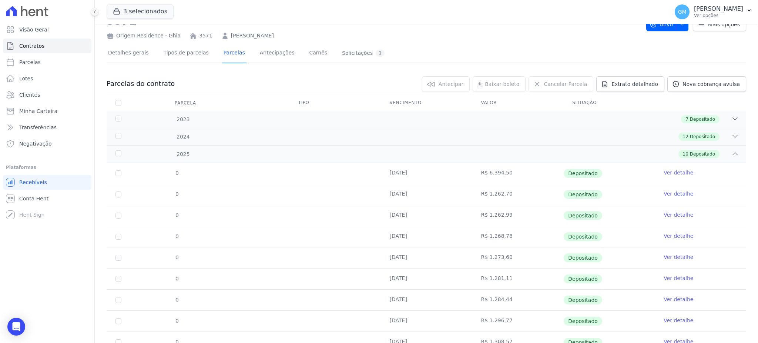
scroll to position [81, 0]
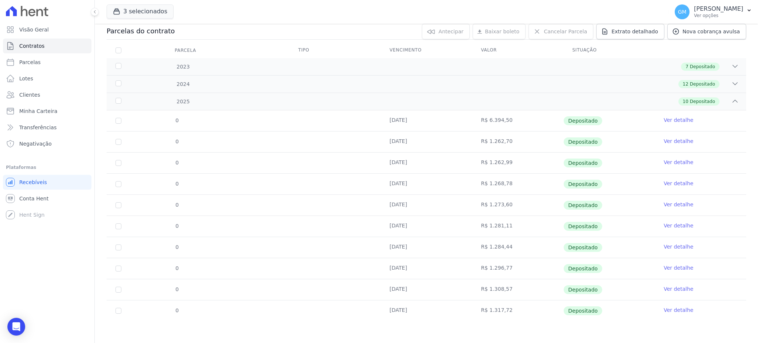
click at [673, 312] on link "Ver detalhe" at bounding box center [678, 309] width 30 height 7
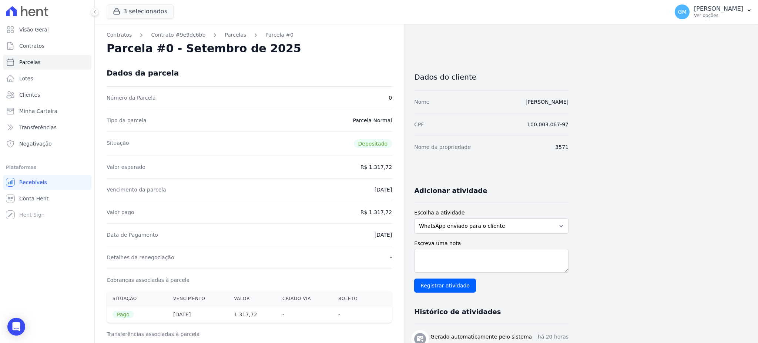
drag, startPoint x: 360, startPoint y: 236, endPoint x: 392, endPoint y: 235, distance: 32.2
click at [392, 235] on div "Contratos Contrato #9e9dc6bb [GEOGRAPHIC_DATA] Parcela #0 Parcela #0 - Setembro…" at bounding box center [249, 296] width 309 height 545
drag, startPoint x: 371, startPoint y: 211, endPoint x: 401, endPoint y: 211, distance: 30.0
click at [401, 211] on div "Contratos Contrato #9e9dc6bb [GEOGRAPHIC_DATA] Parcela #0 Parcela #0 - Setembro…" at bounding box center [249, 296] width 309 height 545
drag, startPoint x: 357, startPoint y: 229, endPoint x: 395, endPoint y: 235, distance: 37.8
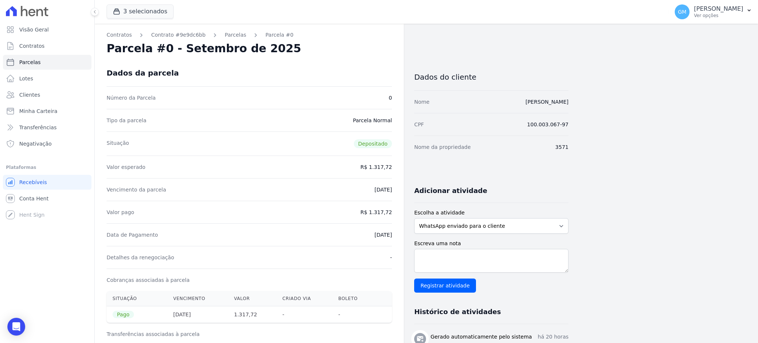
click at [395, 235] on div "Contratos Contrato #9e9dc6bb [GEOGRAPHIC_DATA] Parcela #0 Parcela #0 - Setembro…" at bounding box center [249, 296] width 309 height 545
